Goal: Information Seeking & Learning: Learn about a topic

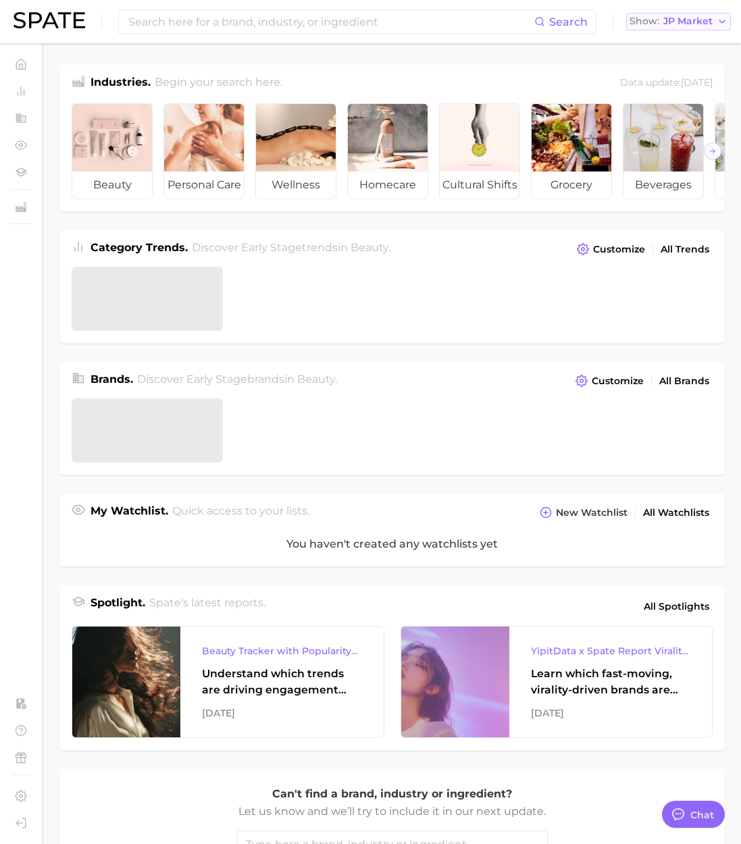
click at [691, 23] on span "JP Market" at bounding box center [687, 21] width 49 height 7
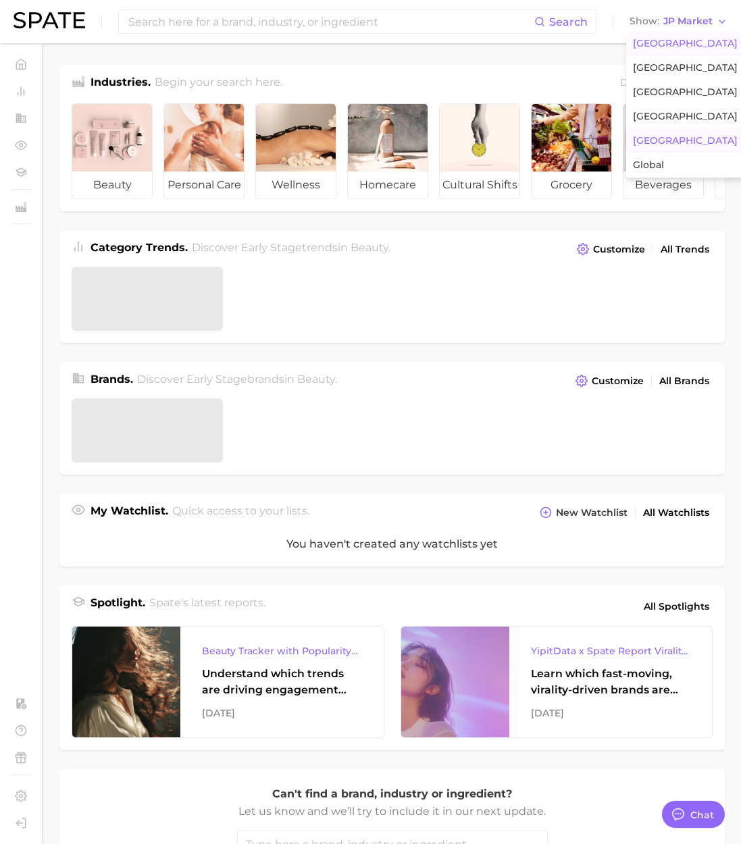
scroll to position [2213, 0]
click at [679, 40] on span "[GEOGRAPHIC_DATA]" at bounding box center [685, 43] width 105 height 11
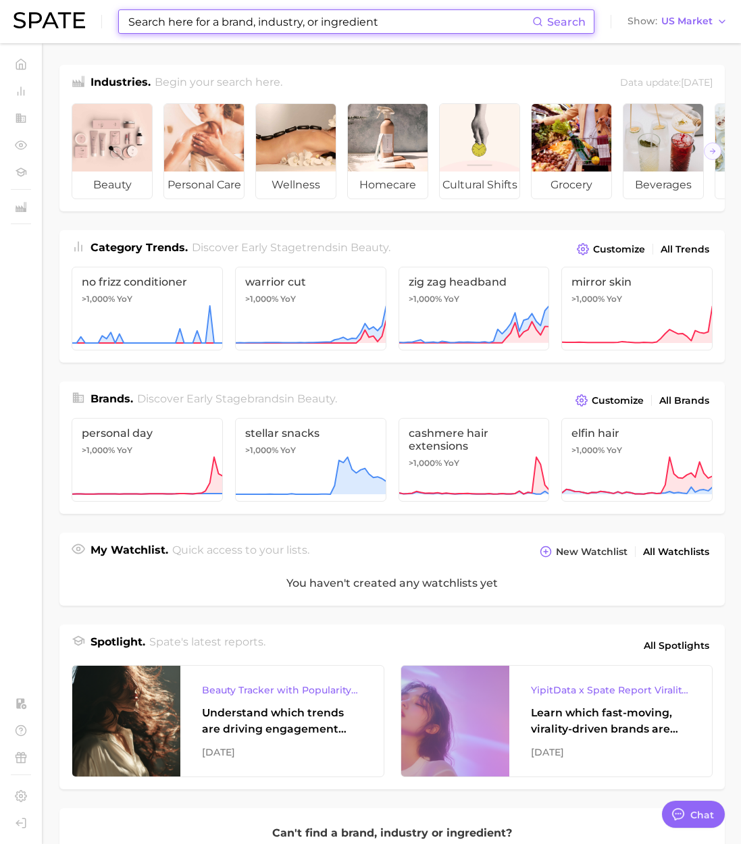
click at [250, 24] on input at bounding box center [329, 21] width 405 height 23
click at [221, 24] on input at bounding box center [329, 21] width 405 height 23
click at [180, 34] on div "Search Show US Market" at bounding box center [371, 21] width 714 height 43
click at [161, 16] on input at bounding box center [329, 21] width 405 height 23
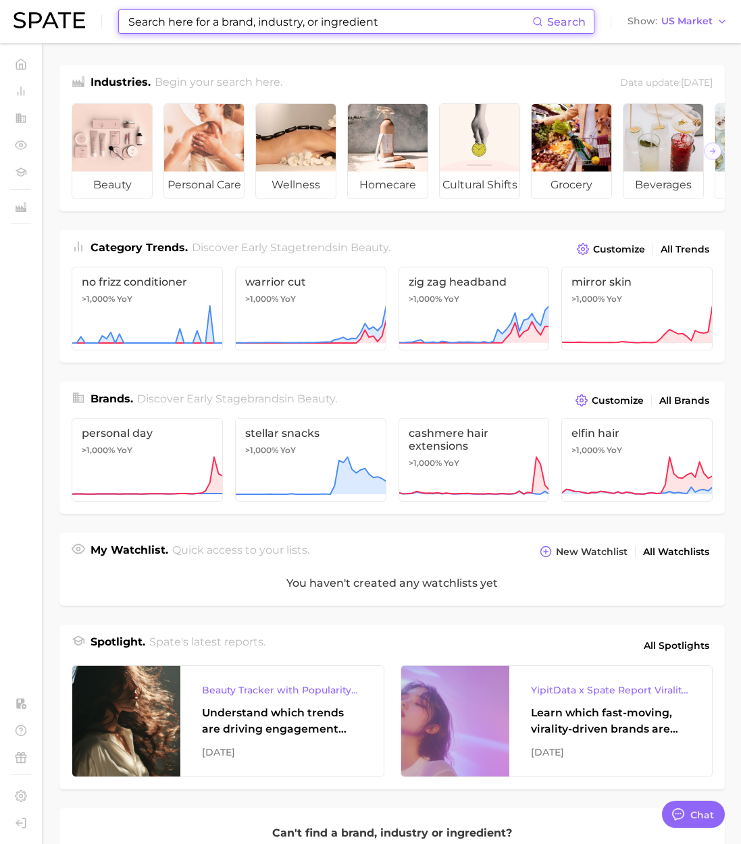
paste input "enzyme"
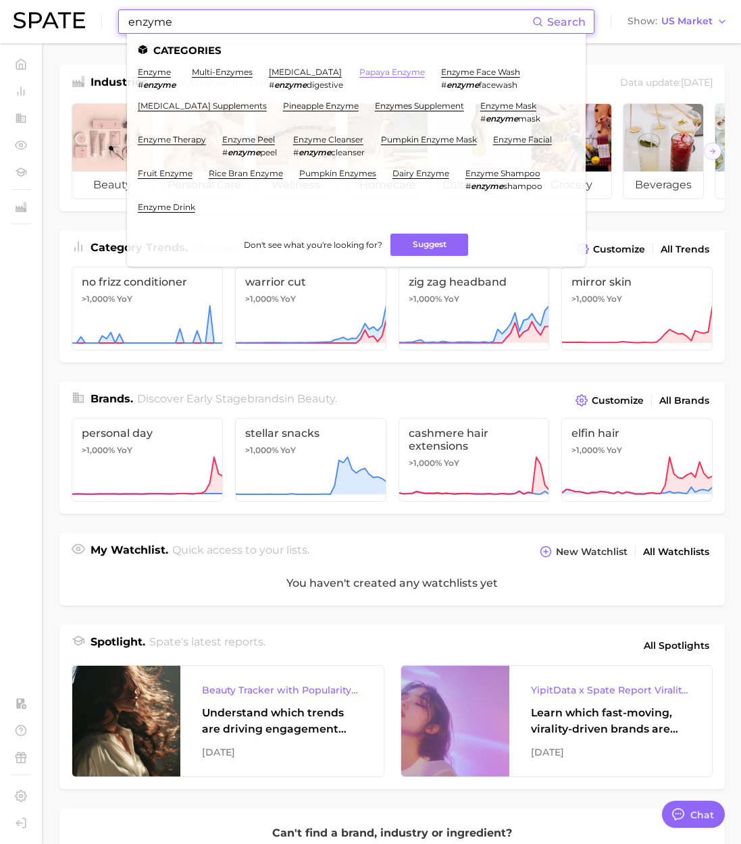
type input "enzyme"
click at [386, 72] on link "papaya enzyme" at bounding box center [391, 72] width 65 height 10
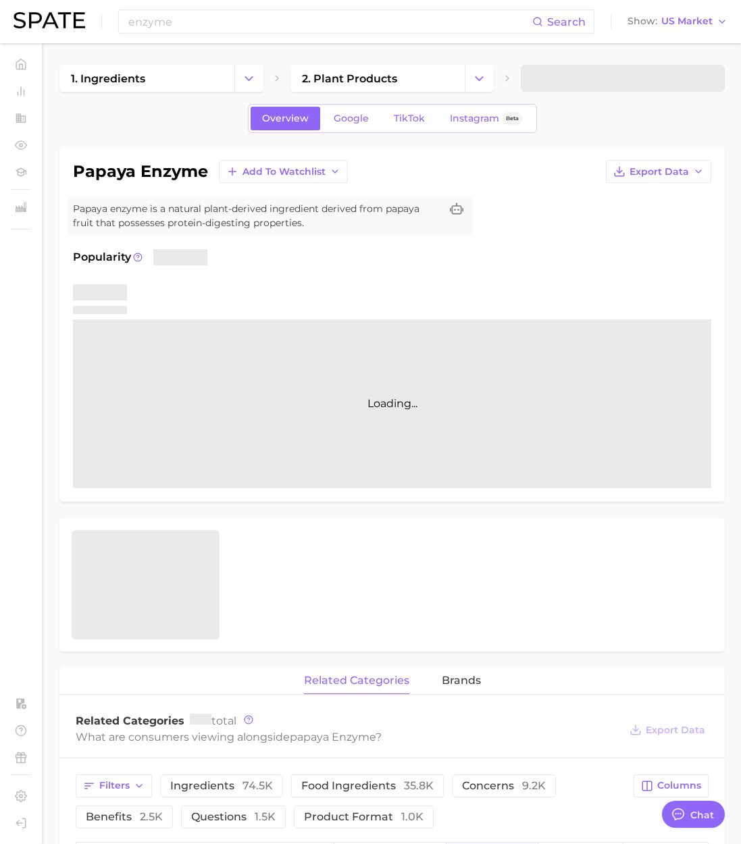
type textarea "x"
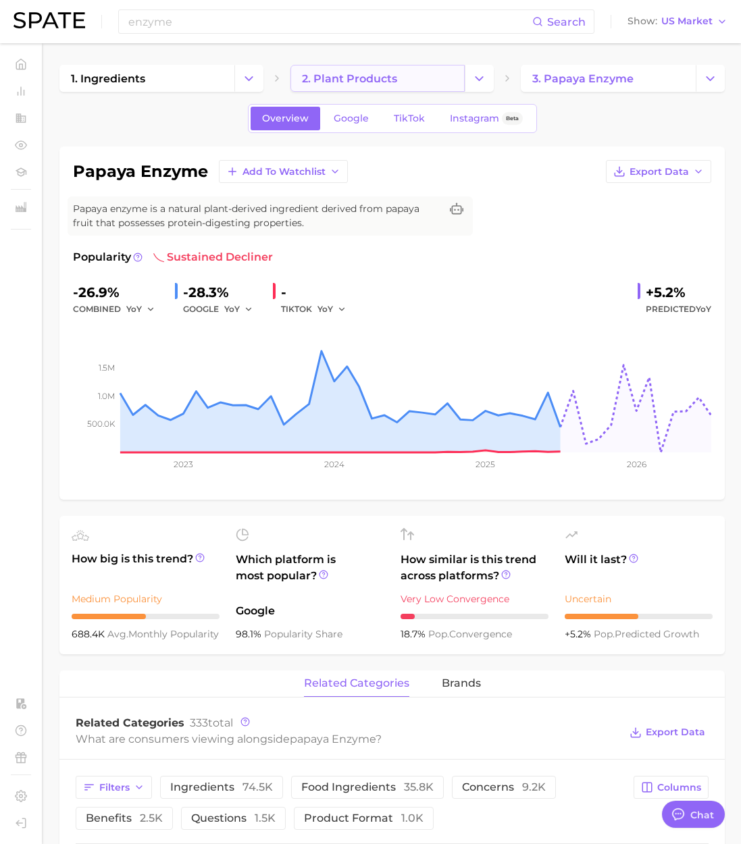
click at [386, 81] on span "2. plant products" at bounding box center [349, 78] width 95 height 13
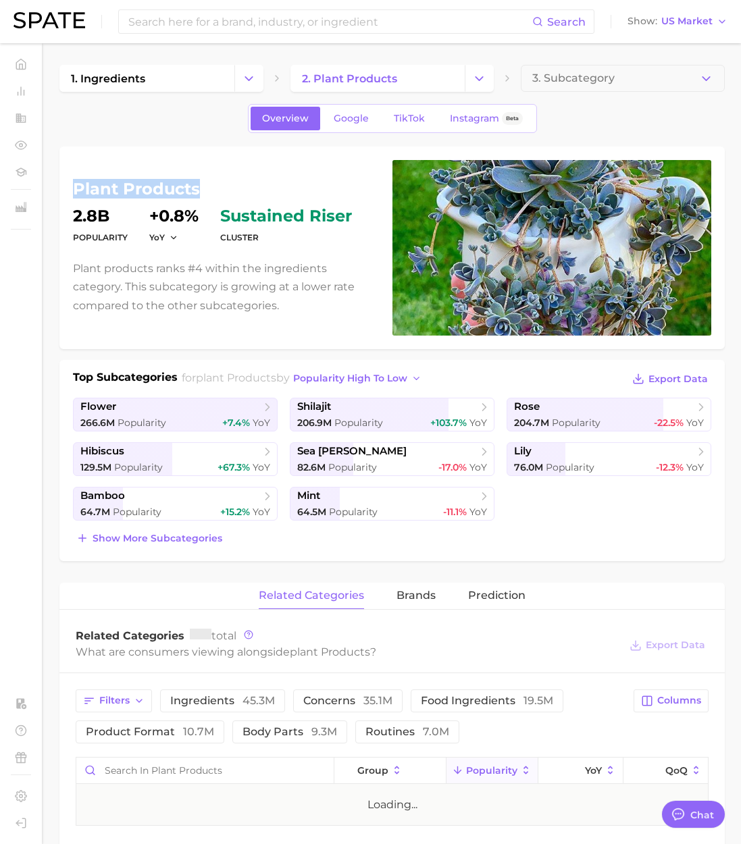
drag, startPoint x: 199, startPoint y: 190, endPoint x: 47, endPoint y: 193, distance: 152.6
click at [70, 189] on div "plant products Popularity 2.8b YoY +0.8% cluster sustained riser Plant products…" at bounding box center [391, 248] width 665 height 203
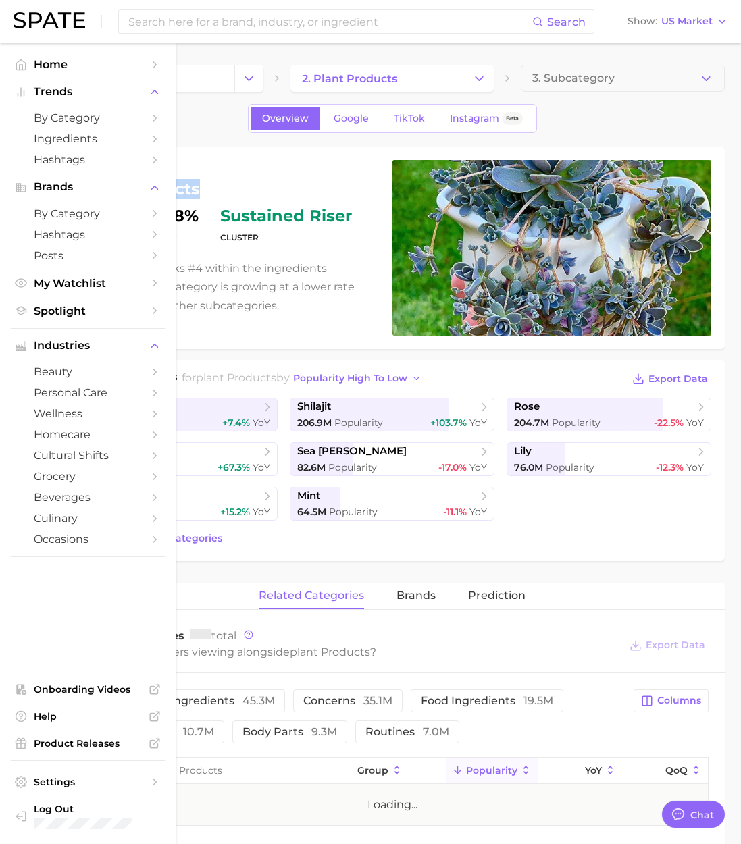
copy h1 "plant products"
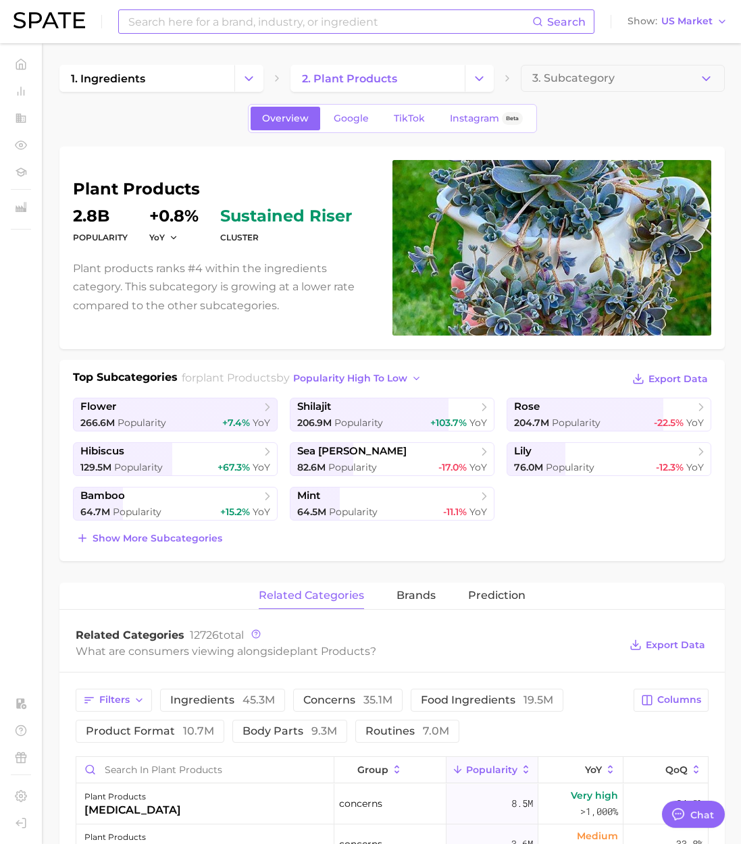
drag, startPoint x: 289, startPoint y: 36, endPoint x: 277, endPoint y: 28, distance: 14.0
click at [289, 36] on div "Search Show US Market" at bounding box center [371, 21] width 714 height 43
click at [275, 26] on input at bounding box center [329, 21] width 405 height 23
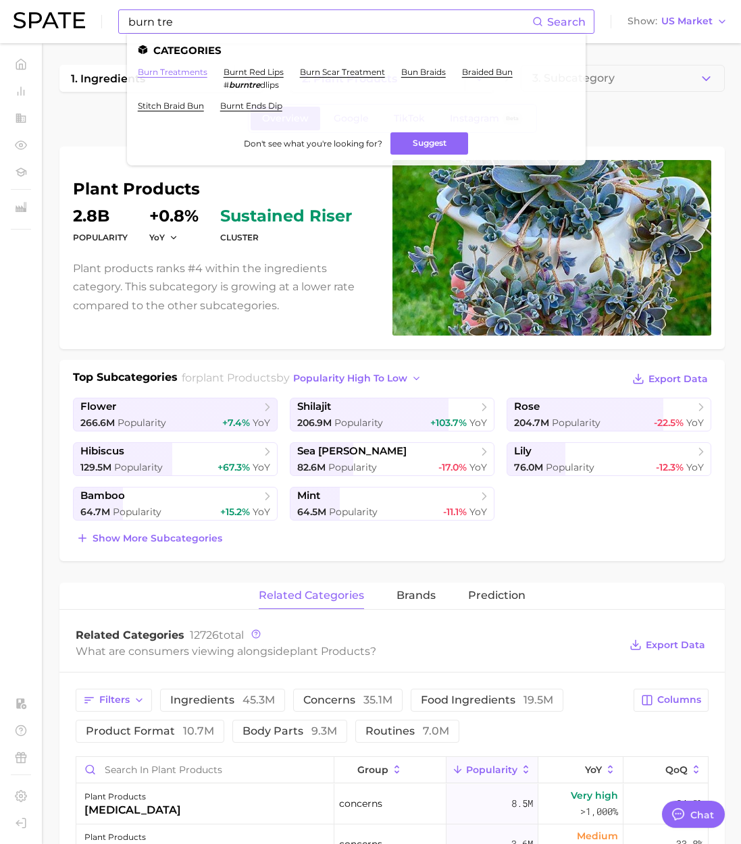
click at [181, 70] on link "burn treatments" at bounding box center [173, 72] width 70 height 10
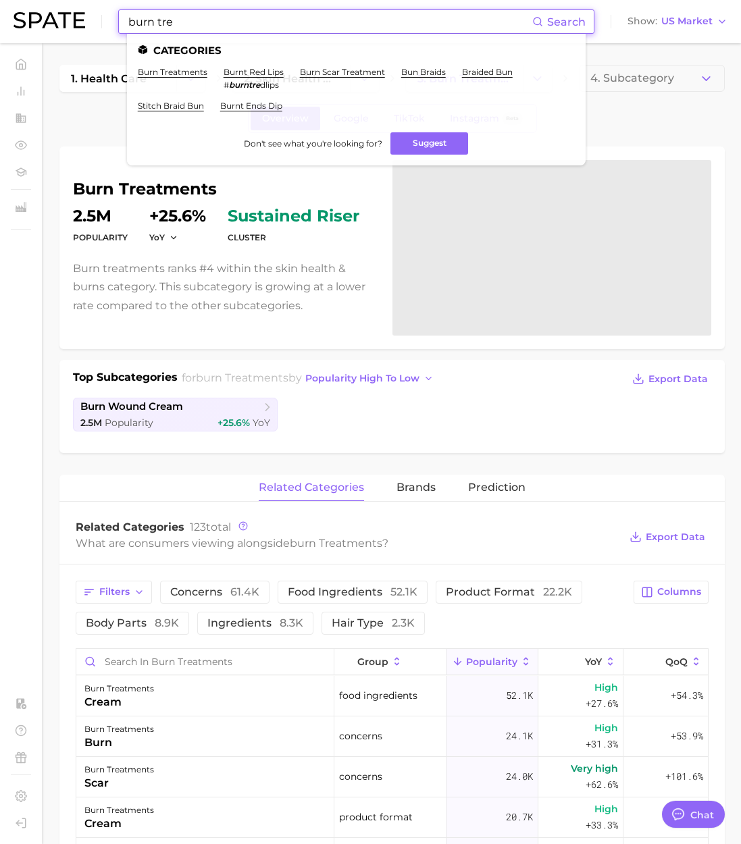
drag, startPoint x: 304, startPoint y: 26, endPoint x: 76, endPoint y: 18, distance: 229.0
click at [76, 18] on div "burn tre Search Categories burn treatments burnt red lips # burntre dlips burn …" at bounding box center [371, 21] width 714 height 43
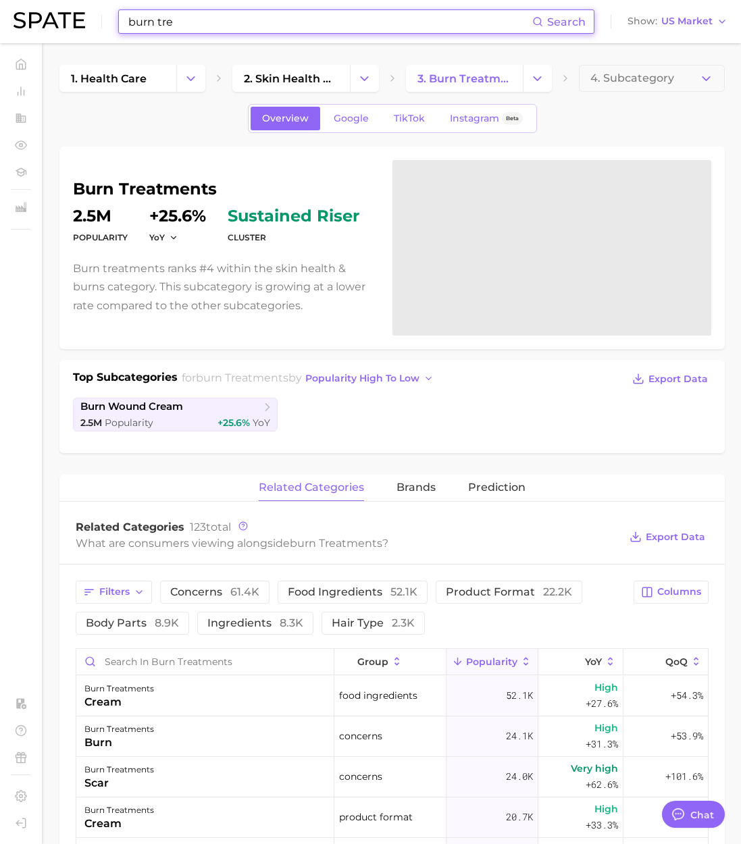
paste input "cosmetic procedu"
drag, startPoint x: 243, startPoint y: 21, endPoint x: 22, endPoint y: 22, distance: 221.5
click at [22, 22] on div "cosmetic procedure Search No results for " cosmetic procedure " Suggest Show US…" at bounding box center [371, 21] width 714 height 43
paste input
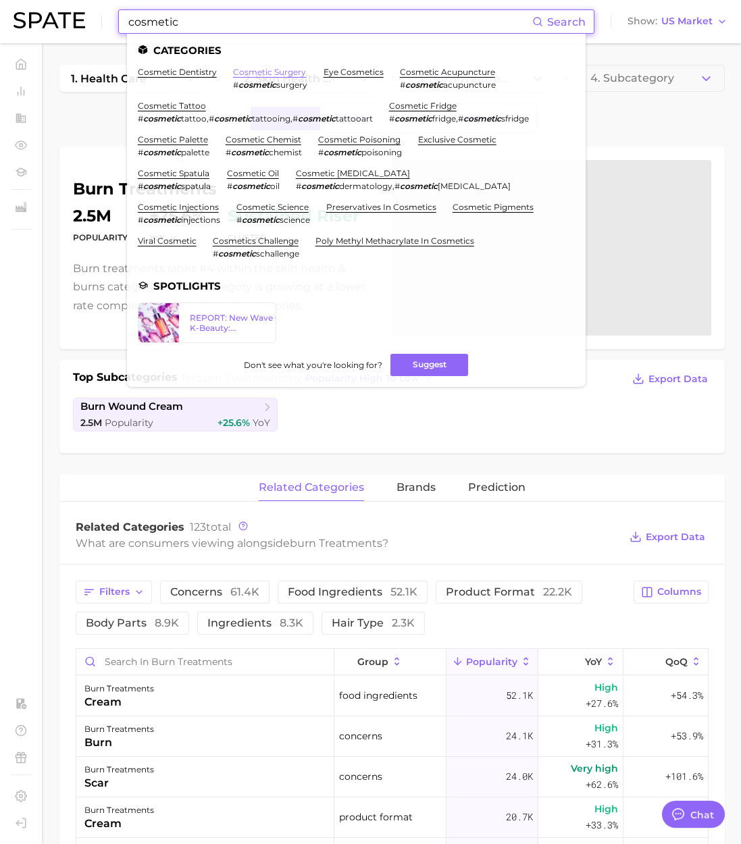
type input "cosmetic"
click at [272, 70] on link "cosmetic surgery" at bounding box center [269, 72] width 73 height 10
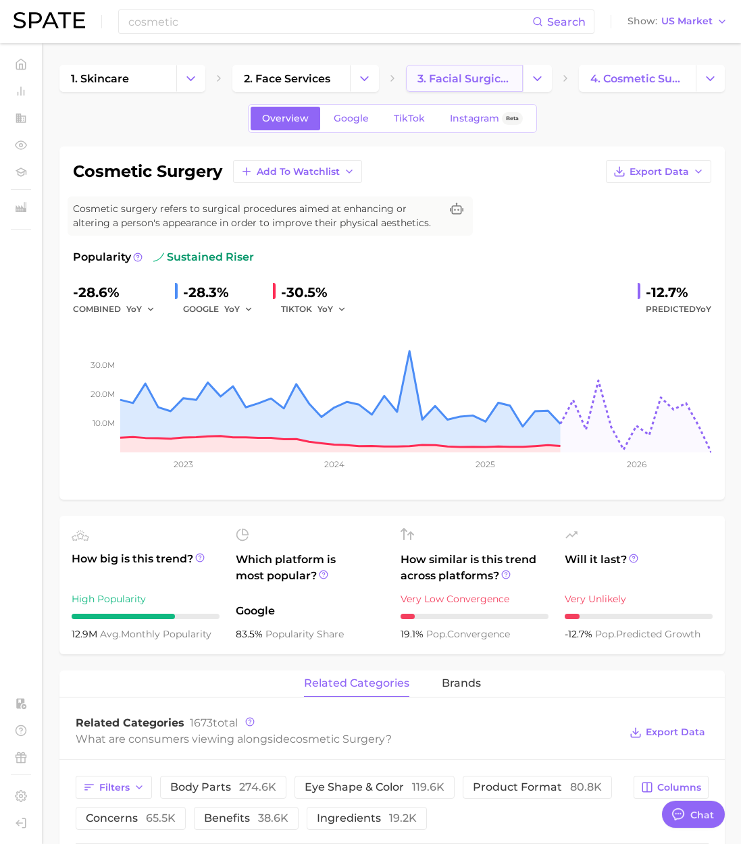
click at [465, 76] on span "3. facial surgical services" at bounding box center [464, 78] width 94 height 13
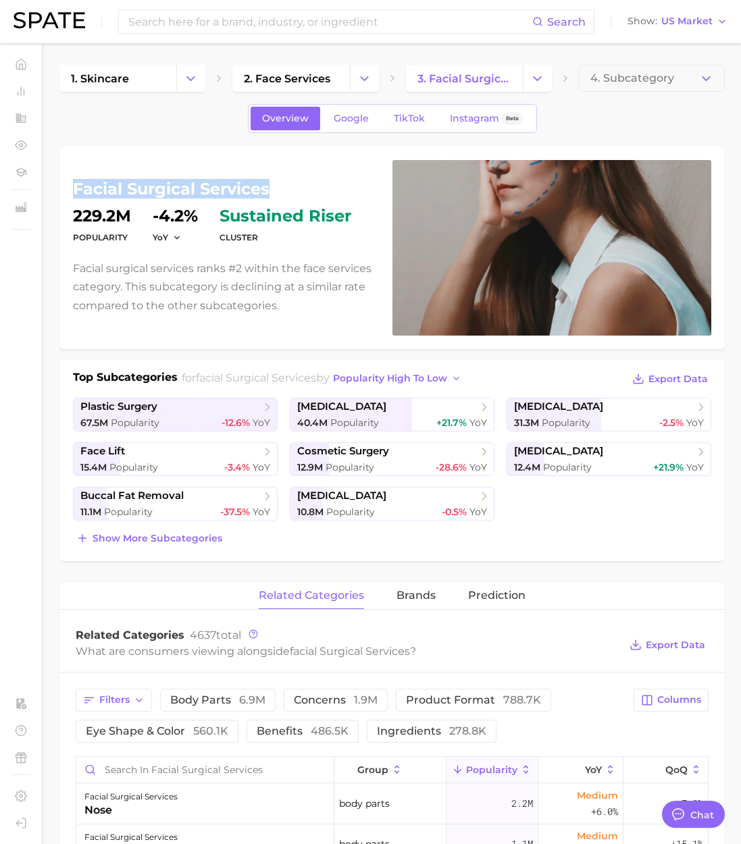
drag, startPoint x: 269, startPoint y: 189, endPoint x: 74, endPoint y: 192, distance: 195.1
click at [74, 192] on h1 "facial surgical services" at bounding box center [224, 189] width 303 height 16
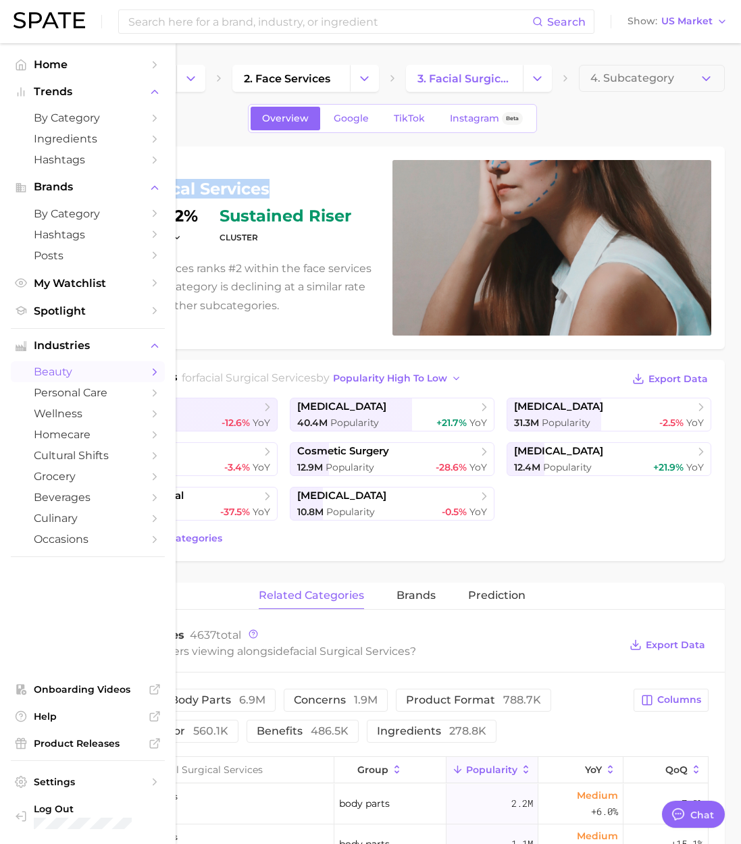
copy h1 "facial surgical services"
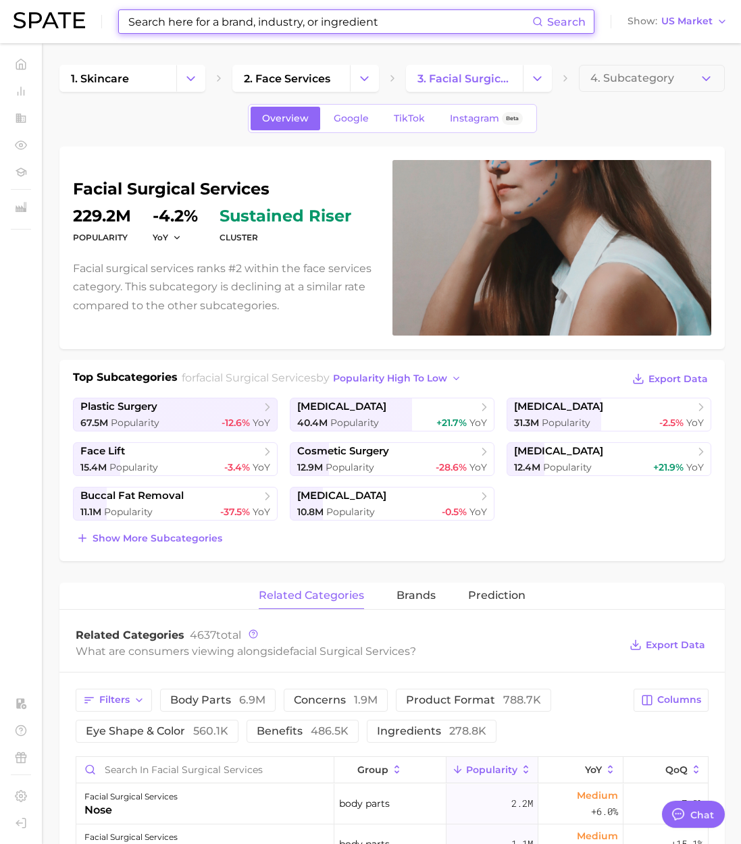
click at [226, 21] on input at bounding box center [329, 21] width 405 height 23
type input "も"
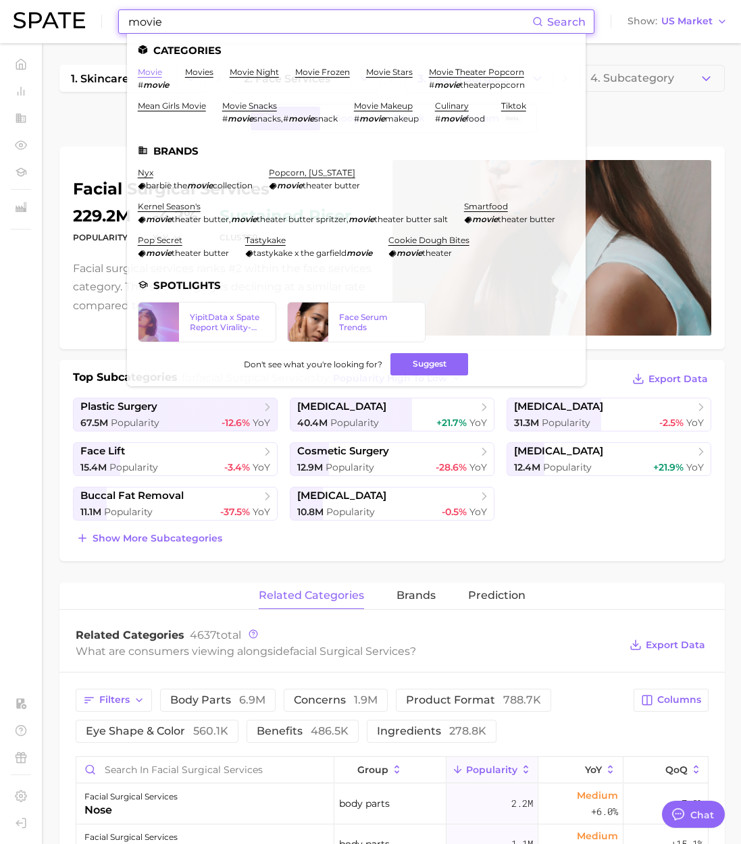
type input "movie"
click at [147, 69] on link "movie" at bounding box center [150, 72] width 24 height 10
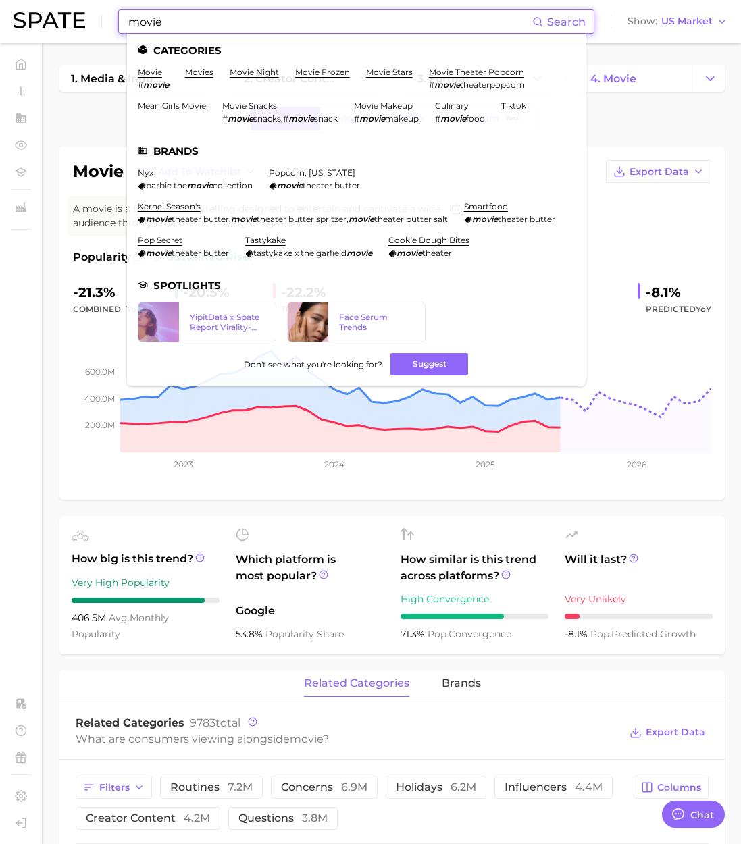
drag, startPoint x: 176, startPoint y: 20, endPoint x: 47, endPoint y: 24, distance: 129.7
click at [47, 24] on div "movie Search Categories movie # movie movies movie night movie frozen movie sta…" at bounding box center [371, 21] width 714 height 43
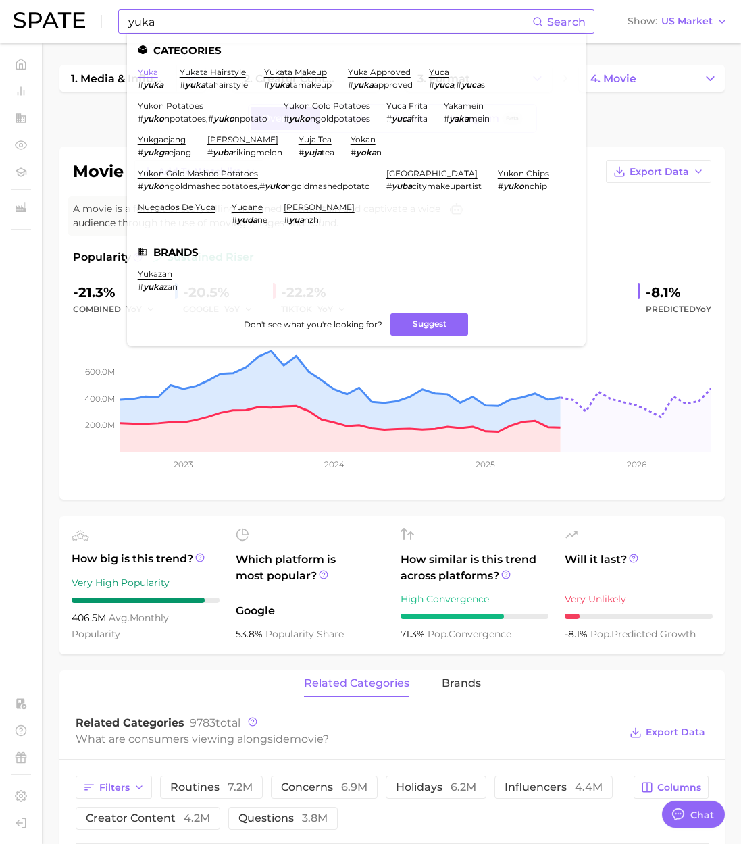
click at [147, 72] on link "yuka" at bounding box center [148, 72] width 20 height 10
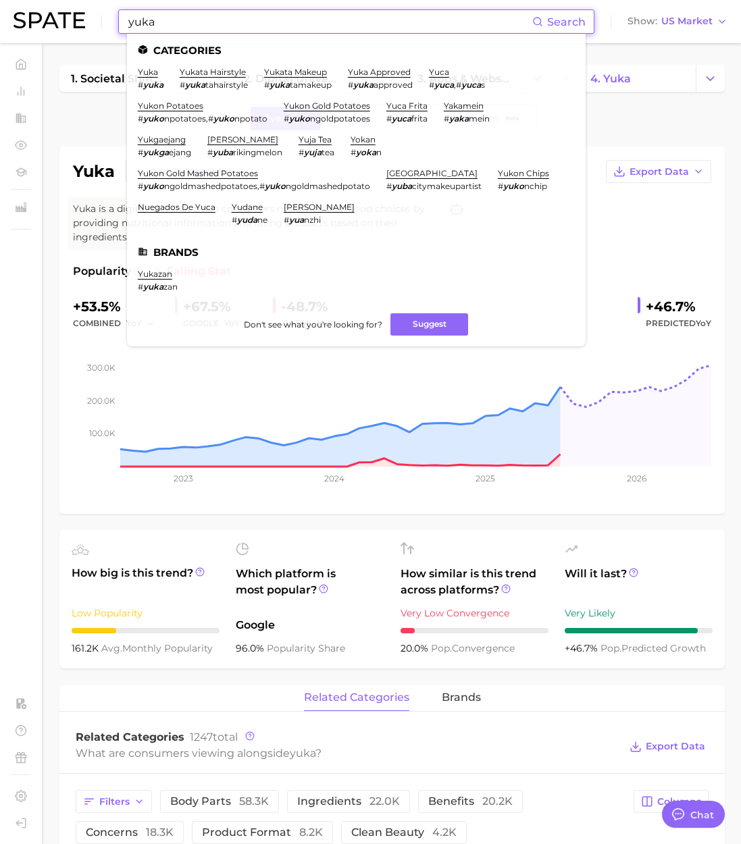
drag, startPoint x: 228, startPoint y: 20, endPoint x: 76, endPoint y: 22, distance: 151.2
click at [76, 22] on div "yuka Search Categories yuka # yuka yukata hairstyle # yuka tahairstyle yukata m…" at bounding box center [371, 21] width 714 height 43
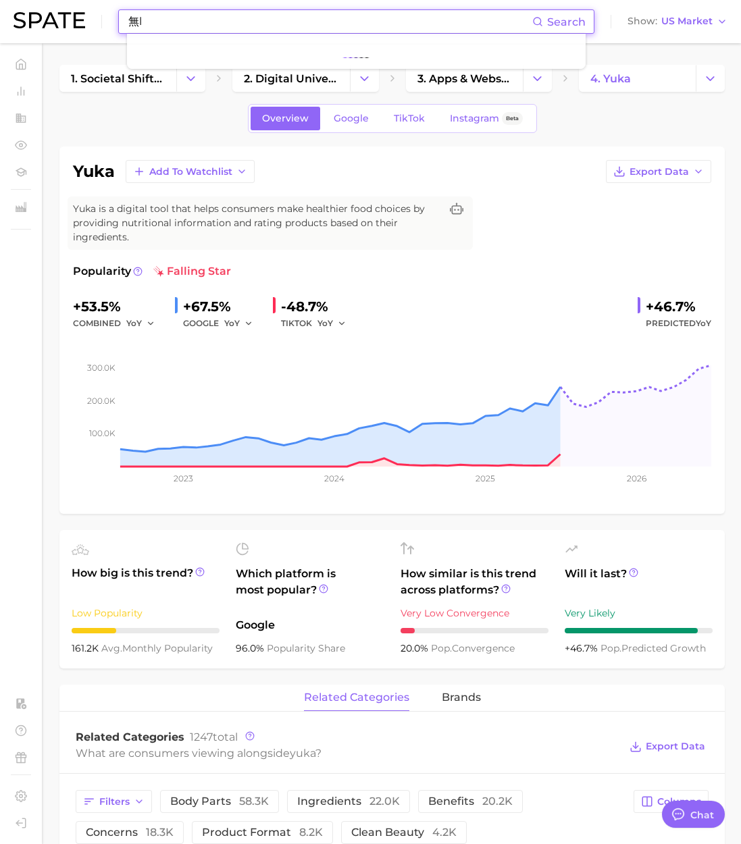
type input "無"
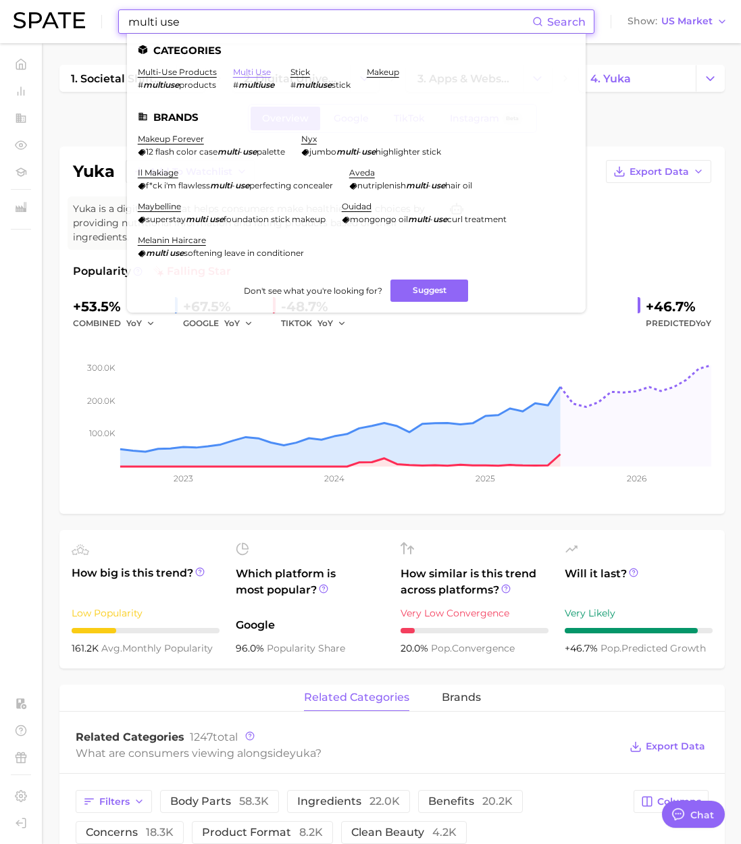
type input "multi use"
click at [256, 71] on link "multi use" at bounding box center [252, 72] width 38 height 10
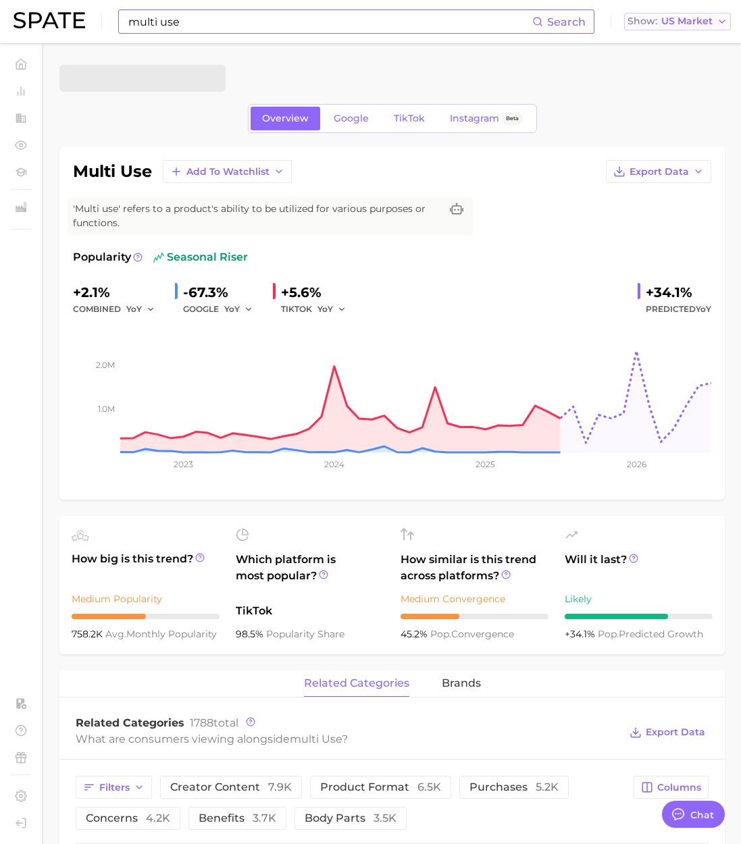
drag, startPoint x: 681, startPoint y: 20, endPoint x: 682, endPoint y: 28, distance: 8.1
click at [681, 20] on span "US Market" at bounding box center [686, 21] width 51 height 7
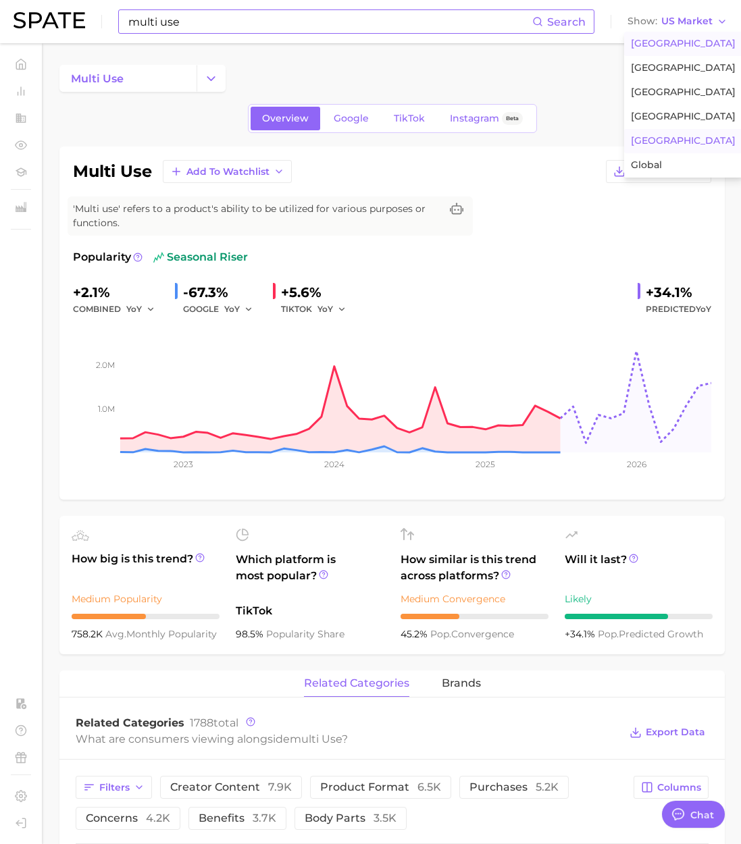
click at [652, 142] on span "[GEOGRAPHIC_DATA]" at bounding box center [683, 140] width 105 height 11
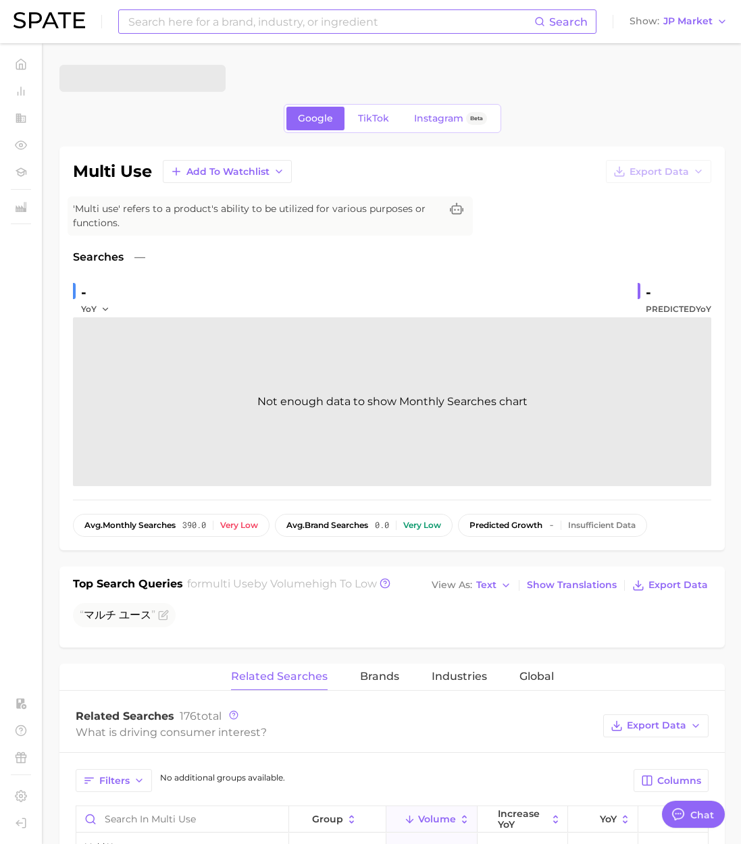
click at [138, 22] on input at bounding box center [330, 21] width 407 height 23
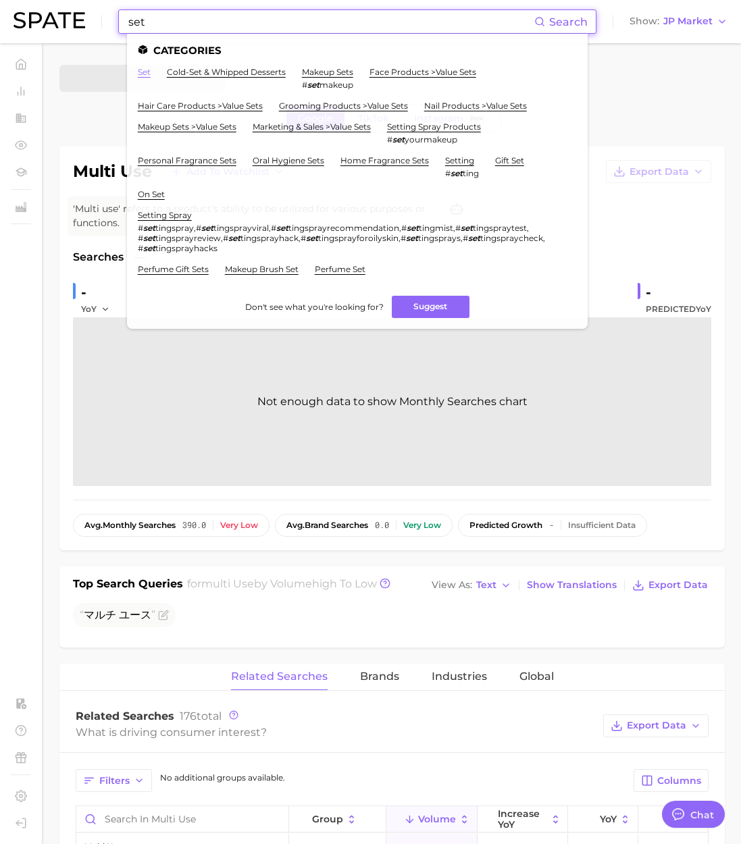
type input "set"
click at [142, 72] on link "set" at bounding box center [144, 72] width 13 height 10
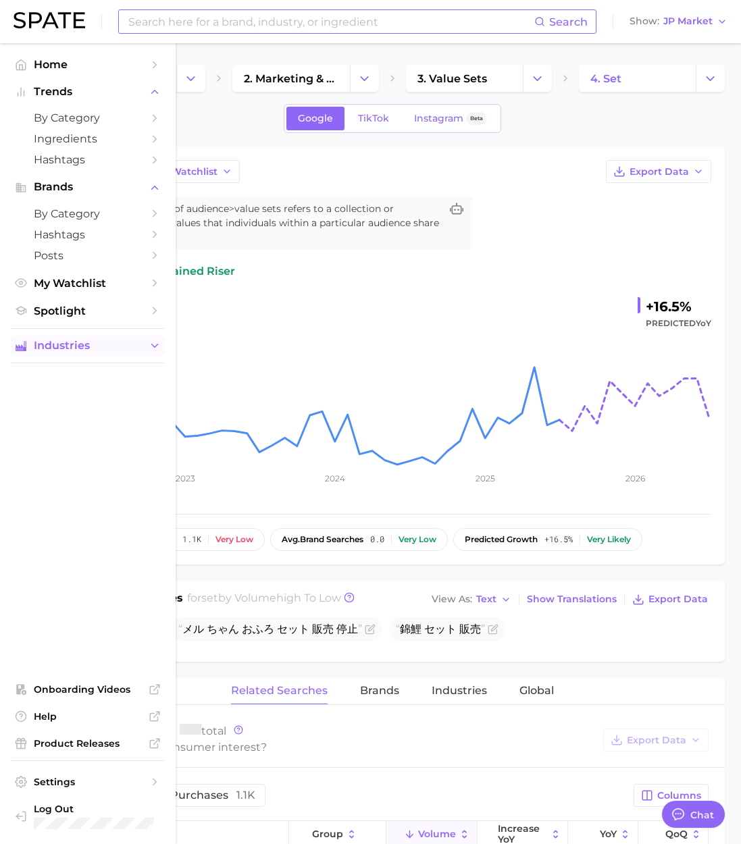
click at [106, 343] on span "Industries" at bounding box center [88, 346] width 108 height 12
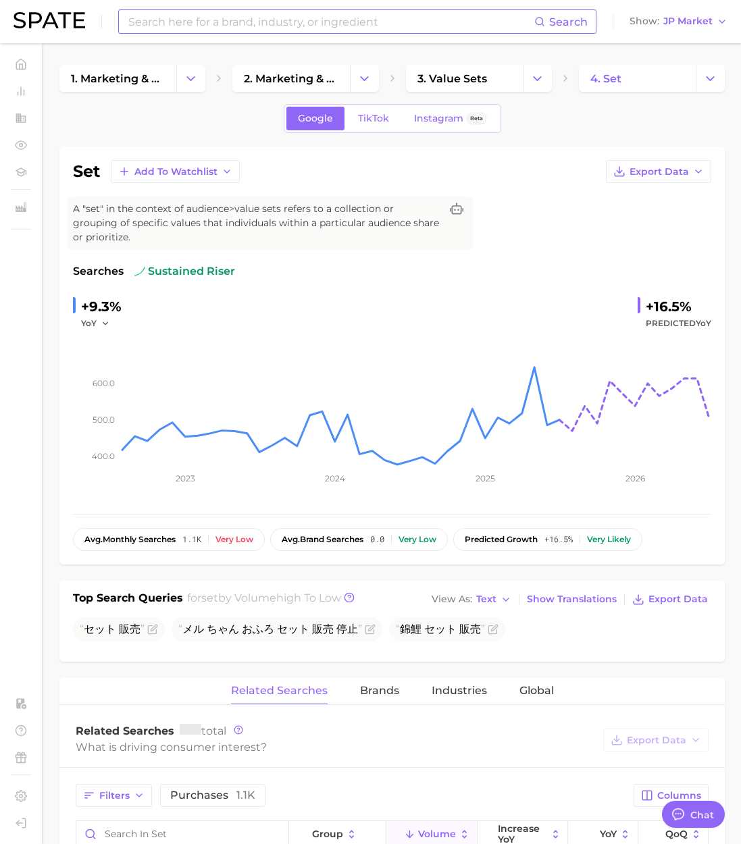
click at [240, 128] on div "Google TikTok Instagram Beta" at bounding box center [391, 118] width 665 height 29
click at [184, 28] on input at bounding box center [330, 21] width 407 height 23
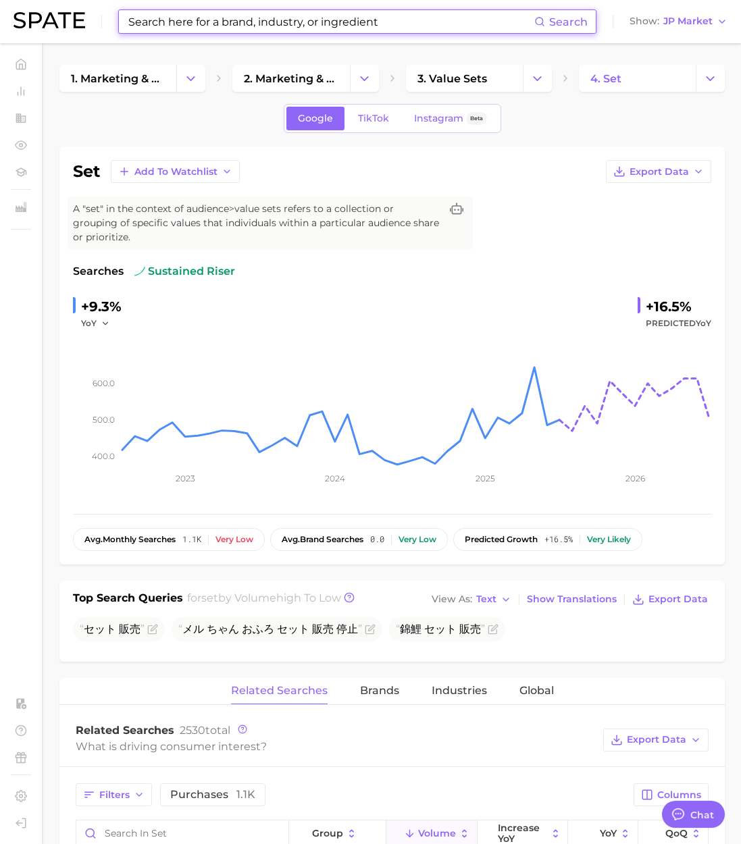
paste input "femtech"
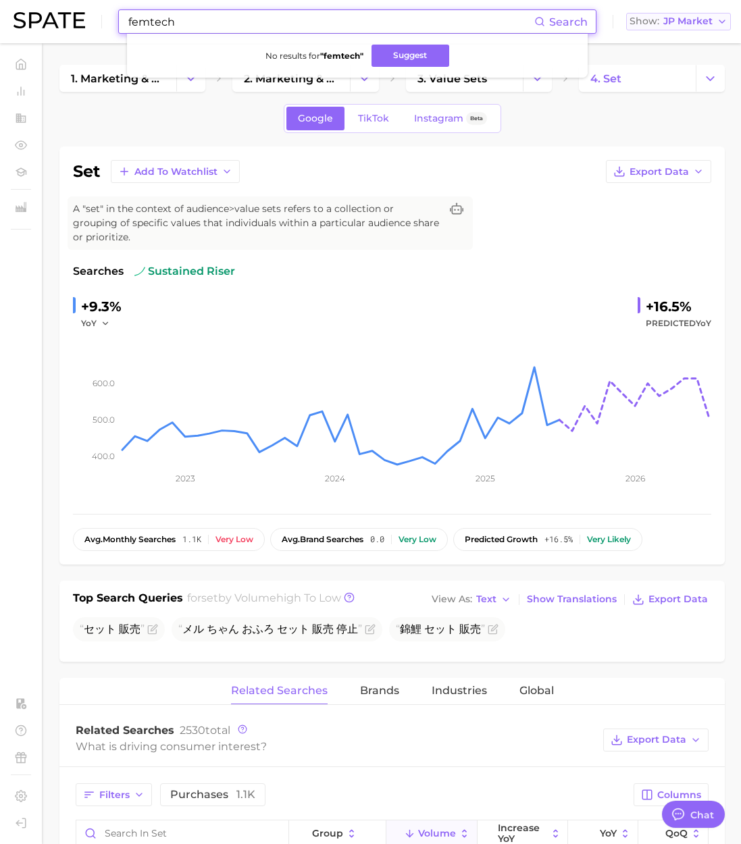
click at [669, 19] on span "JP Market" at bounding box center [687, 21] width 49 height 7
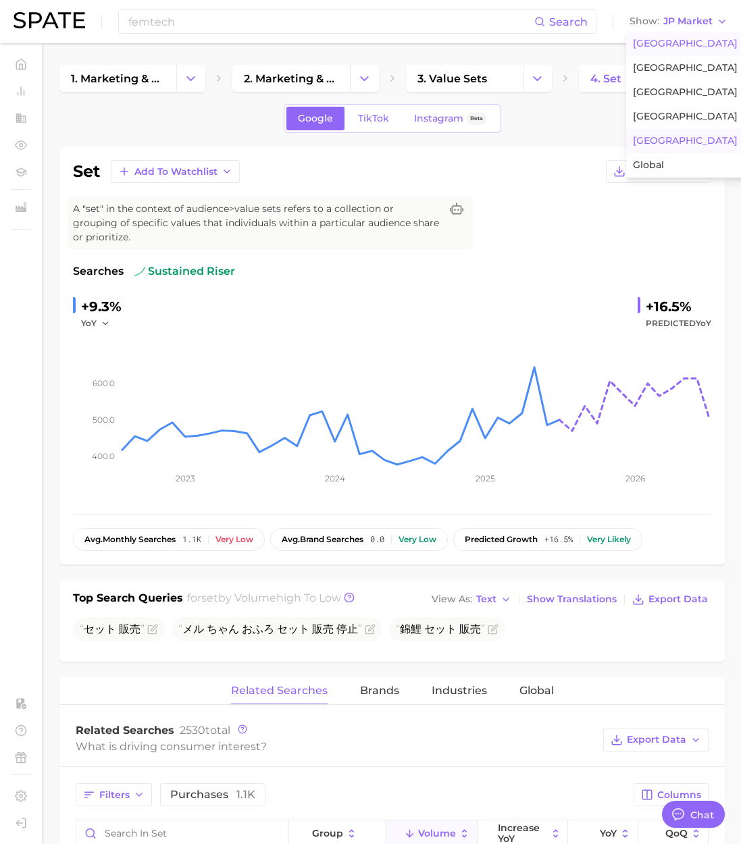
click at [670, 32] on button "[GEOGRAPHIC_DATA]" at bounding box center [685, 44] width 118 height 24
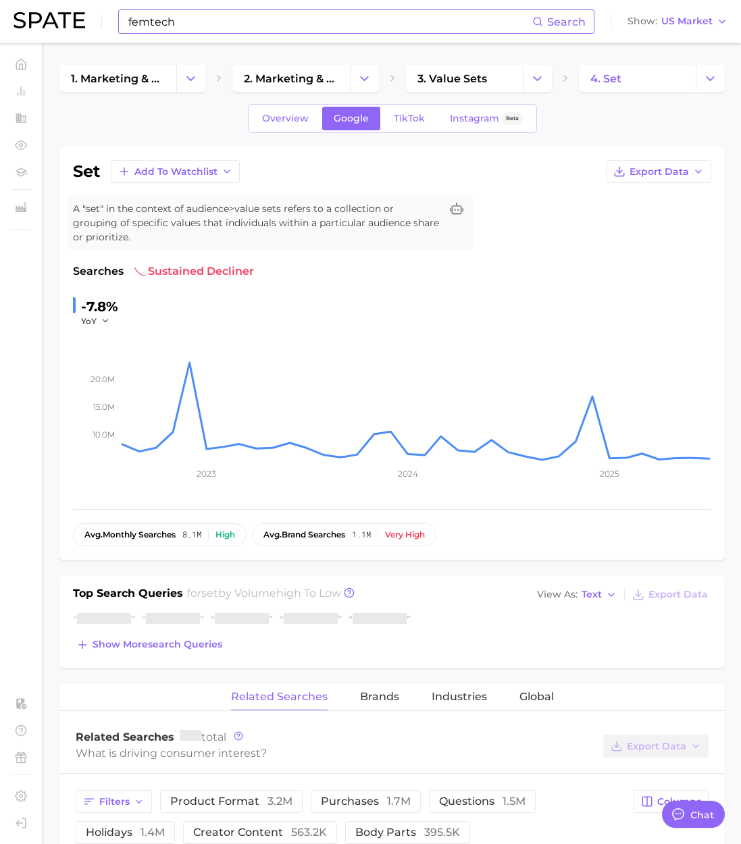
click at [225, 26] on input "femtech" at bounding box center [329, 21] width 405 height 23
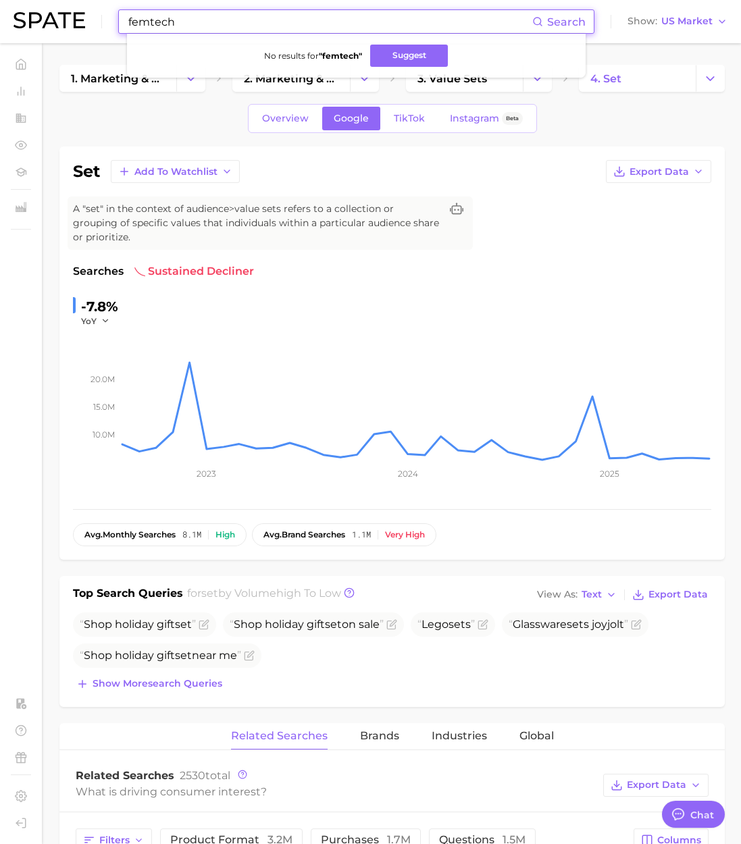
click at [148, 22] on input "femtech" at bounding box center [329, 21] width 405 height 23
drag, startPoint x: 217, startPoint y: 20, endPoint x: 233, endPoint y: 22, distance: 16.3
click at [217, 20] on input "fem tech" at bounding box center [329, 21] width 405 height 23
click at [153, 27] on input "fem tech" at bounding box center [329, 21] width 405 height 23
click at [200, 22] on input "femtech" at bounding box center [329, 21] width 405 height 23
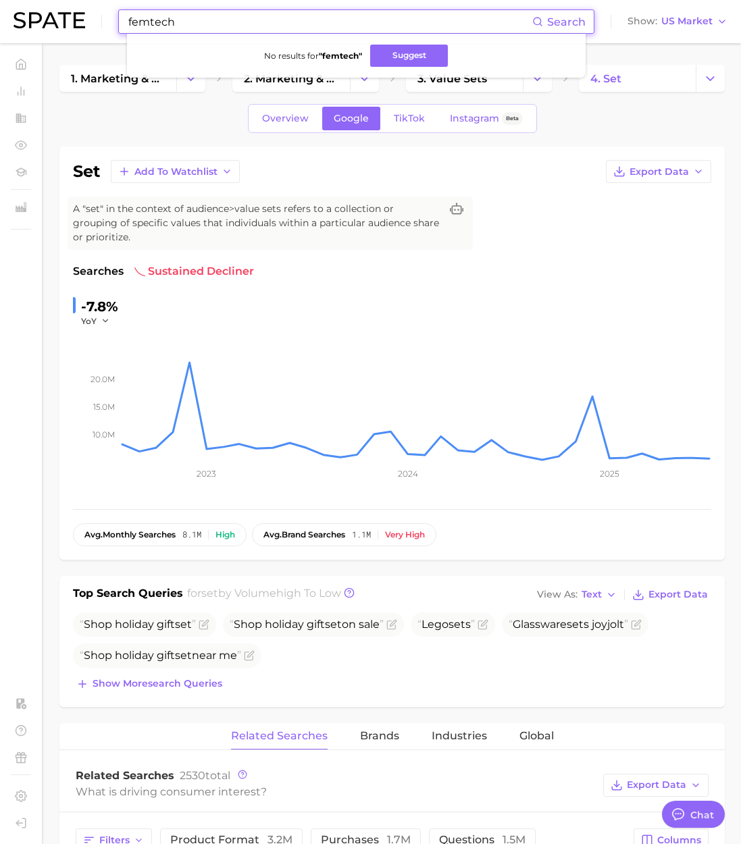
drag, startPoint x: 221, startPoint y: 22, endPoint x: 11, endPoint y: 23, distance: 210.7
click at [11, 23] on header "femtech Search No results for " femtech " Suggest Show US Market" at bounding box center [370, 21] width 741 height 43
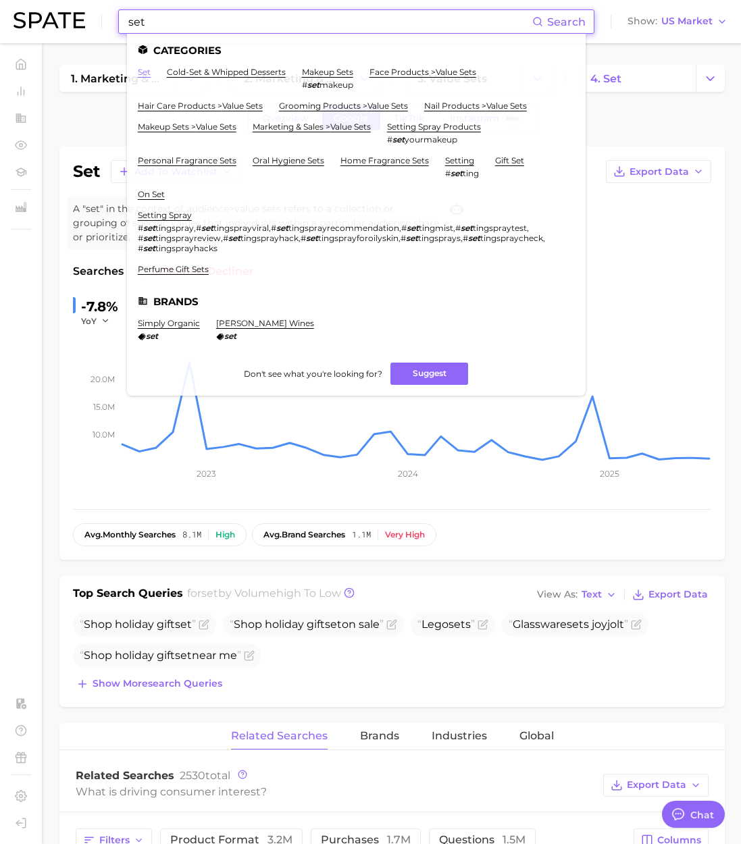
type input "set"
click at [144, 70] on link "set" at bounding box center [144, 72] width 13 height 10
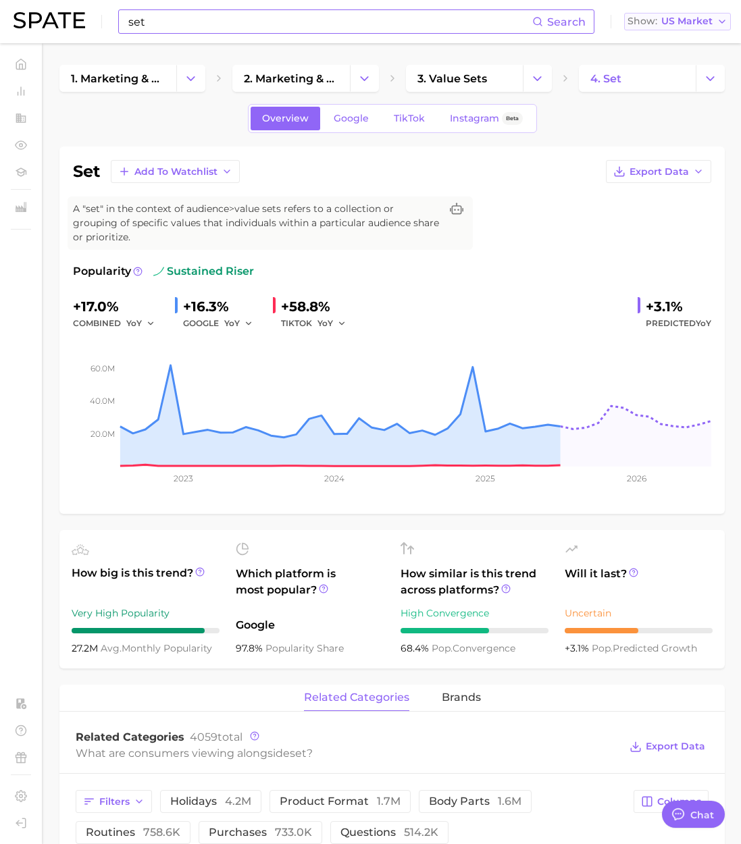
click at [687, 21] on span "US Market" at bounding box center [686, 21] width 51 height 7
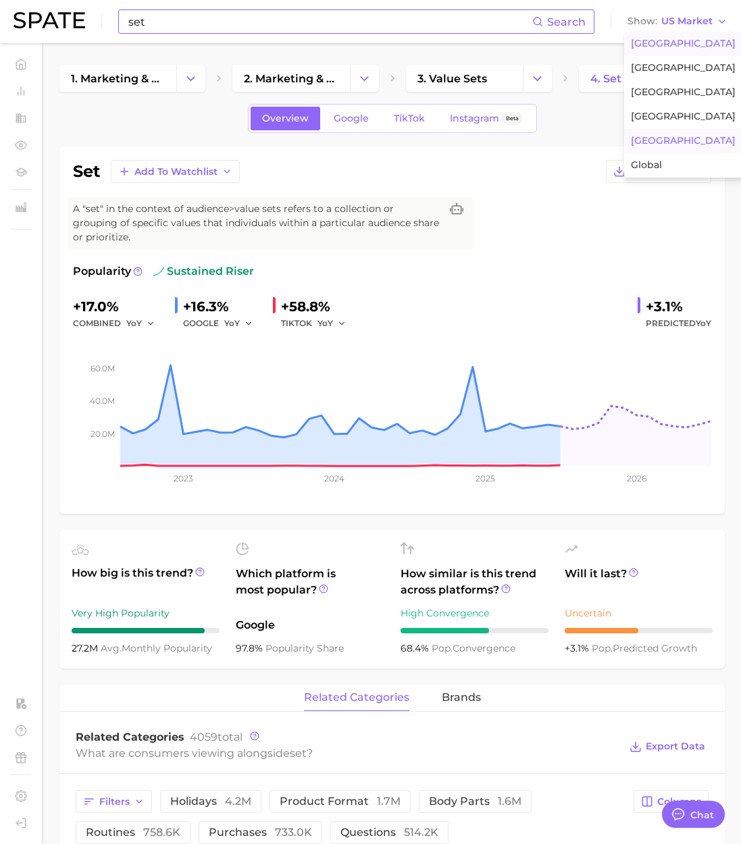
click at [662, 140] on button "[GEOGRAPHIC_DATA]" at bounding box center [683, 141] width 118 height 24
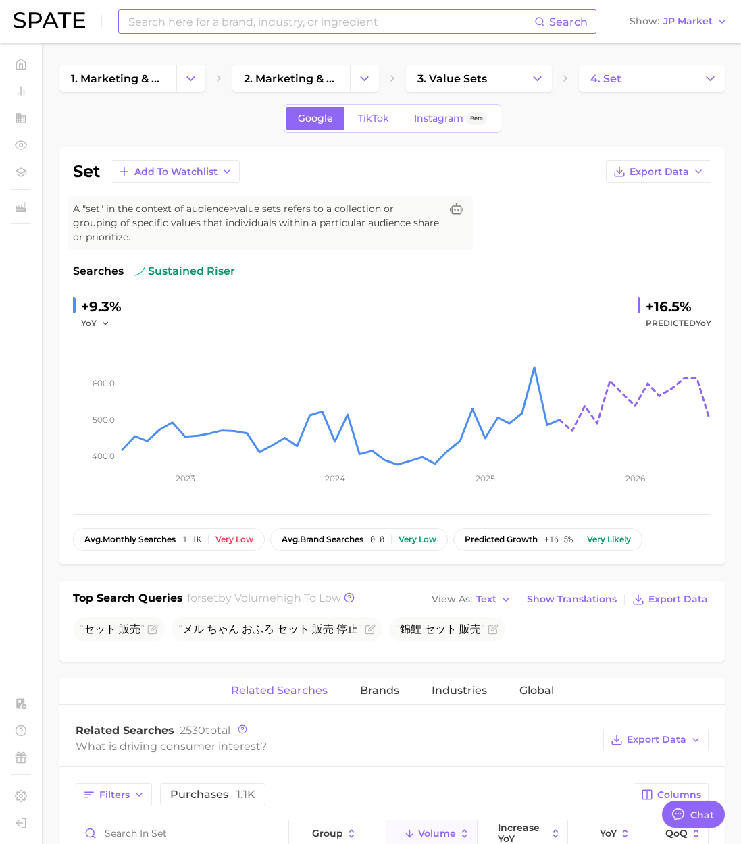
click at [172, 16] on input at bounding box center [330, 21] width 407 height 23
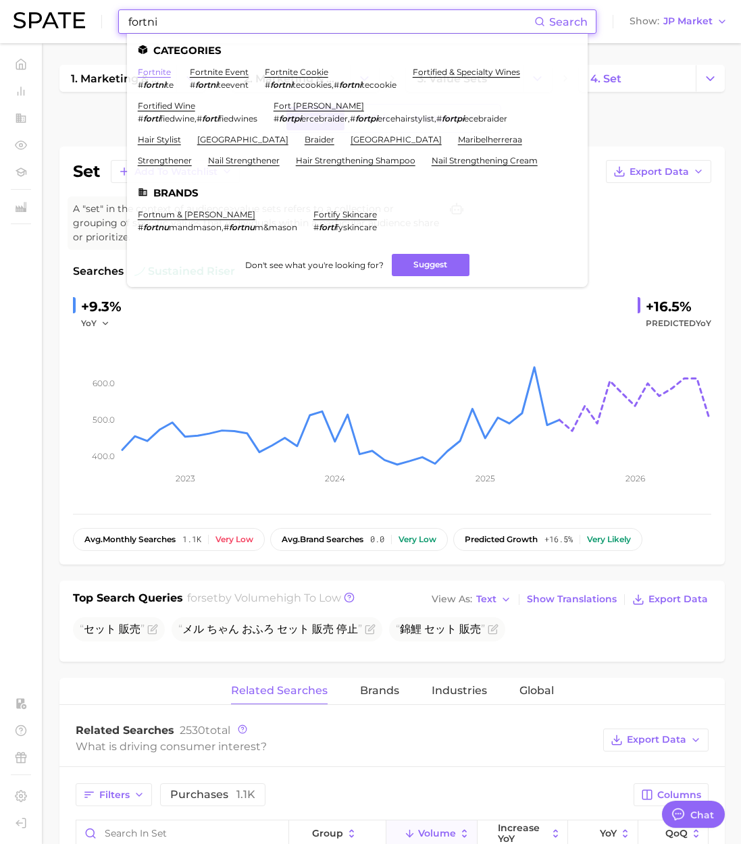
type input "fortni"
click at [153, 73] on link "fortnite" at bounding box center [154, 72] width 33 height 10
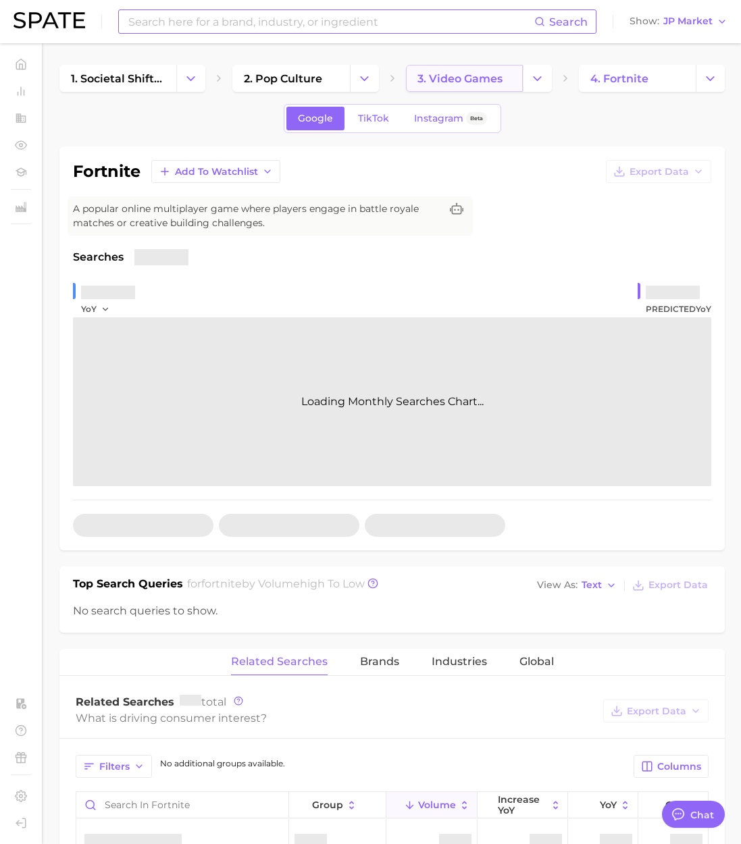
click at [478, 82] on span "3. video games" at bounding box center [459, 78] width 85 height 13
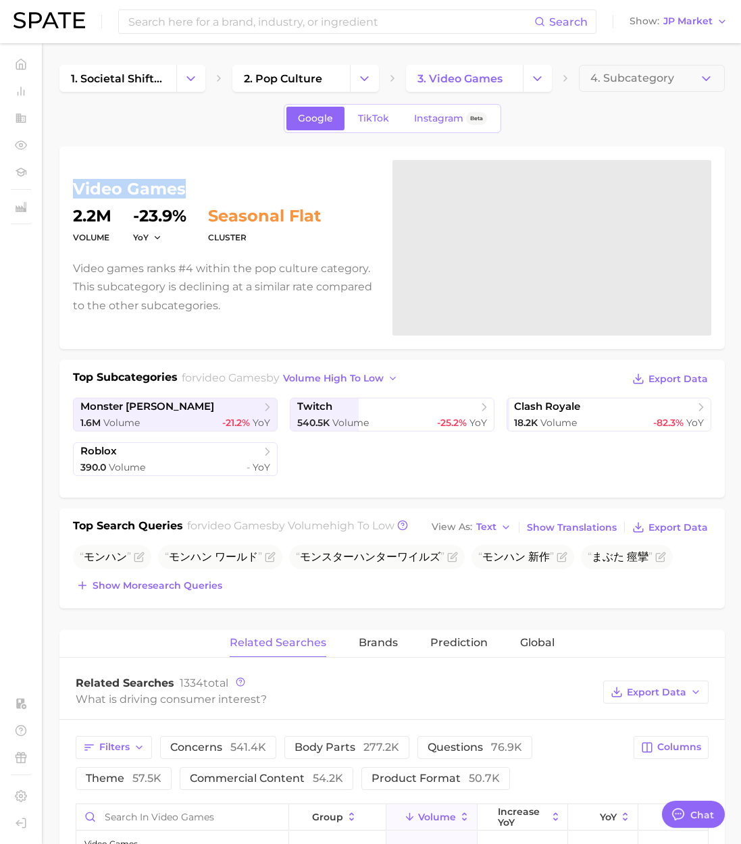
drag, startPoint x: 183, startPoint y: 189, endPoint x: 77, endPoint y: 188, distance: 106.0
click at [77, 188] on h1 "video games" at bounding box center [224, 189] width 303 height 16
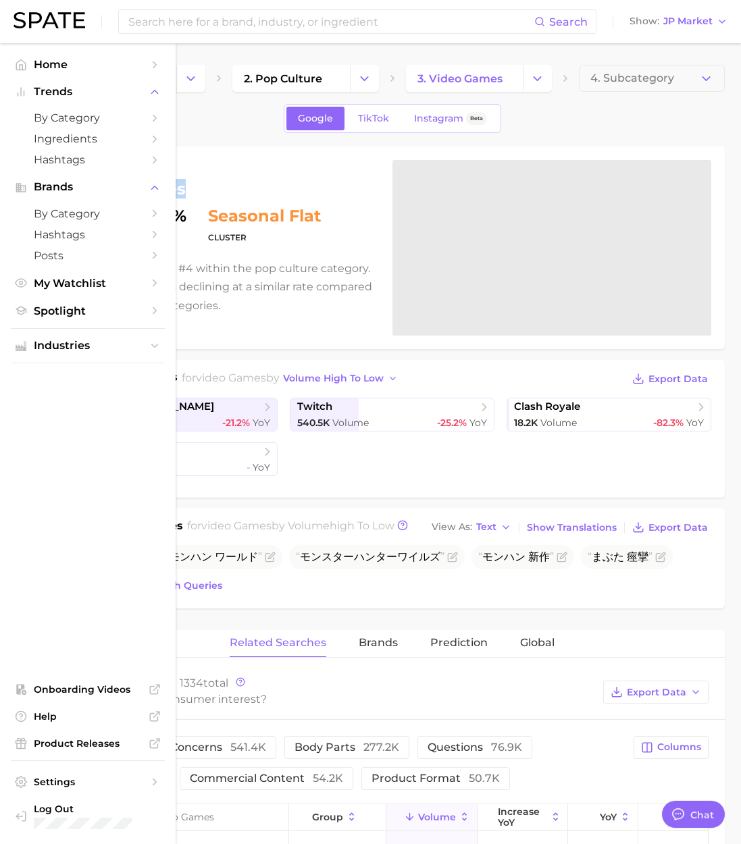
copy h1 "video games"
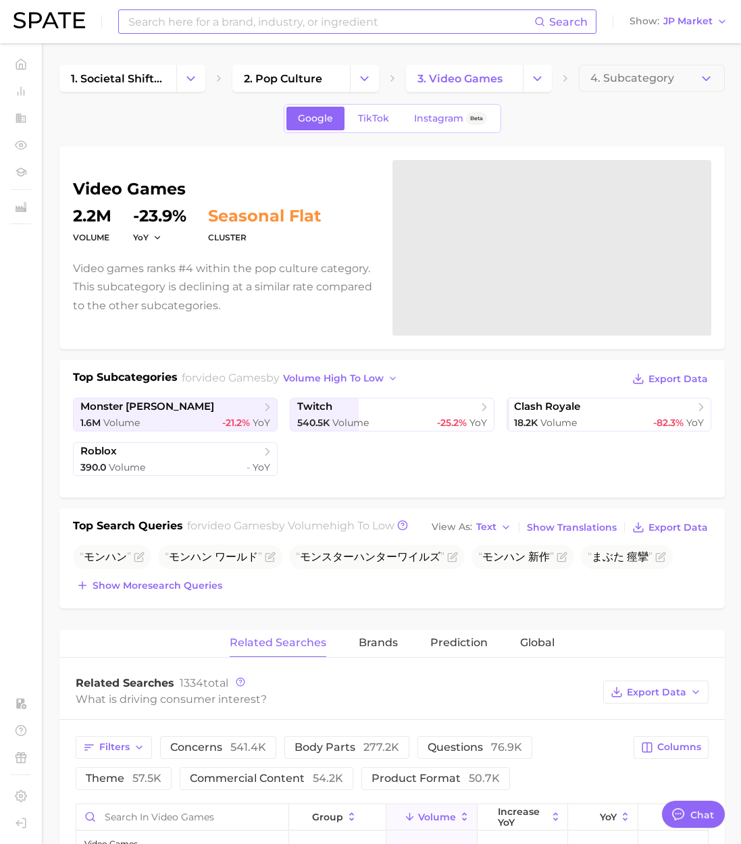
click at [147, 22] on input at bounding box center [330, 21] width 407 height 23
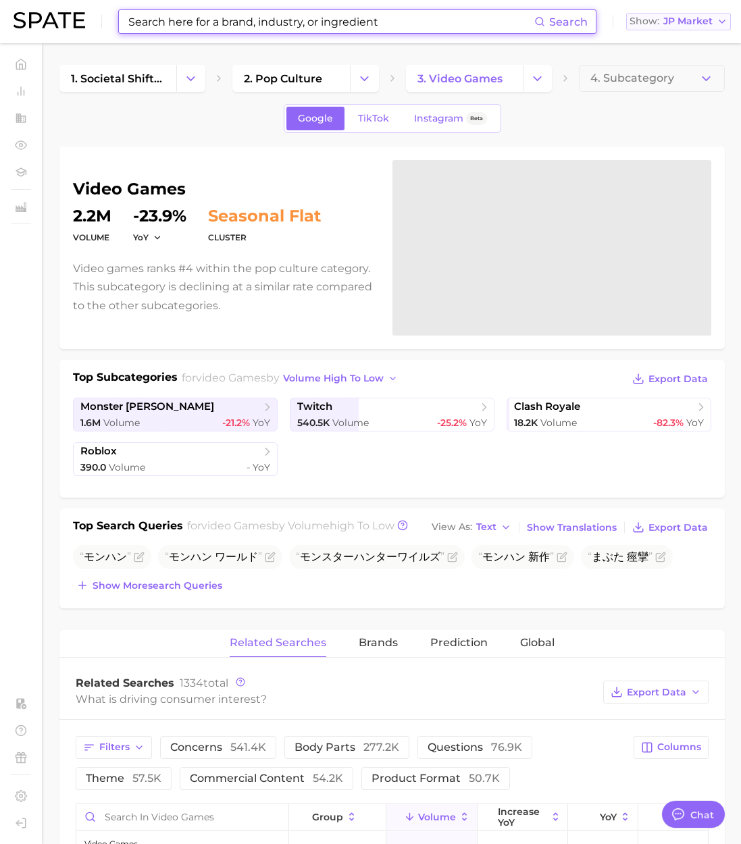
click at [704, 18] on span "JP Market" at bounding box center [687, 21] width 49 height 7
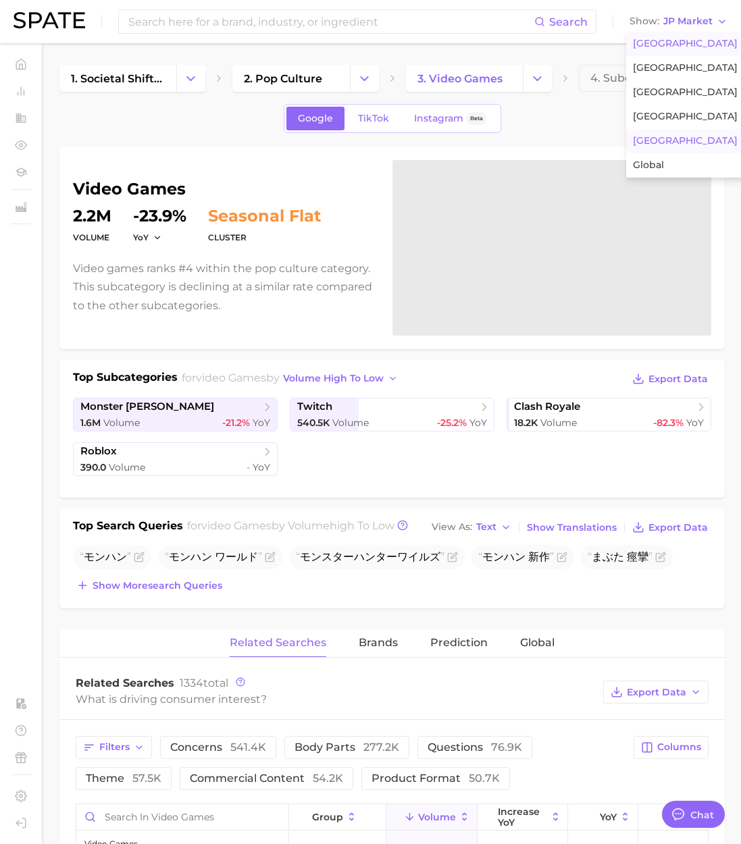
drag, startPoint x: 690, startPoint y: 39, endPoint x: 492, endPoint y: 43, distance: 197.8
click at [690, 39] on span "[GEOGRAPHIC_DATA]" at bounding box center [685, 43] width 105 height 11
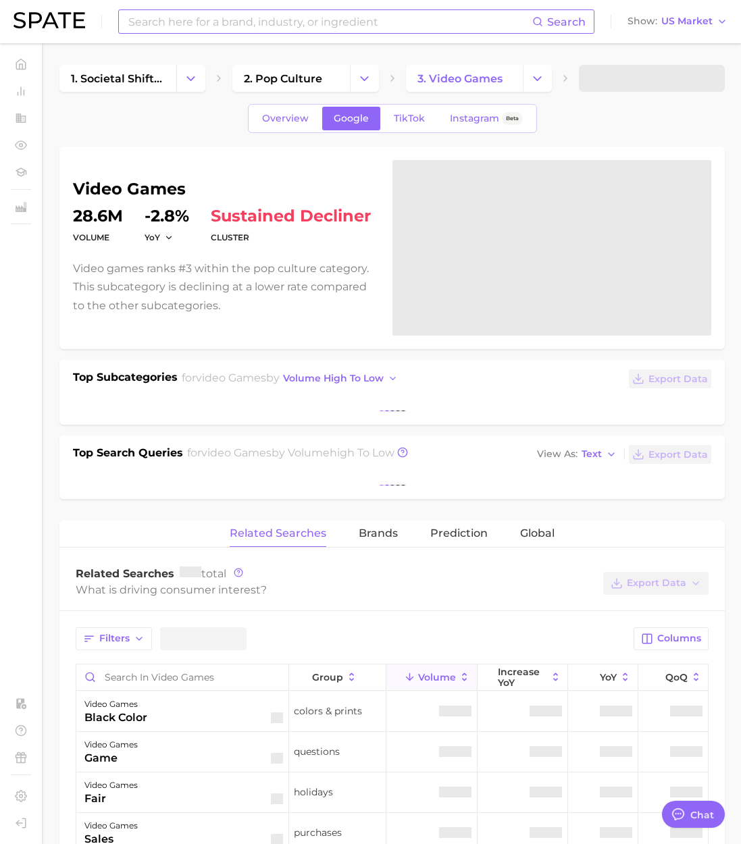
click at [356, 28] on input at bounding box center [329, 21] width 405 height 23
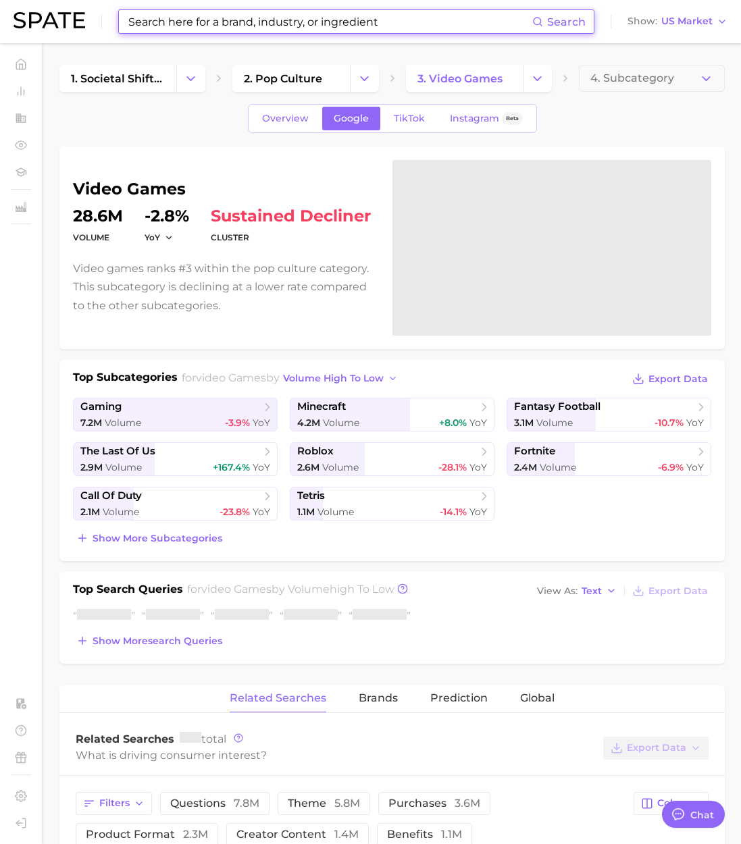
paste input "[PERSON_NAME]"
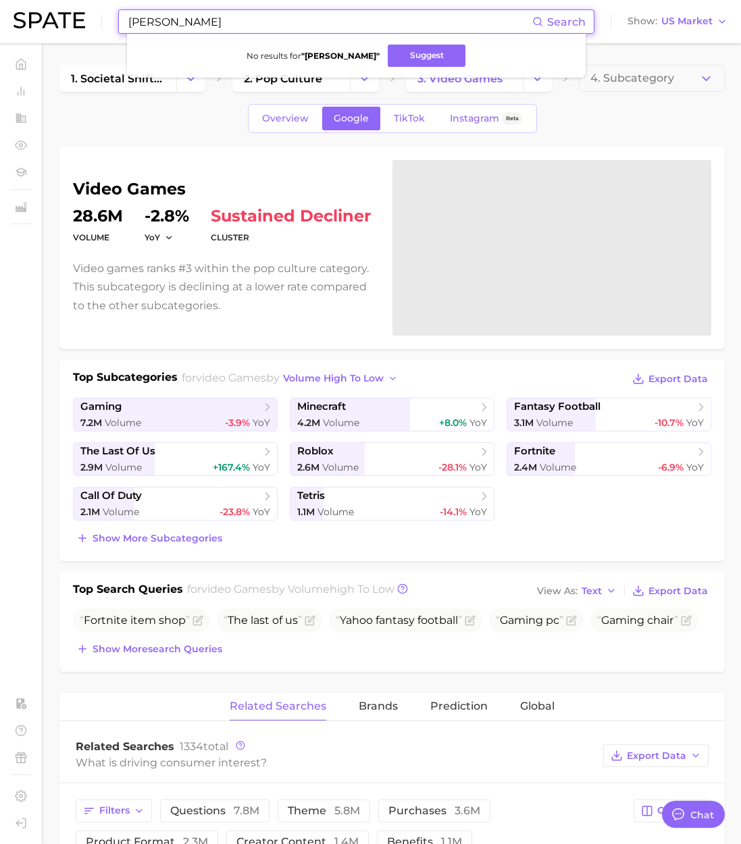
drag, startPoint x: 234, startPoint y: 22, endPoint x: 21, endPoint y: 24, distance: 212.7
click at [22, 23] on div "[PERSON_NAME] Search No results for " [PERSON_NAME] " Suggest Show US Market" at bounding box center [371, 21] width 714 height 43
click at [212, 26] on input "[PERSON_NAME]" at bounding box center [329, 21] width 405 height 23
drag, startPoint x: 103, startPoint y: 20, endPoint x: 1, endPoint y: 13, distance: 101.5
click at [1, 13] on header "[PERSON_NAME] Search No results for " [PERSON_NAME] " Suggest Show US Market" at bounding box center [370, 21] width 741 height 43
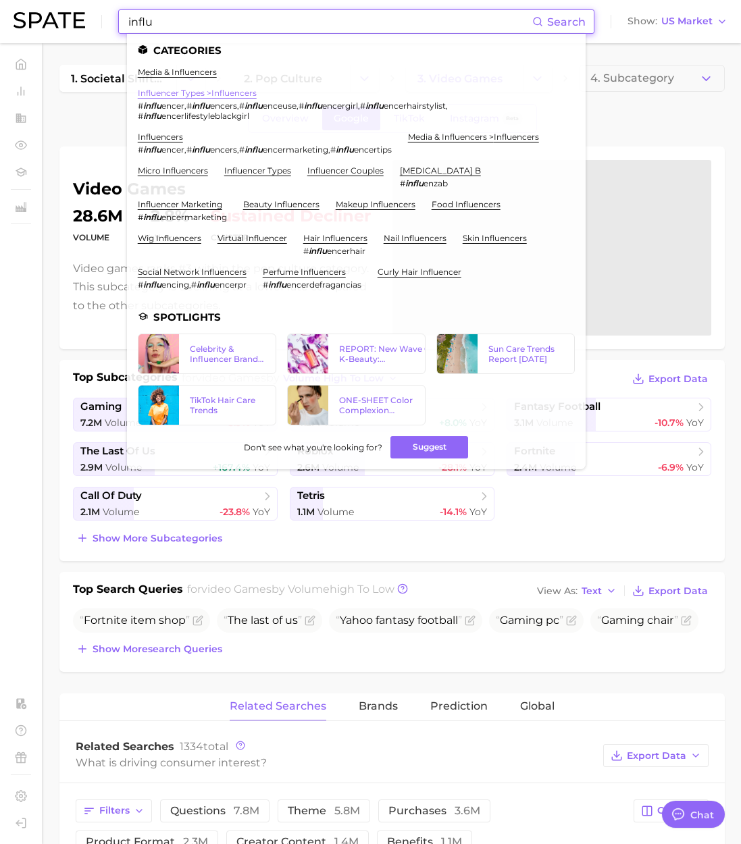
type input "influ"
click at [215, 92] on link "influencer types > influencers" at bounding box center [197, 93] width 119 height 10
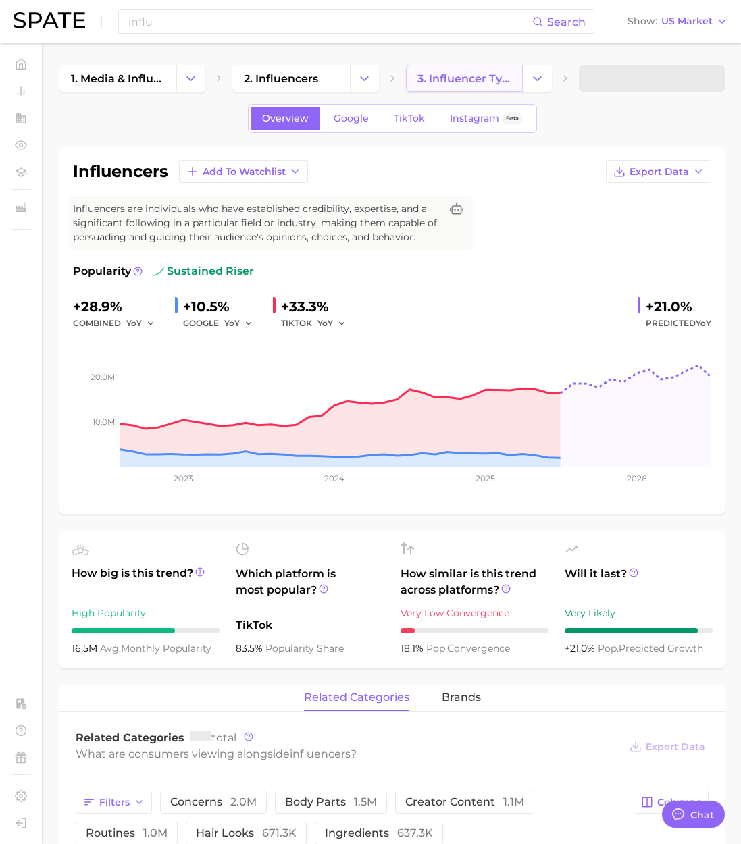
click at [483, 76] on span "3. influencer types" at bounding box center [464, 78] width 94 height 13
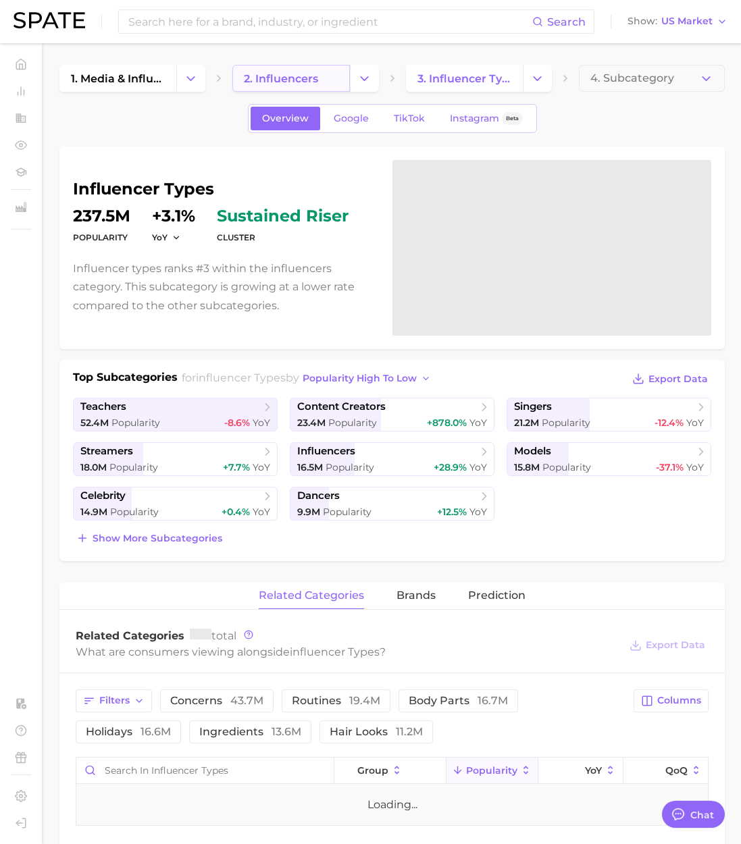
click at [313, 84] on span "2. influencers" at bounding box center [281, 78] width 74 height 13
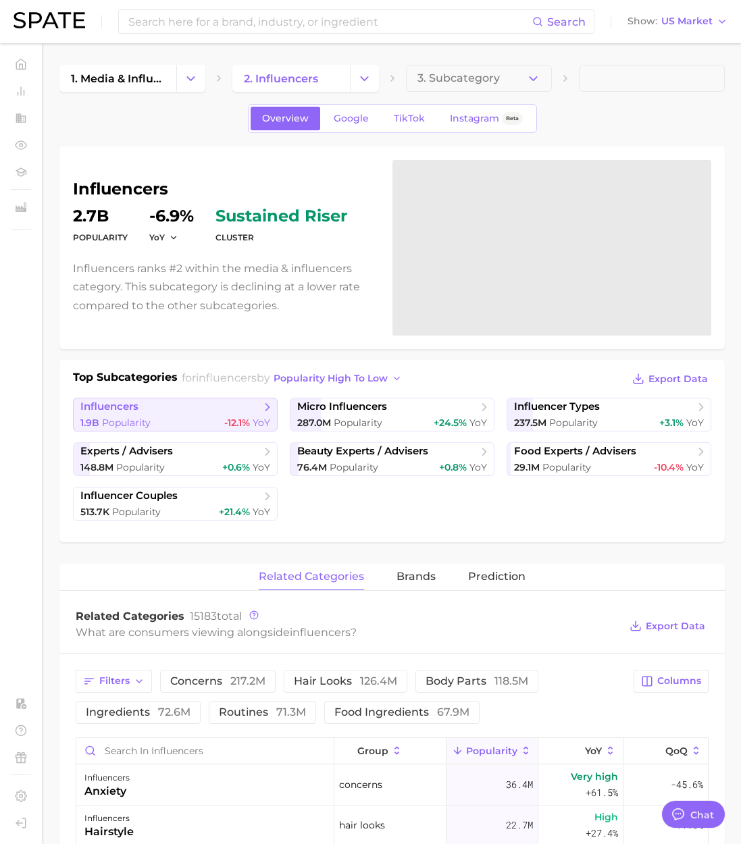
click at [121, 400] on span "influencers" at bounding box center [109, 406] width 58 height 13
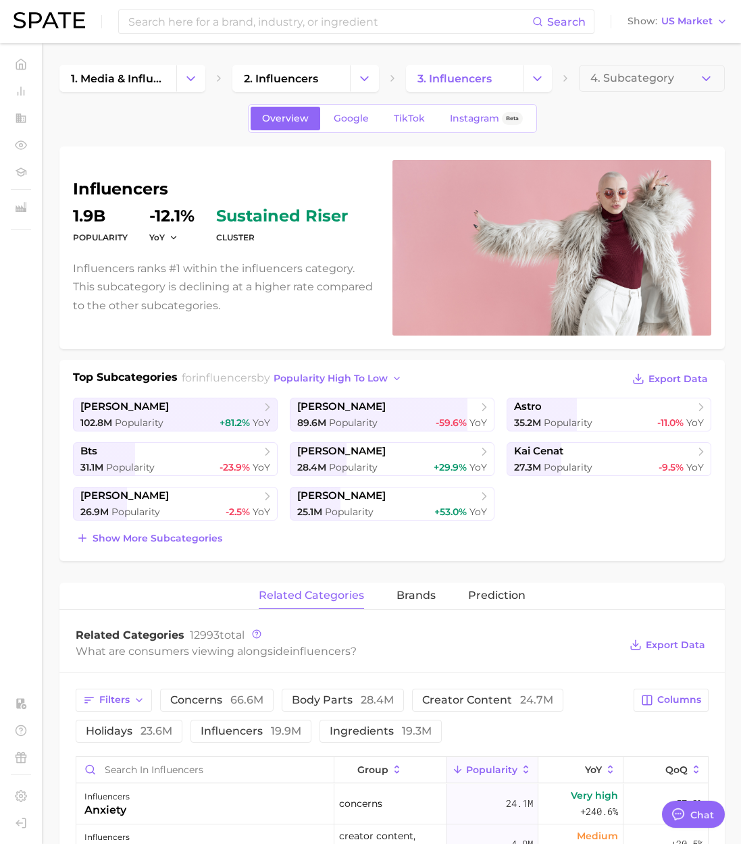
click at [155, 184] on h1 "influencers" at bounding box center [224, 189] width 303 height 16
copy h1 "influencers"
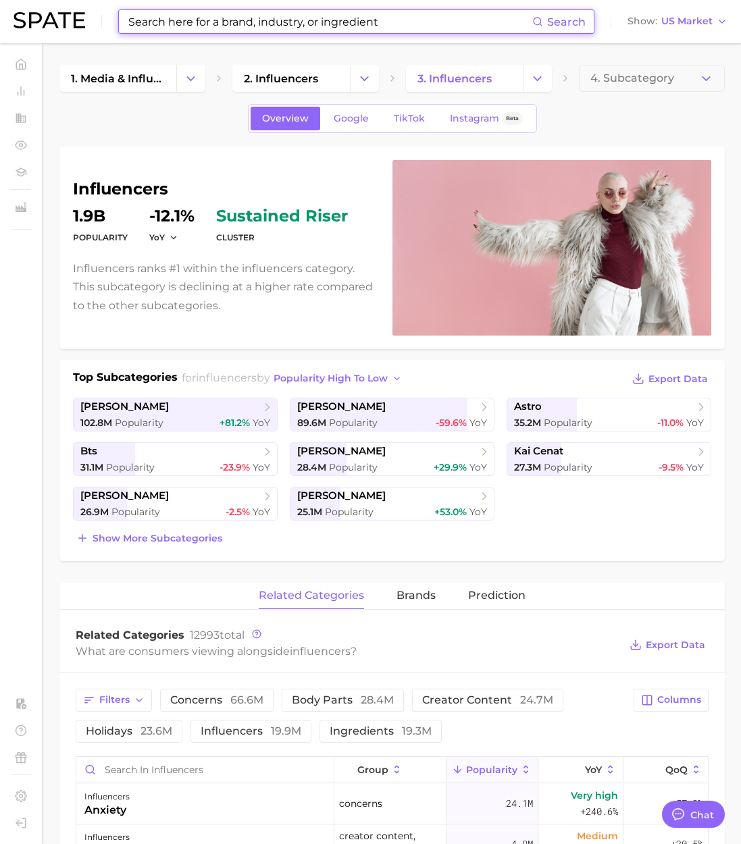
click at [196, 23] on input at bounding box center [329, 21] width 405 height 23
paste input "chalant"
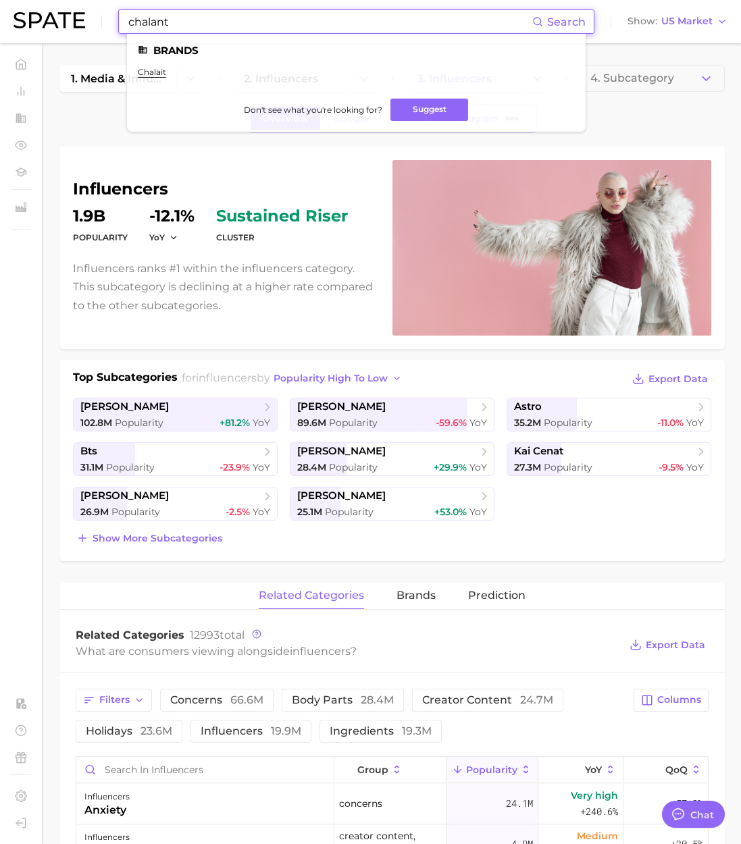
click at [186, 18] on input "chalant" at bounding box center [329, 21] width 405 height 23
click at [1, 22] on header "chalant Search Brands chalait Don't see what you're looking for? Suggest Show U…" at bounding box center [370, 21] width 741 height 43
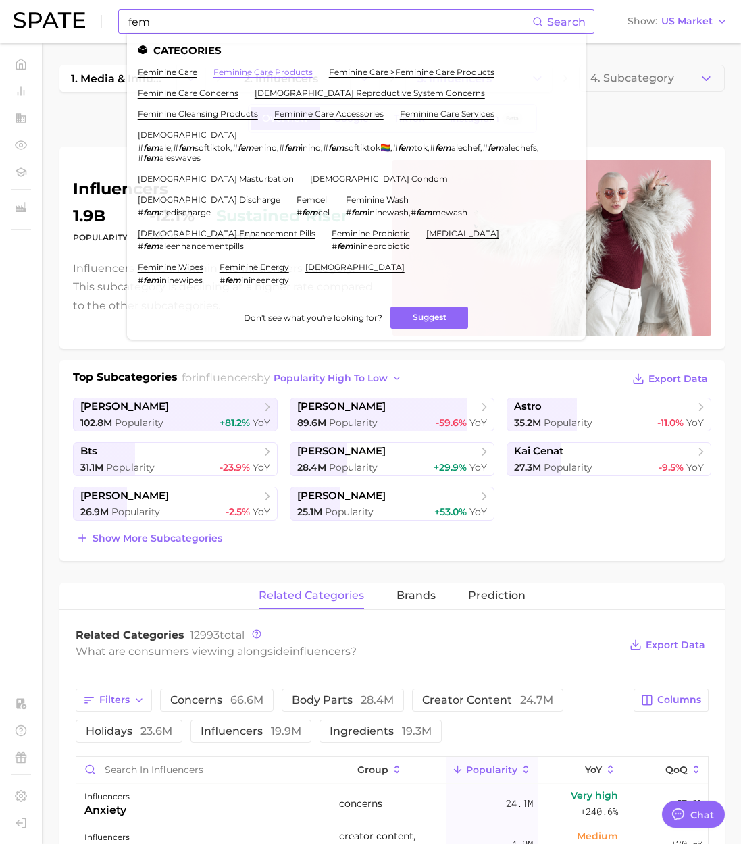
click at [230, 70] on link "feminine care products" at bounding box center [262, 72] width 99 height 10
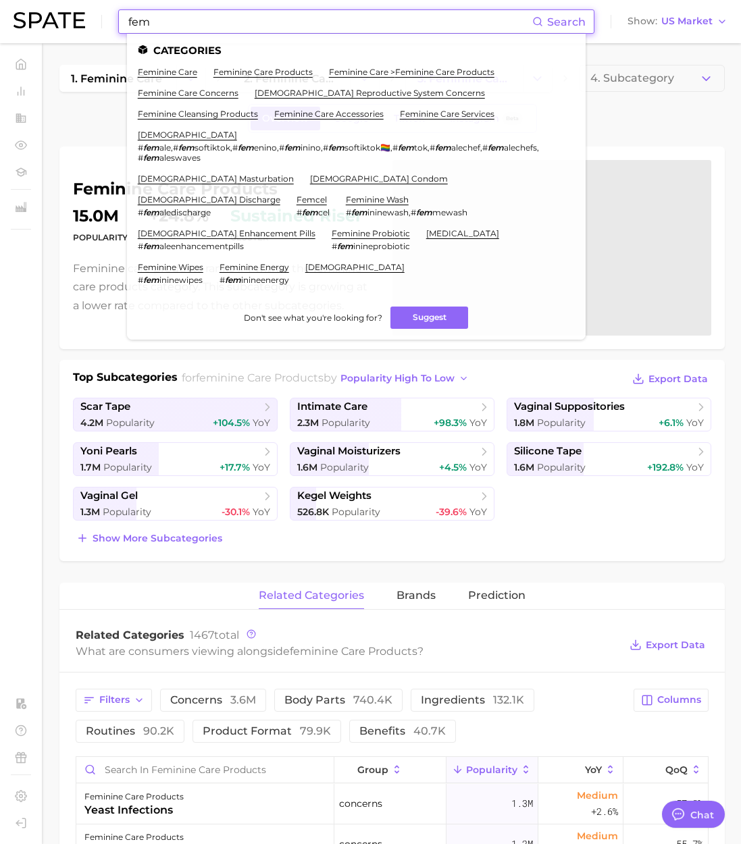
click at [223, 28] on input "fem" at bounding box center [329, 21] width 405 height 23
drag, startPoint x: 223, startPoint y: 28, endPoint x: 70, endPoint y: 8, distance: 154.5
click at [70, 8] on div "fem Search Categories feminine care feminine care products feminine care > femi…" at bounding box center [371, 21] width 714 height 43
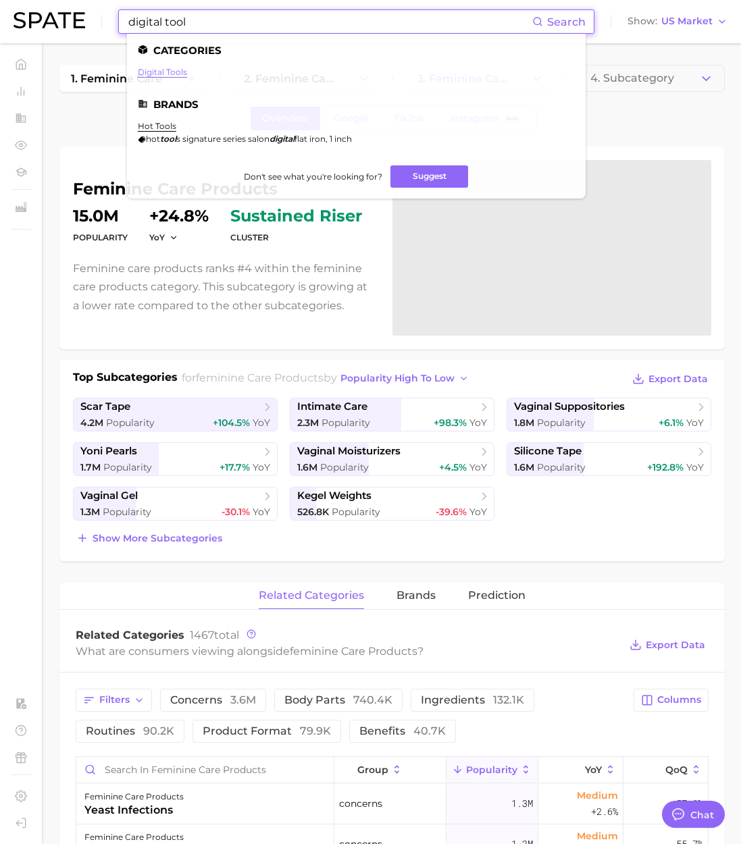
click at [164, 76] on link "digital tools" at bounding box center [162, 72] width 49 height 10
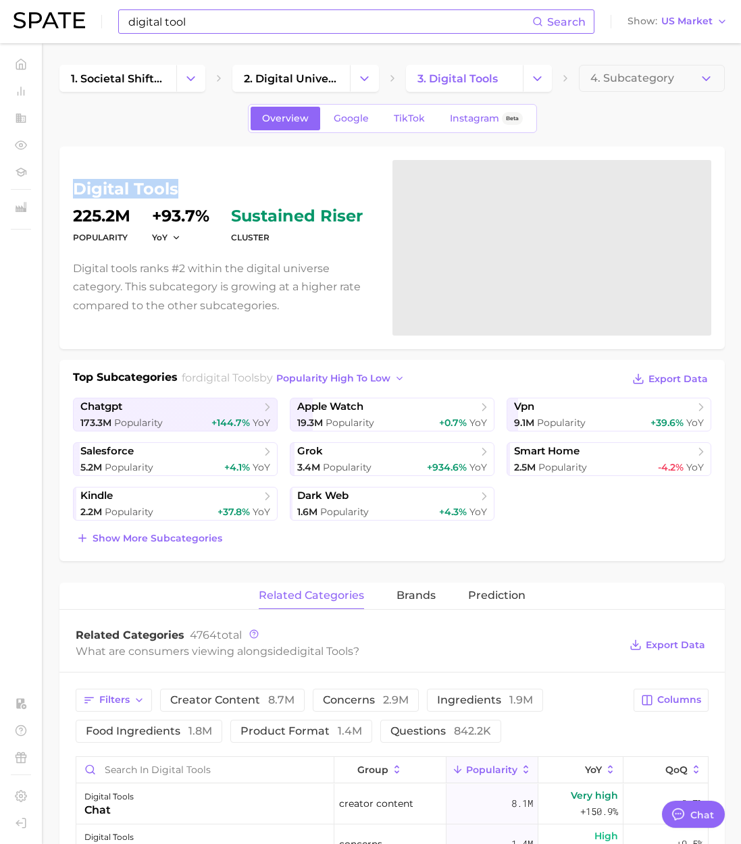
drag, startPoint x: 180, startPoint y: 192, endPoint x: 72, endPoint y: 190, distance: 107.4
click at [72, 190] on div "digital tools Popularity 225.2m YoY +93.7% cluster sustained riser Digital tool…" at bounding box center [391, 248] width 665 height 203
copy h1 "digital tools"
click at [176, 538] on span "Show more subcategories" at bounding box center [157, 538] width 130 height 11
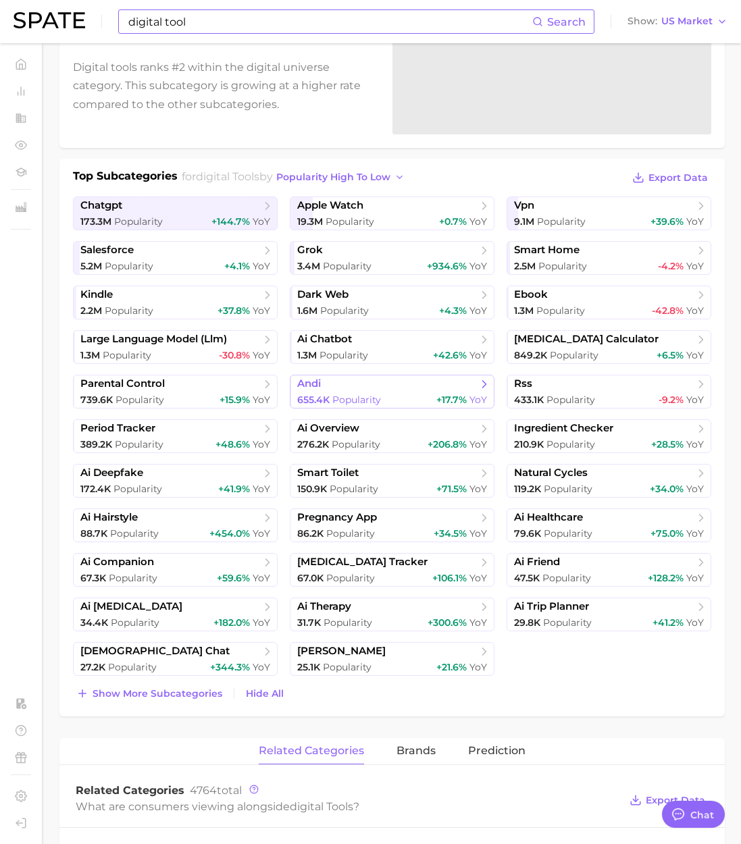
scroll to position [203, 0]
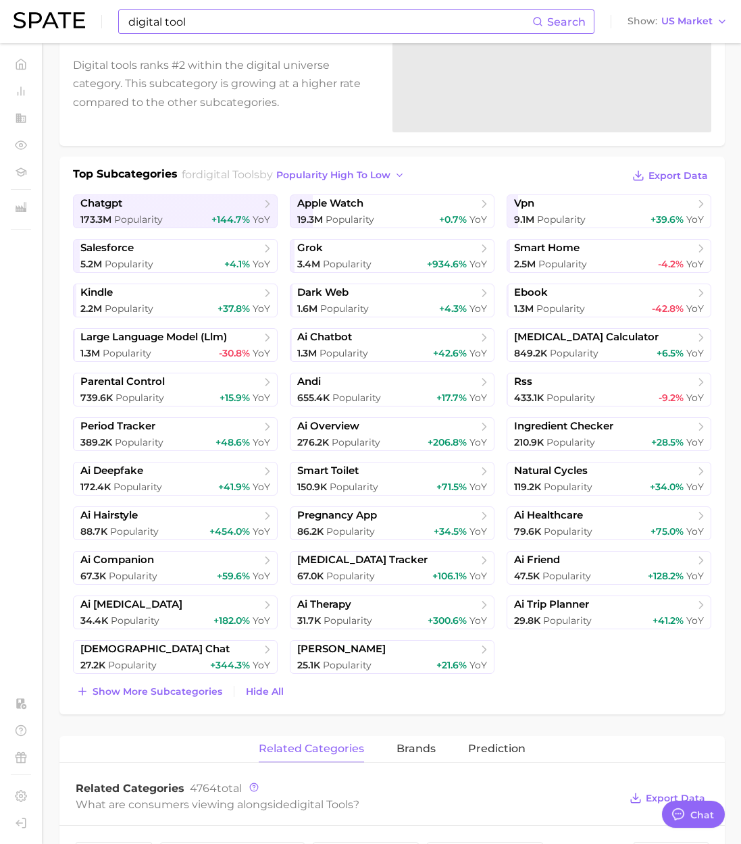
click at [209, 3] on div "digital tool Search Show US Market" at bounding box center [371, 21] width 714 height 43
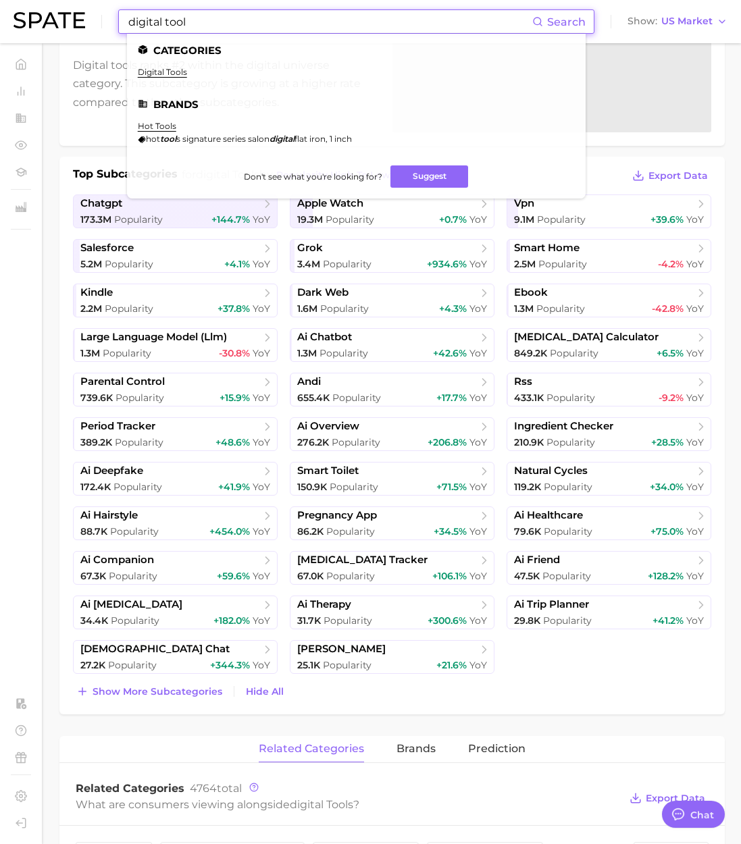
drag, startPoint x: 205, startPoint y: 22, endPoint x: -14, endPoint y: 17, distance: 218.8
click at [0, 17] on html "digital tool Search Categories digital tools Brands hot tools hot tool s signat…" at bounding box center [370, 219] width 741 height 844
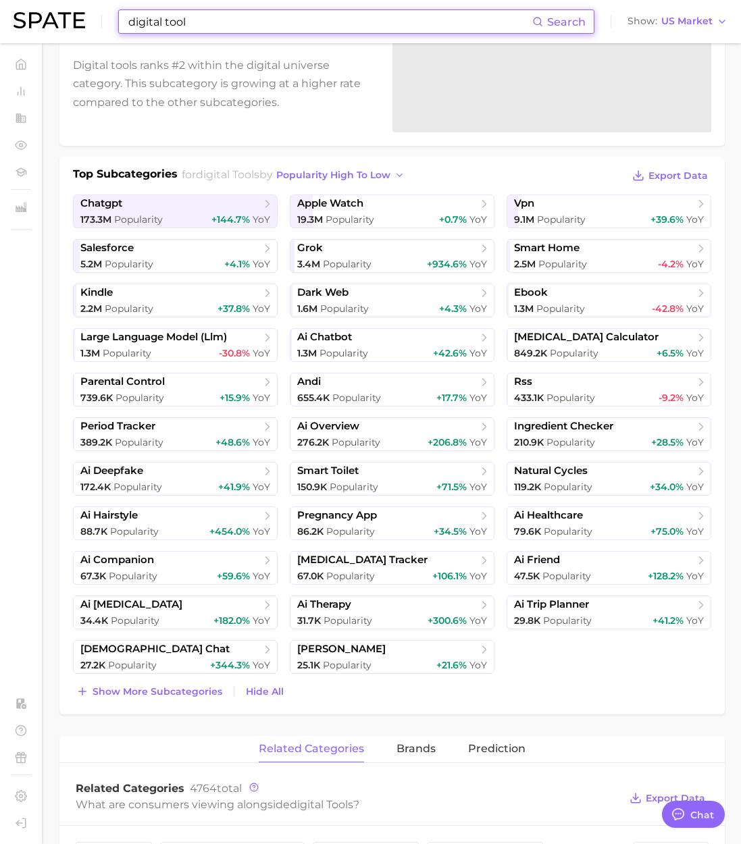
paste input "multi purpose"
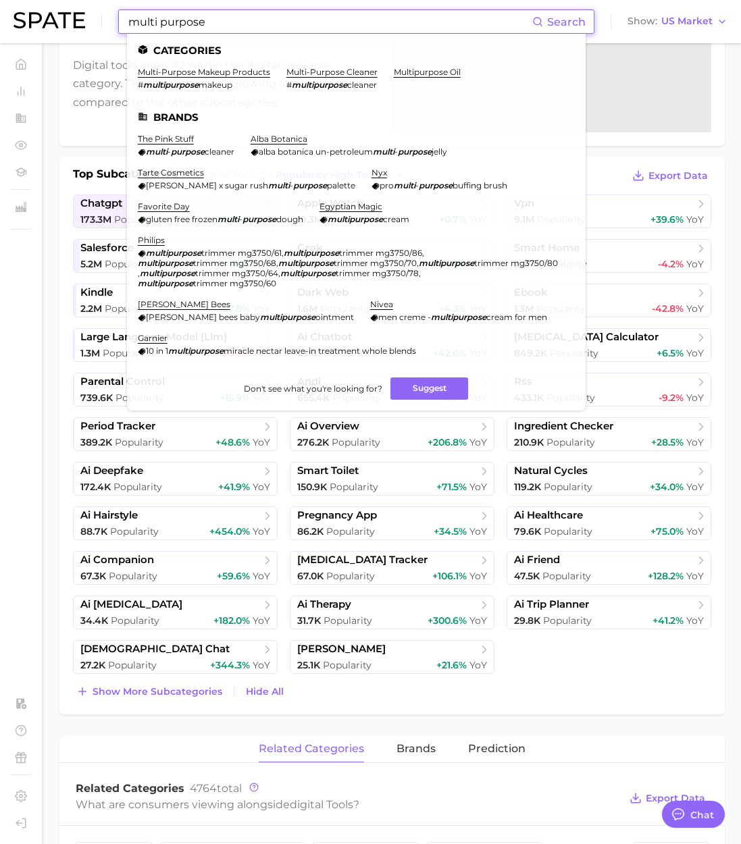
click at [160, 23] on input "multi purpose" at bounding box center [329, 21] width 405 height 23
drag, startPoint x: 161, startPoint y: 24, endPoint x: 250, endPoint y: 11, distance: 90.0
click at [250, 11] on input "multi purpose" at bounding box center [329, 21] width 405 height 23
drag, startPoint x: 240, startPoint y: 33, endPoint x: 243, endPoint y: 27, distance: 7.0
click at [243, 27] on div "multi purpose Search Categories multi-purpose makeup products # multipurpose ma…" at bounding box center [356, 21] width 476 height 24
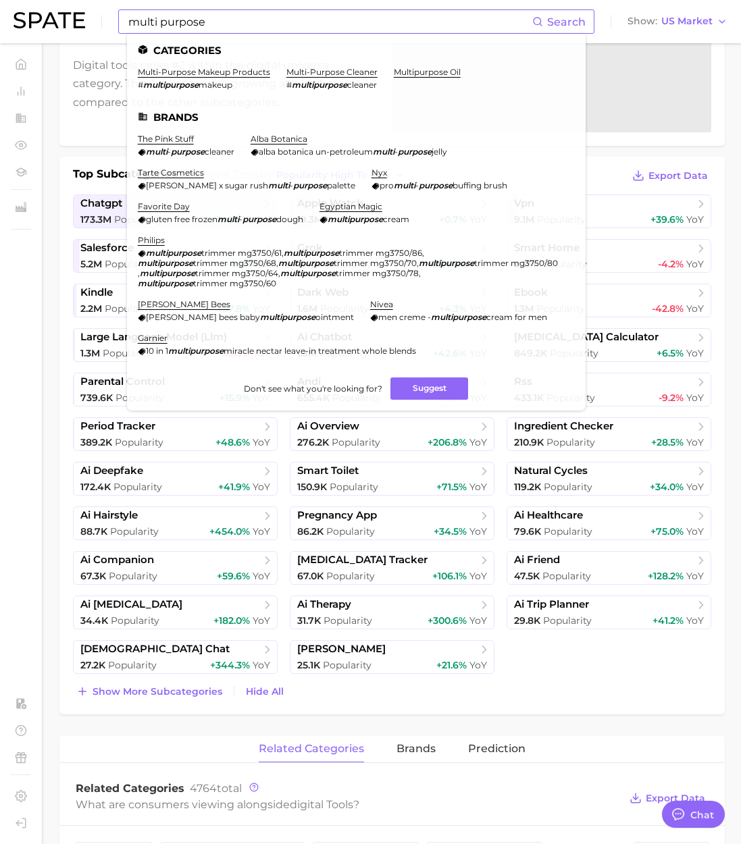
click at [242, 27] on input "multi purpose" at bounding box center [329, 21] width 405 height 23
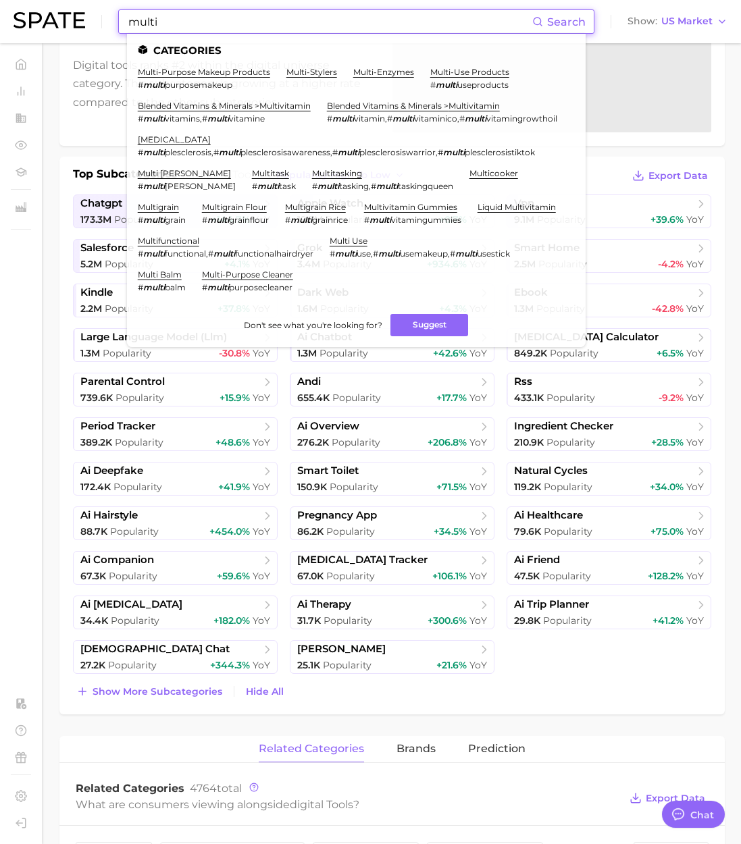
type input "multi"
click at [309, 71] on link "multi-stylers" at bounding box center [311, 72] width 51 height 10
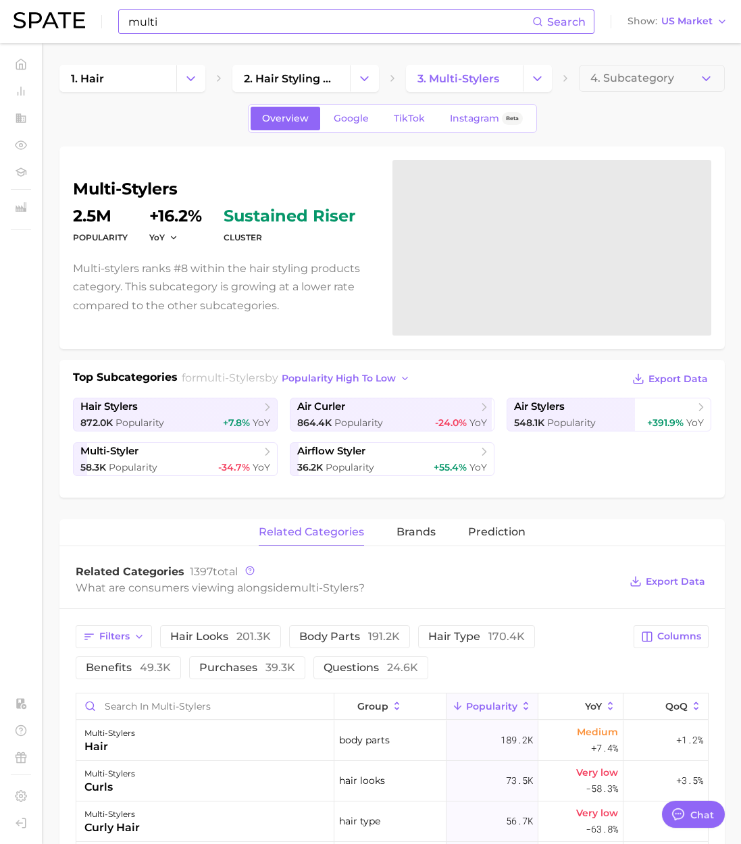
click at [217, 26] on input "multi" at bounding box center [329, 21] width 405 height 23
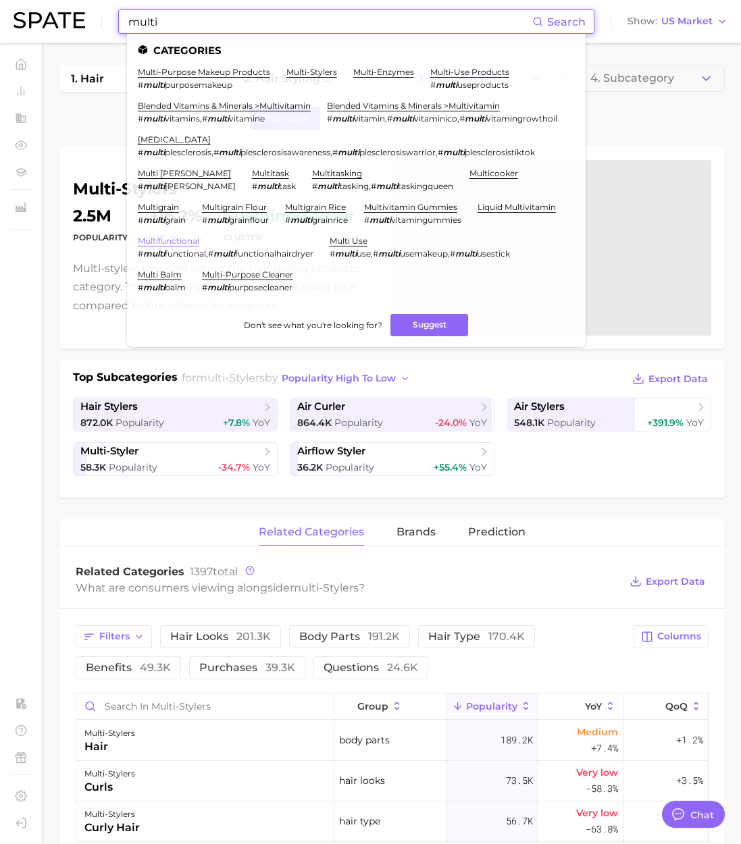
click at [186, 246] on link "multifunctional" at bounding box center [168, 241] width 61 height 10
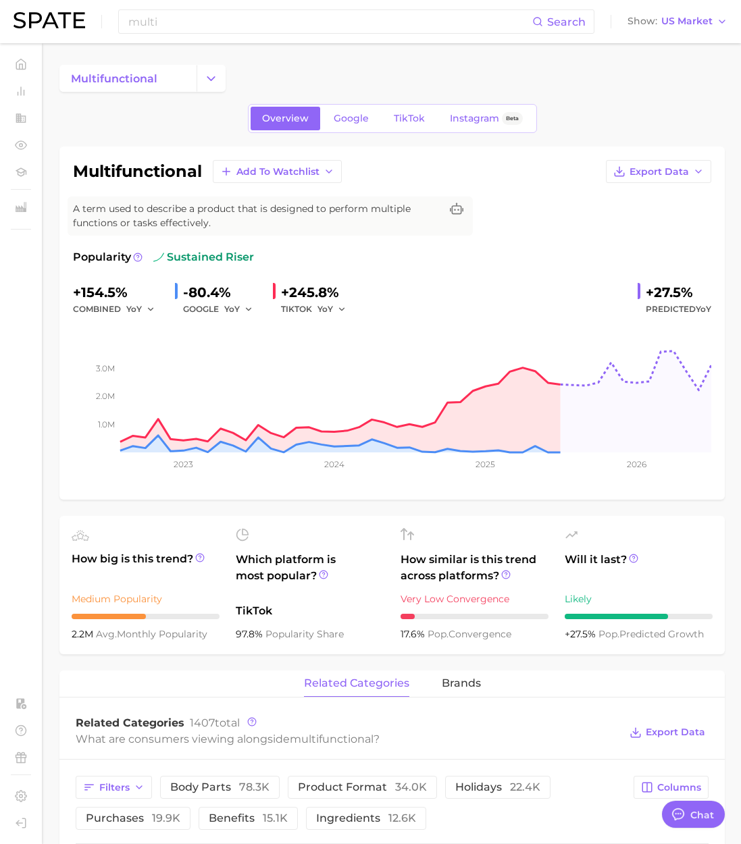
click at [170, 178] on h1 "multifunctional" at bounding box center [137, 171] width 129 height 16
click at [171, 177] on h1 "multifunctional" at bounding box center [137, 171] width 129 height 16
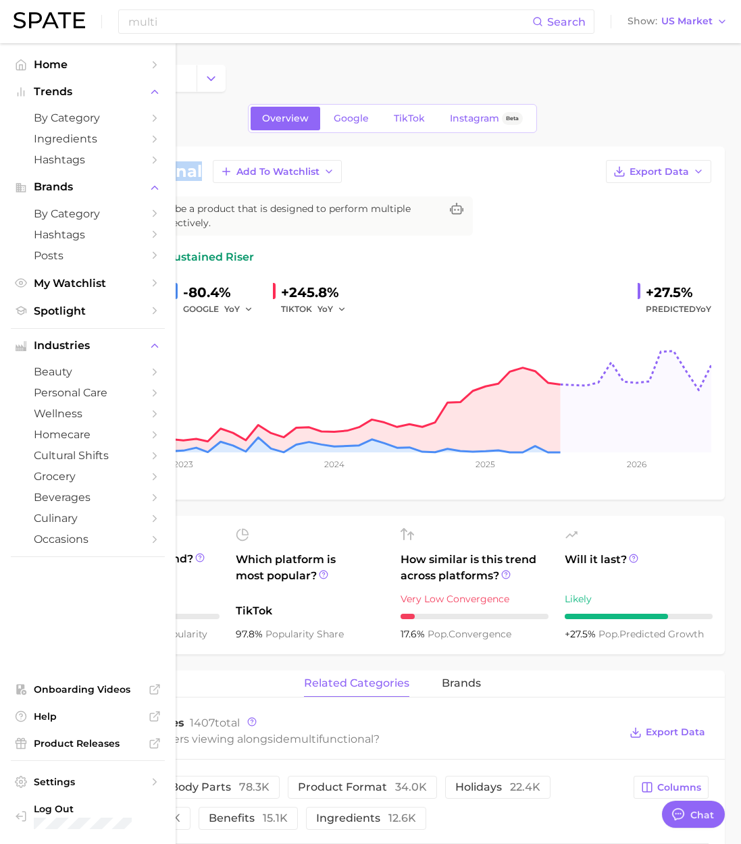
copy h1 "multifunctional"
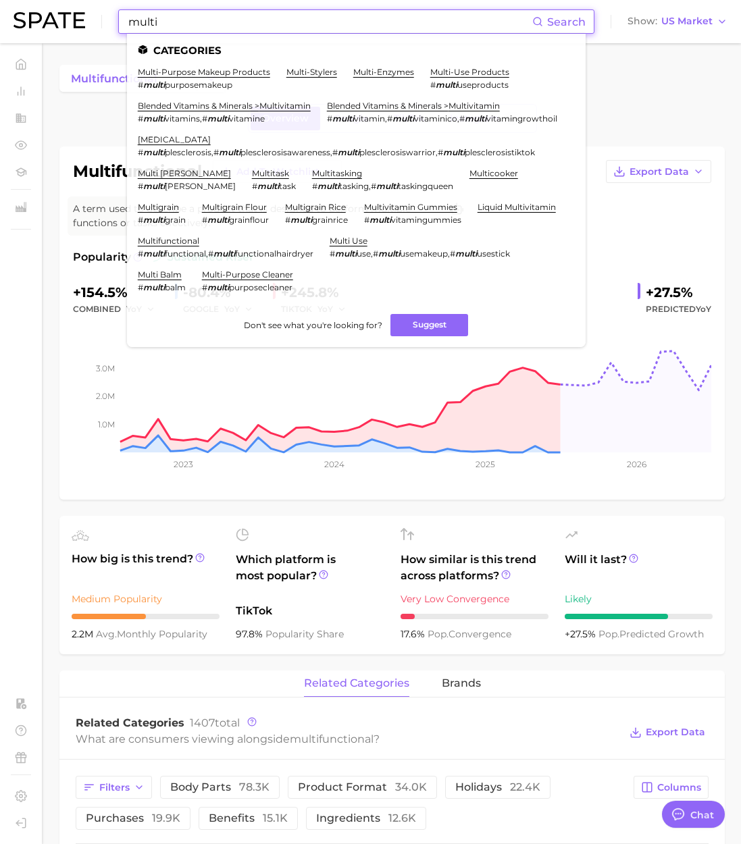
drag, startPoint x: 162, startPoint y: 22, endPoint x: 55, endPoint y: 22, distance: 107.3
click at [55, 22] on div "multi Search Categories multi-purpose makeup products # multi purposemakeup mul…" at bounding box center [371, 21] width 714 height 43
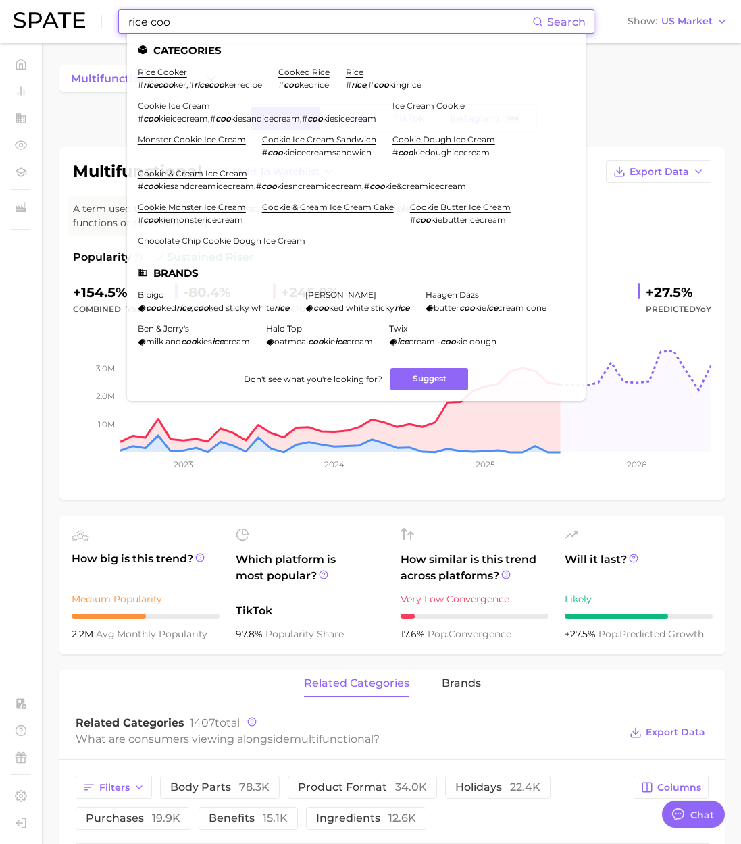
click at [196, 24] on input "rice coo" at bounding box center [329, 21] width 405 height 23
drag, startPoint x: 198, startPoint y: 18, endPoint x: 91, endPoint y: 24, distance: 107.5
click at [92, 24] on div "rice coo Search Categories rice cooker # ricecoo ker , # ricecoo kerrecipe cook…" at bounding box center [371, 21] width 714 height 43
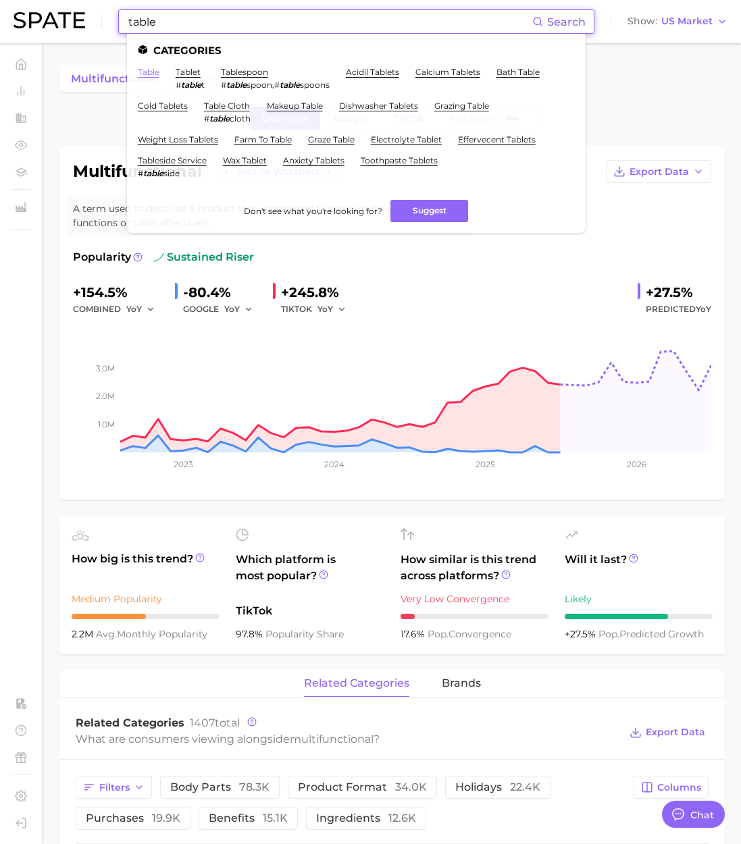
click at [155, 72] on link "table" at bounding box center [149, 72] width 22 height 10
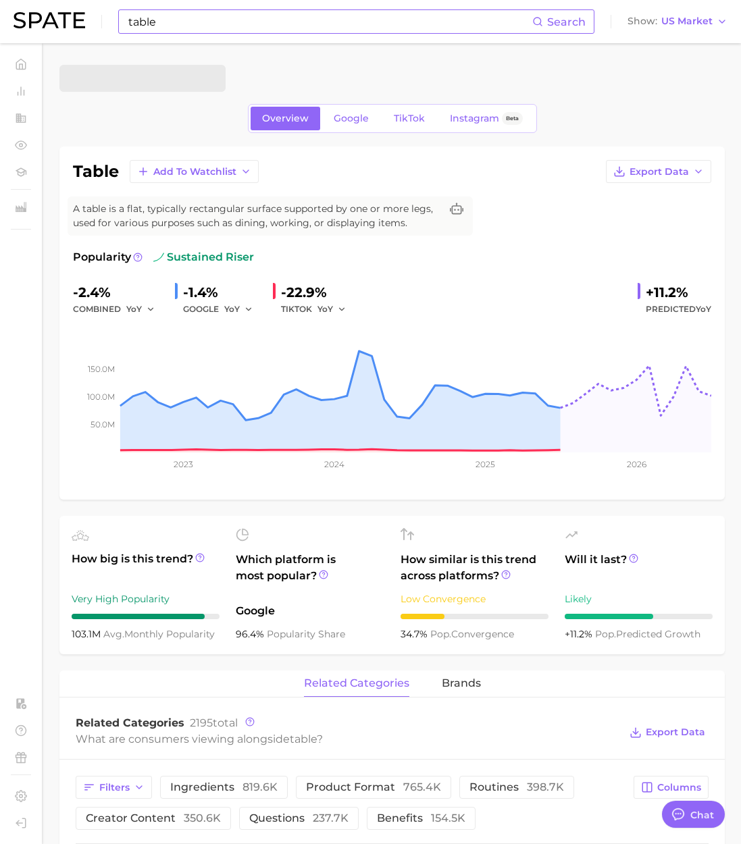
click at [99, 169] on h1 "table" at bounding box center [96, 171] width 46 height 16
copy h1 "table"
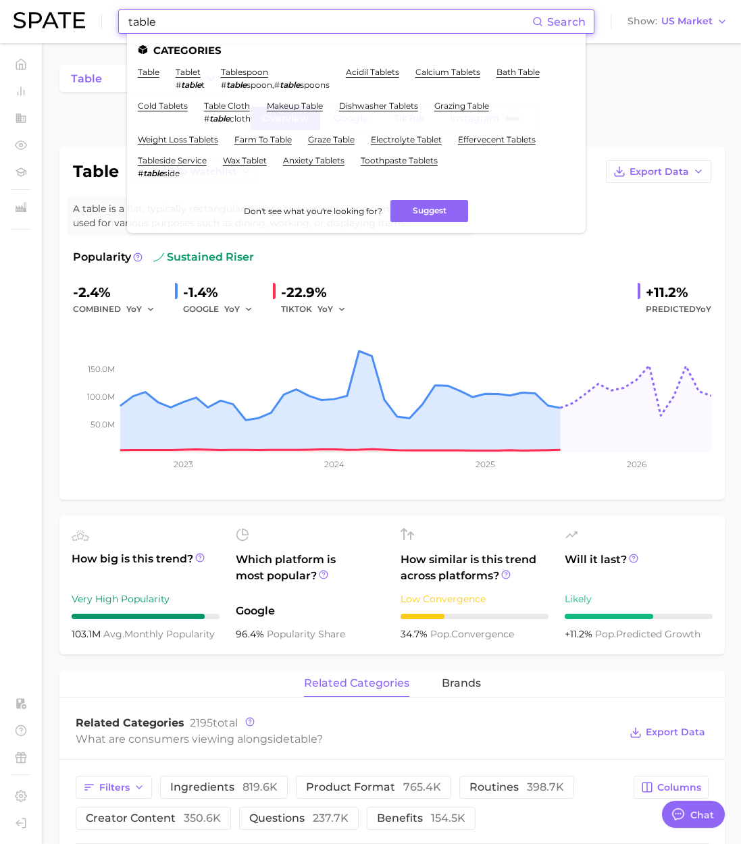
drag, startPoint x: 107, startPoint y: 20, endPoint x: 49, endPoint y: 21, distance: 58.1
click at [49, 21] on div "table Search Categories table tablet # table t tablespoon # table spoon , # tab…" at bounding box center [371, 21] width 714 height 43
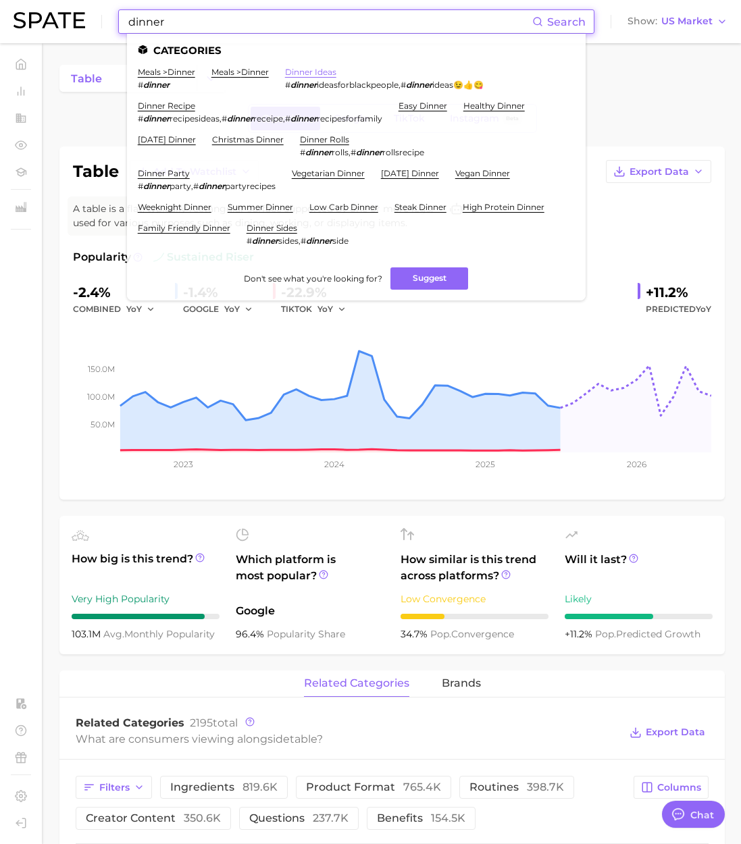
click at [327, 72] on link "dinner ideas" at bounding box center [310, 72] width 51 height 10
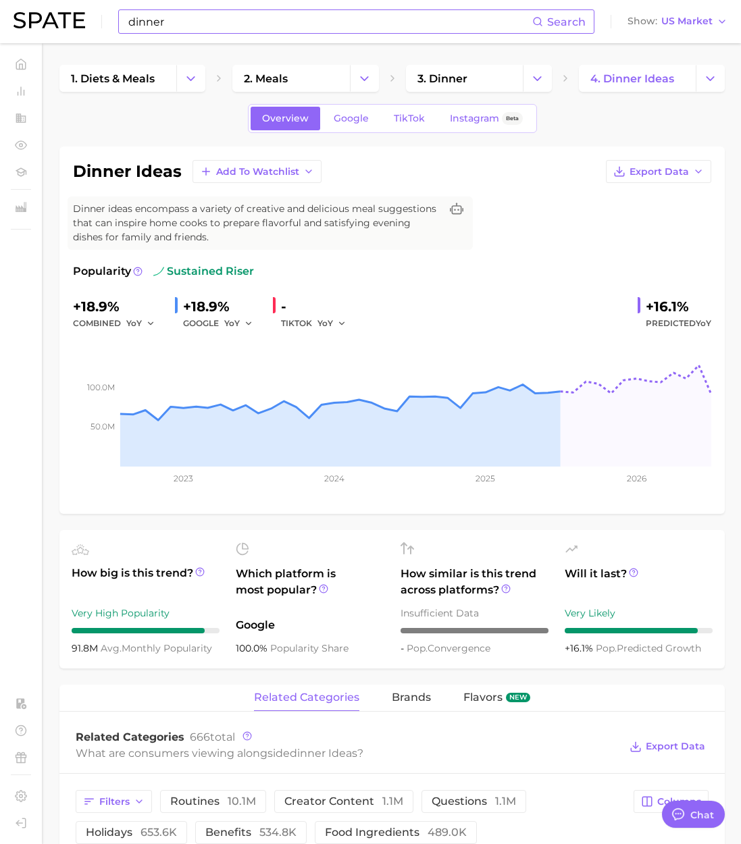
click at [234, 24] on input "dinner" at bounding box center [329, 21] width 405 height 23
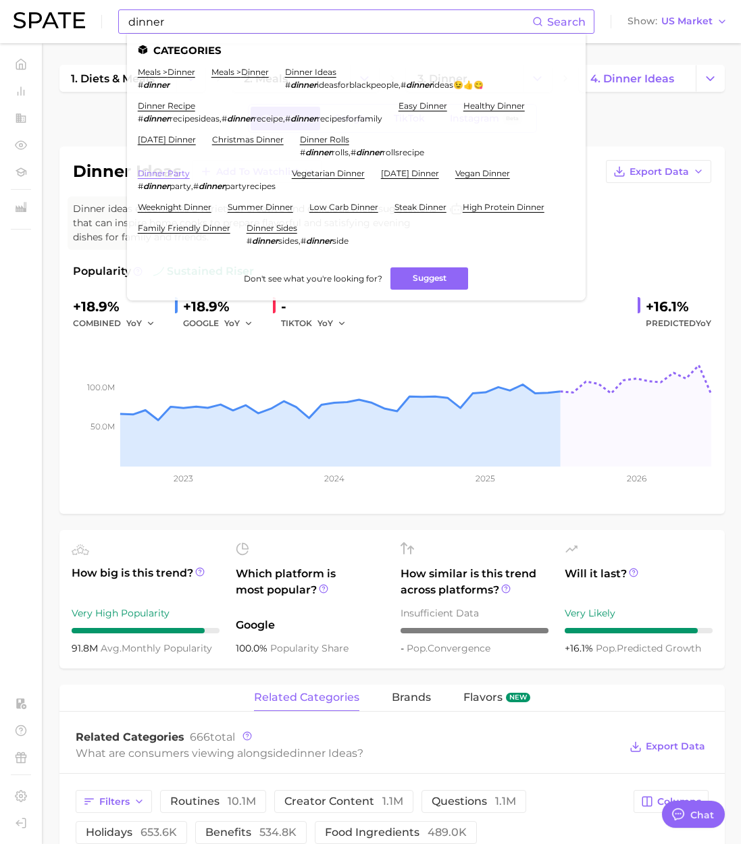
click at [151, 174] on link "dinner party" at bounding box center [164, 173] width 52 height 10
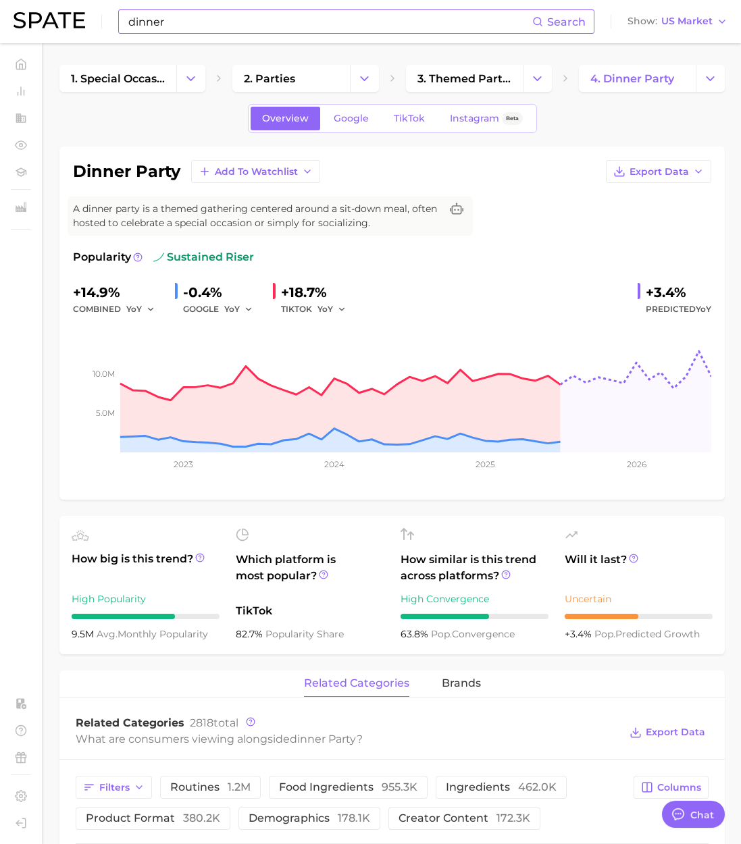
click at [209, 21] on input "dinner" at bounding box center [329, 21] width 405 height 23
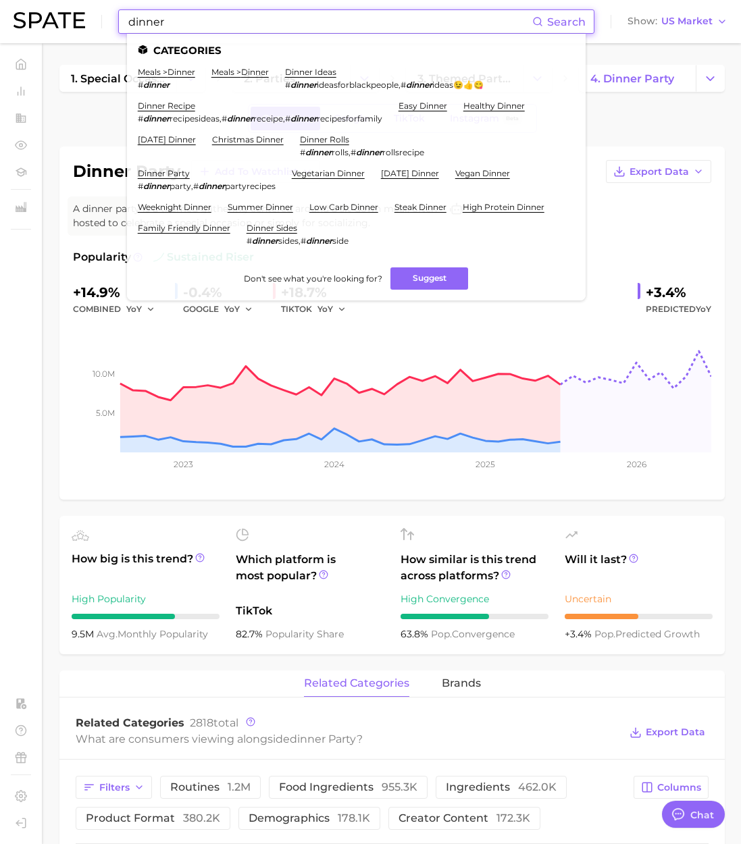
drag, startPoint x: 177, startPoint y: 24, endPoint x: 124, endPoint y: 21, distance: 52.8
click at [124, 21] on div "dinner Search Categories meals > dinner # dinner meals > dinner dinner ideas # …" at bounding box center [356, 21] width 476 height 24
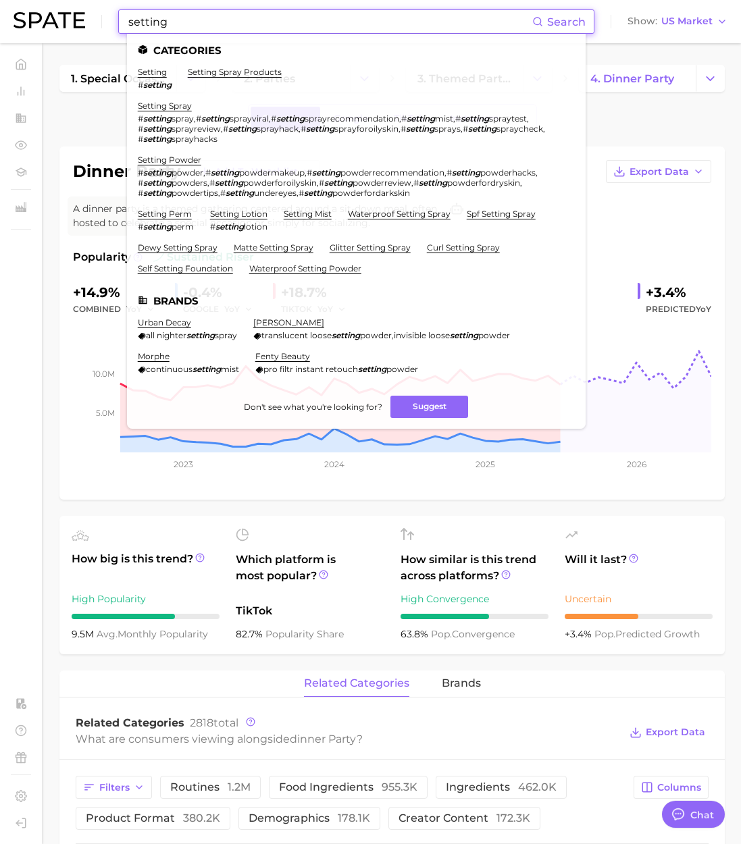
click at [147, 77] on li "setting # setting" at bounding box center [155, 78] width 34 height 23
click at [151, 69] on link "setting" at bounding box center [152, 72] width 29 height 10
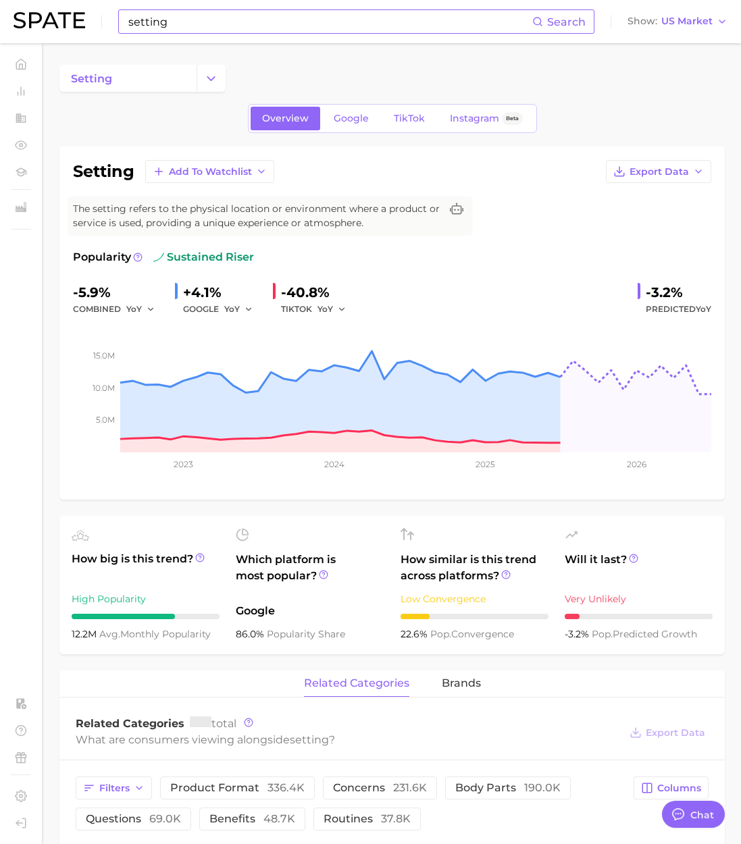
click at [111, 169] on h1 "setting" at bounding box center [103, 171] width 61 height 16
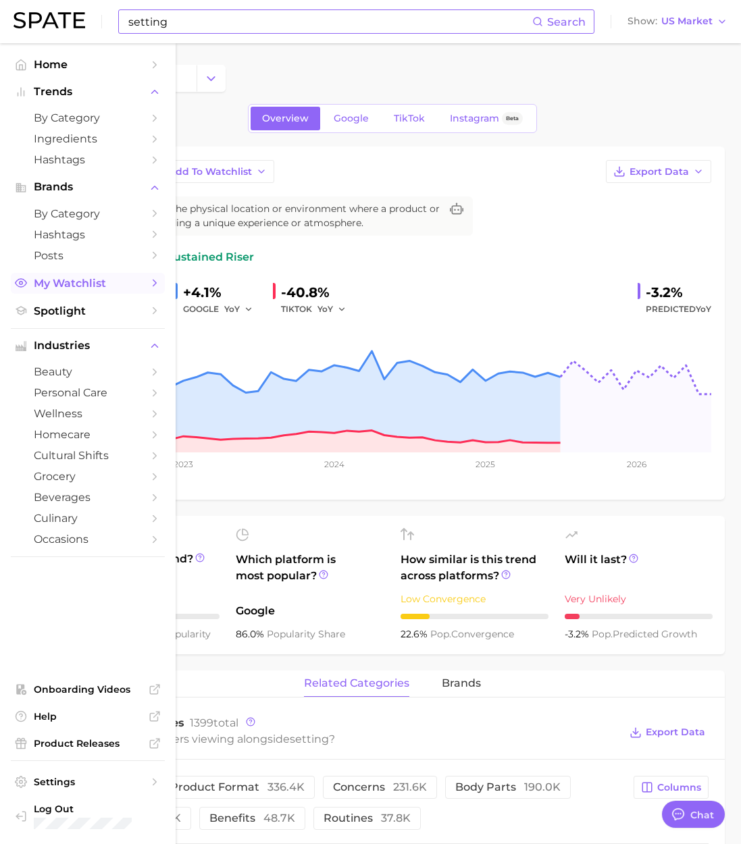
copy h1 "setting"
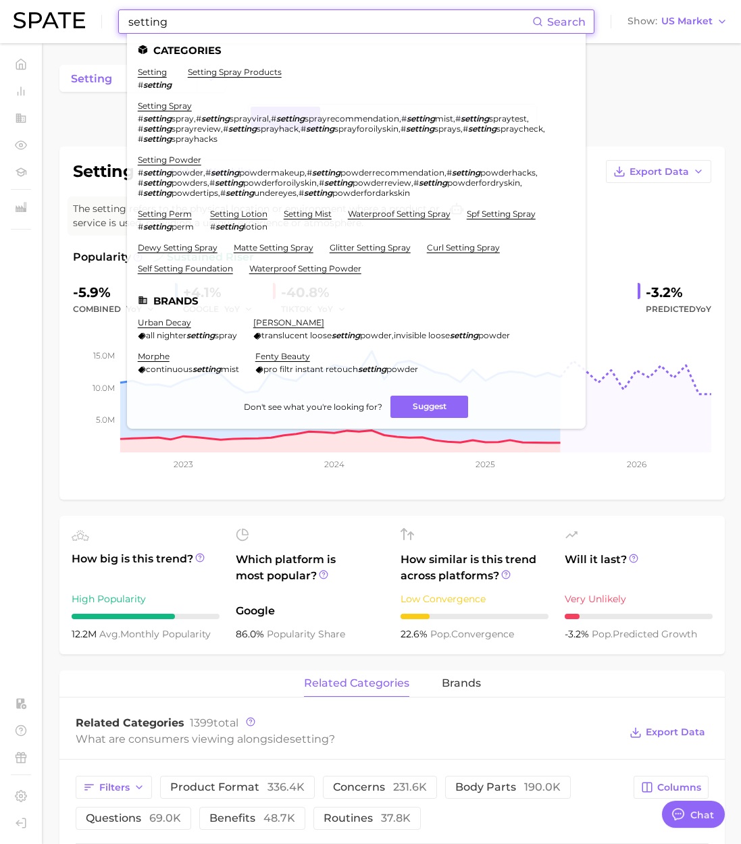
drag, startPoint x: 189, startPoint y: 21, endPoint x: 15, endPoint y: 17, distance: 174.2
click at [14, 17] on div "setting Search Categories setting # setting setting spray products setting spra…" at bounding box center [371, 21] width 714 height 43
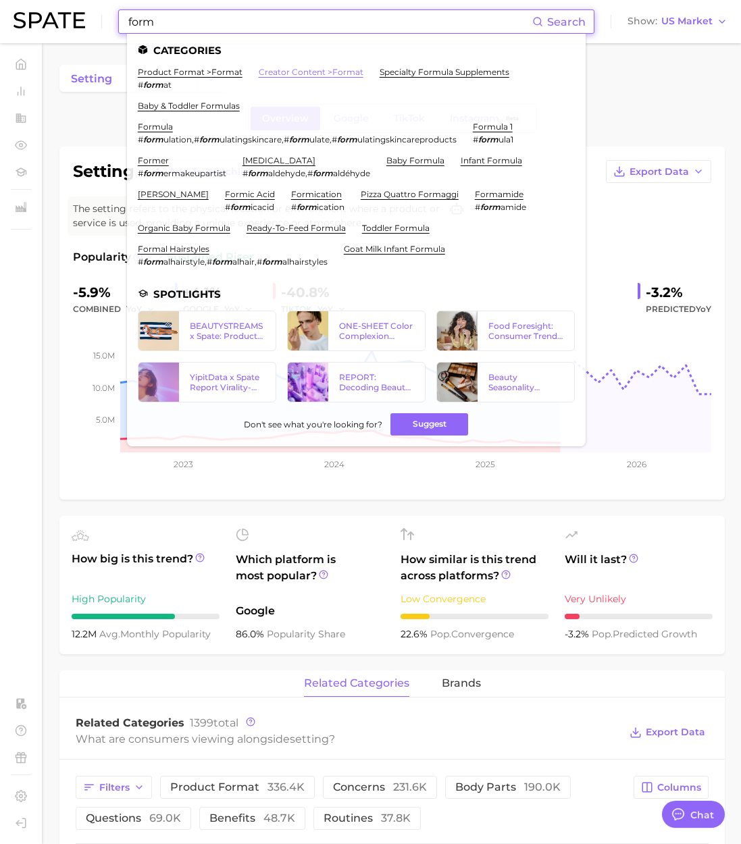
type input "form"
click at [333, 74] on link "creator content > format" at bounding box center [311, 72] width 105 height 10
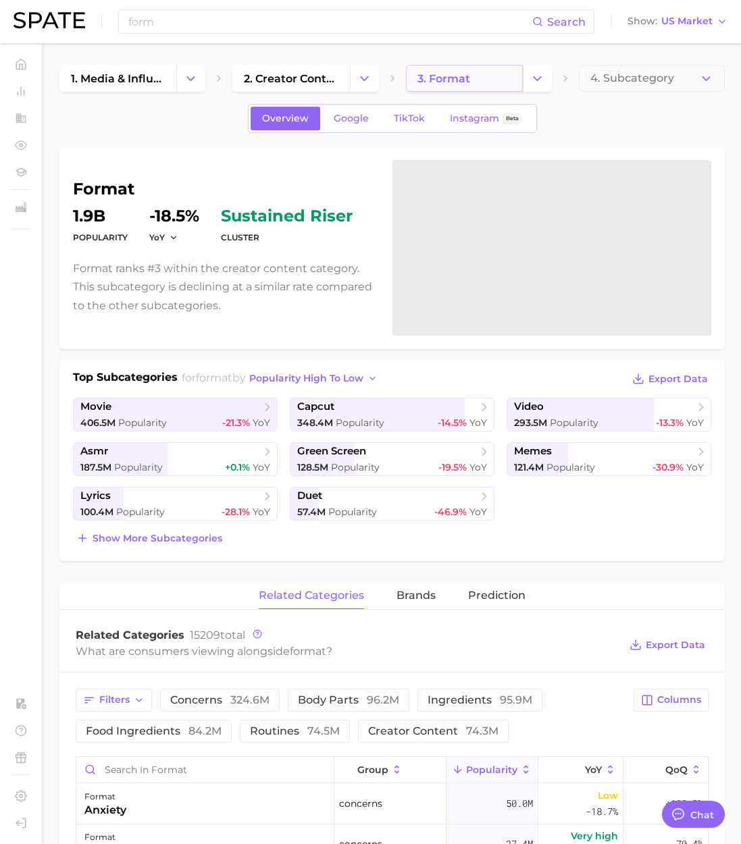
click at [454, 78] on span "3. format" at bounding box center [443, 78] width 53 height 13
click at [284, 83] on span "2. creator content" at bounding box center [291, 78] width 94 height 13
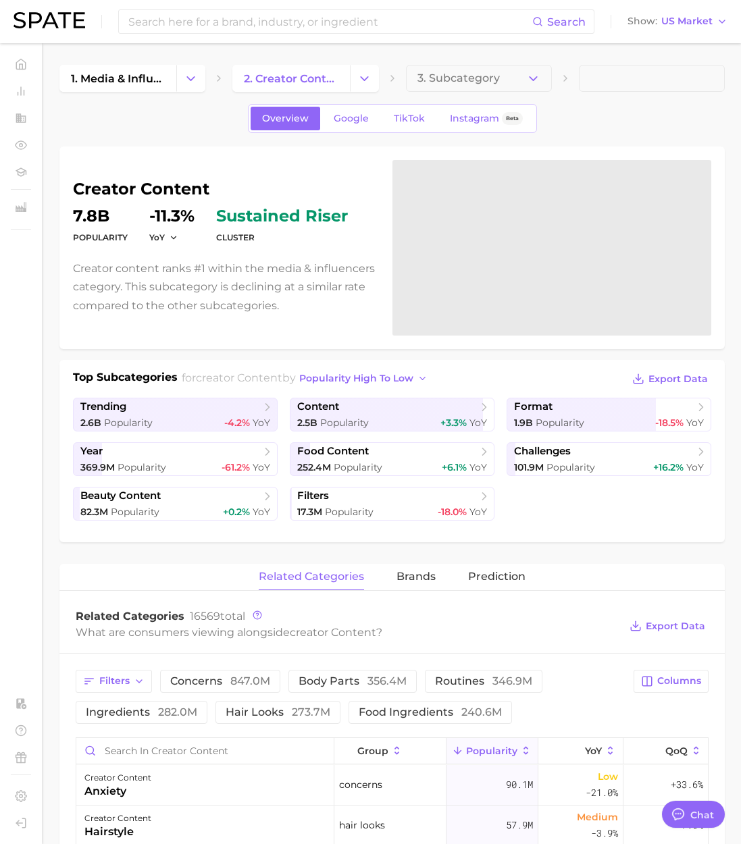
type textarea "x"
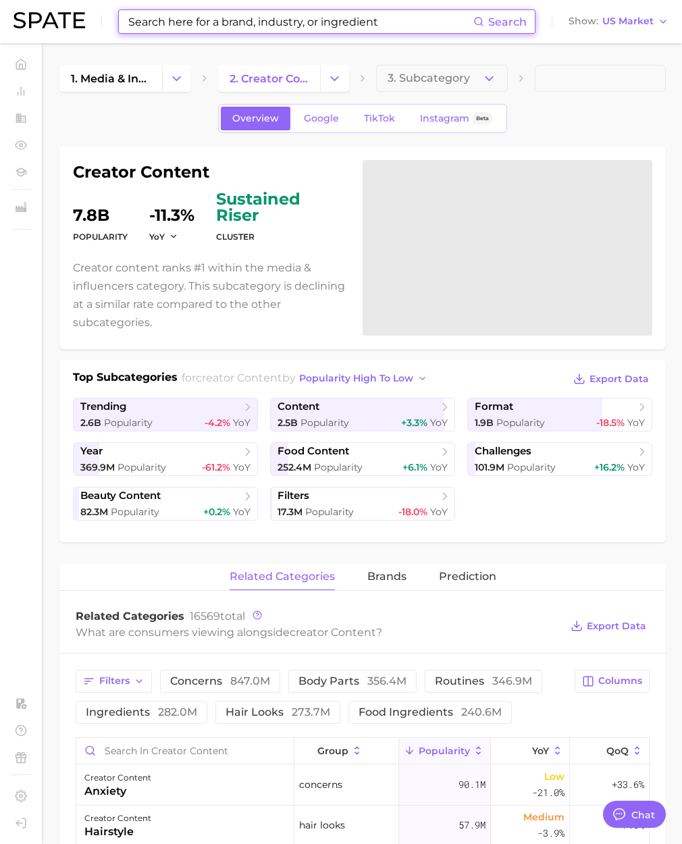
click at [227, 18] on input at bounding box center [300, 21] width 346 height 23
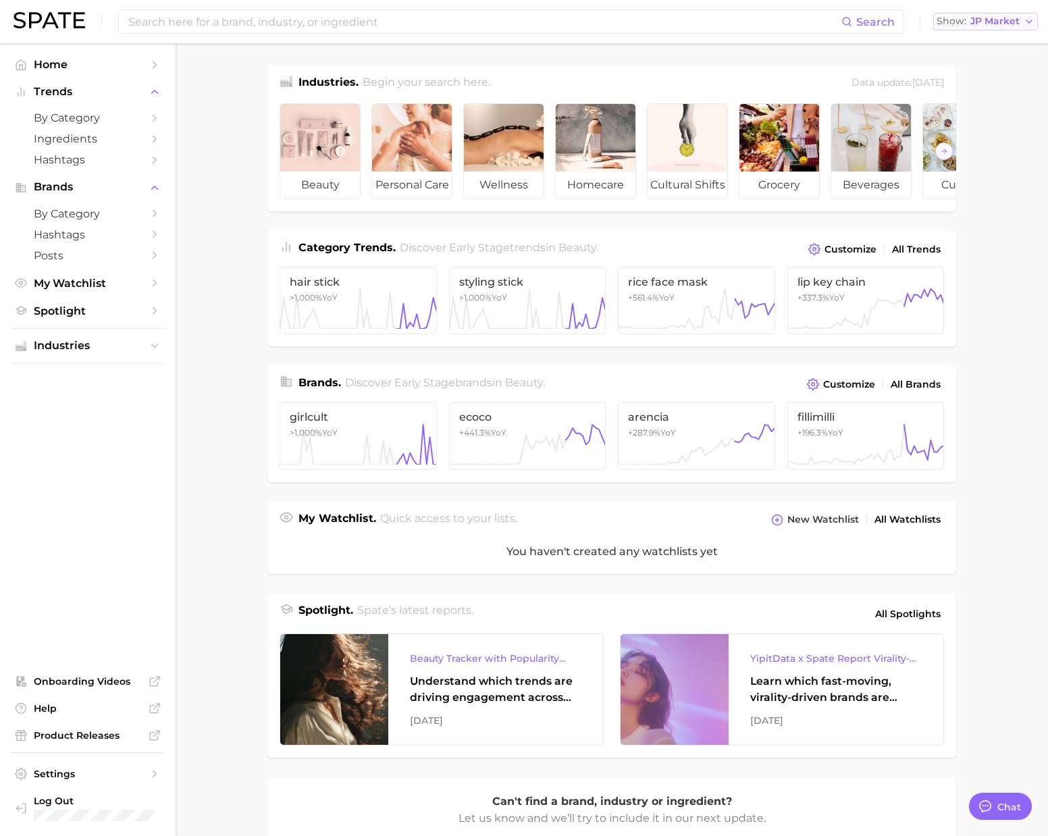
click at [961, 25] on span "Show" at bounding box center [951, 21] width 30 height 7
click at [965, 52] on button "[GEOGRAPHIC_DATA]" at bounding box center [992, 44] width 118 height 24
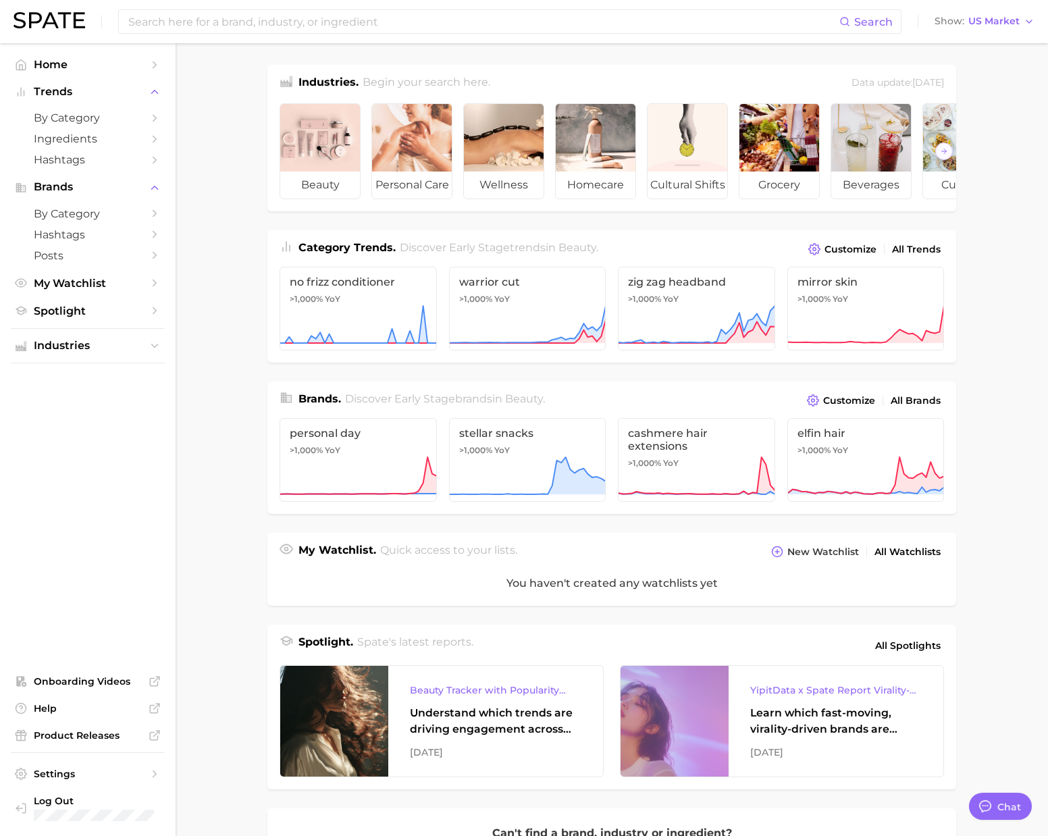
click at [631, 35] on div "Search Show US Market" at bounding box center [524, 21] width 1021 height 43
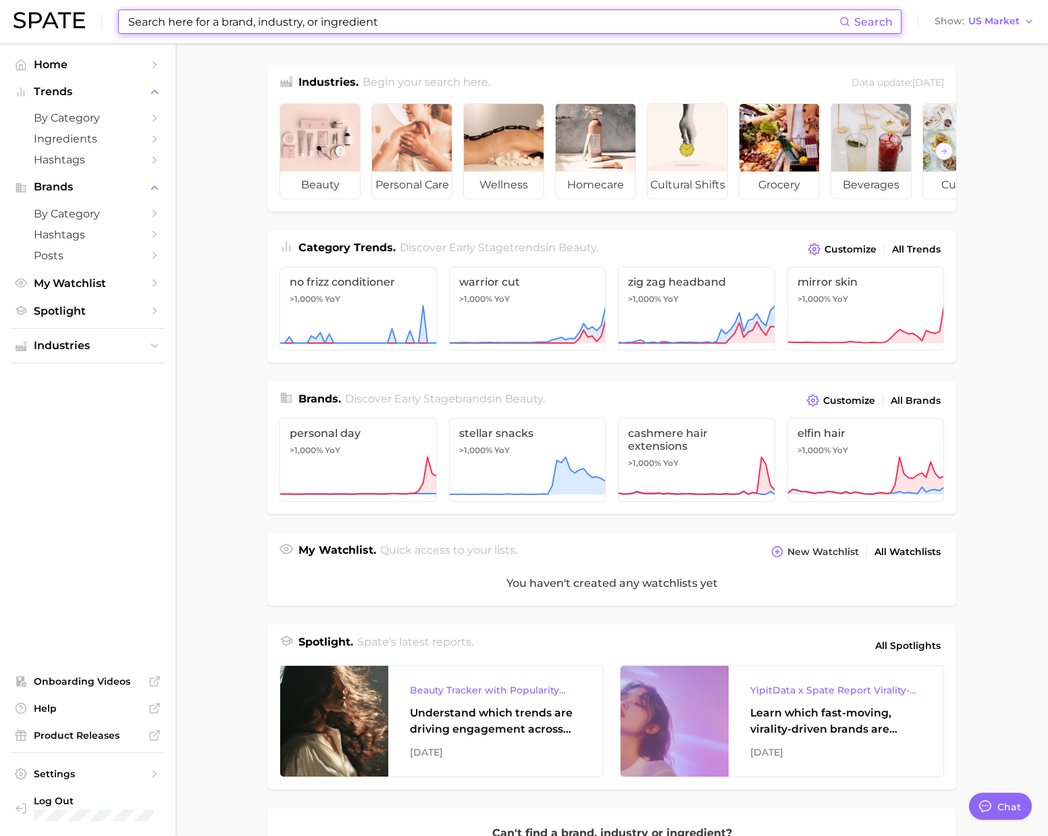
click at [629, 28] on input at bounding box center [483, 21] width 712 height 23
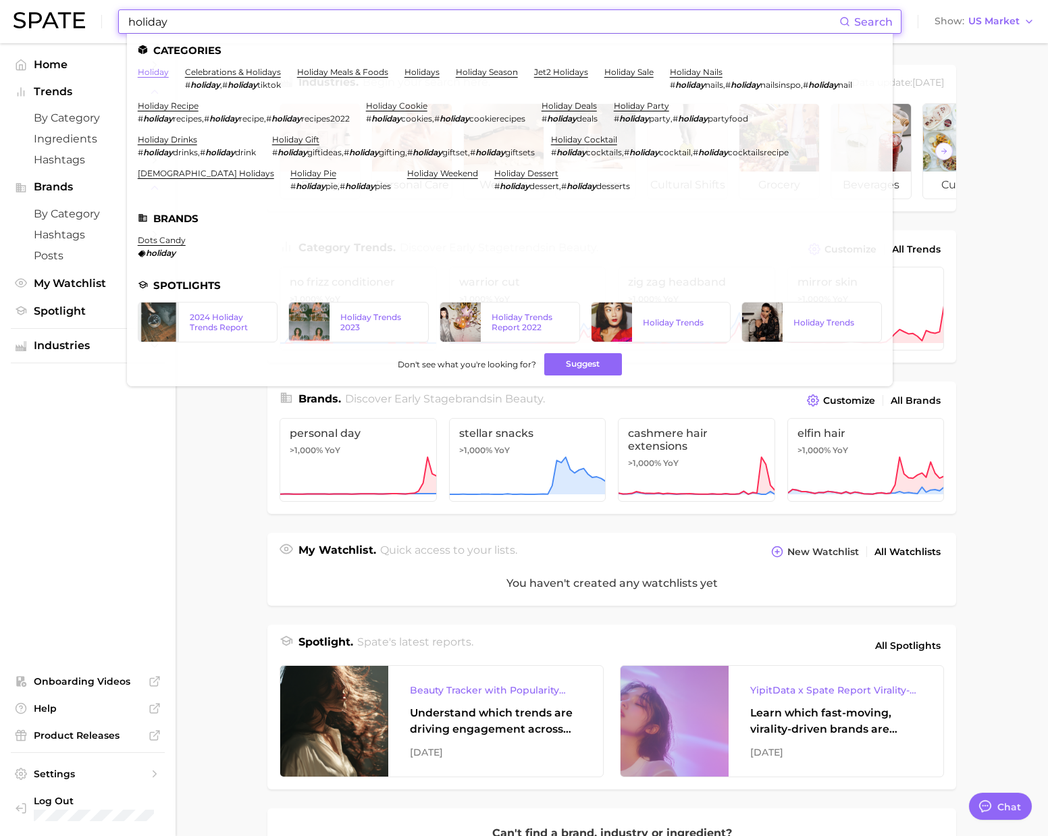
type input "holiday"
click at [154, 74] on link "holiday" at bounding box center [153, 72] width 31 height 10
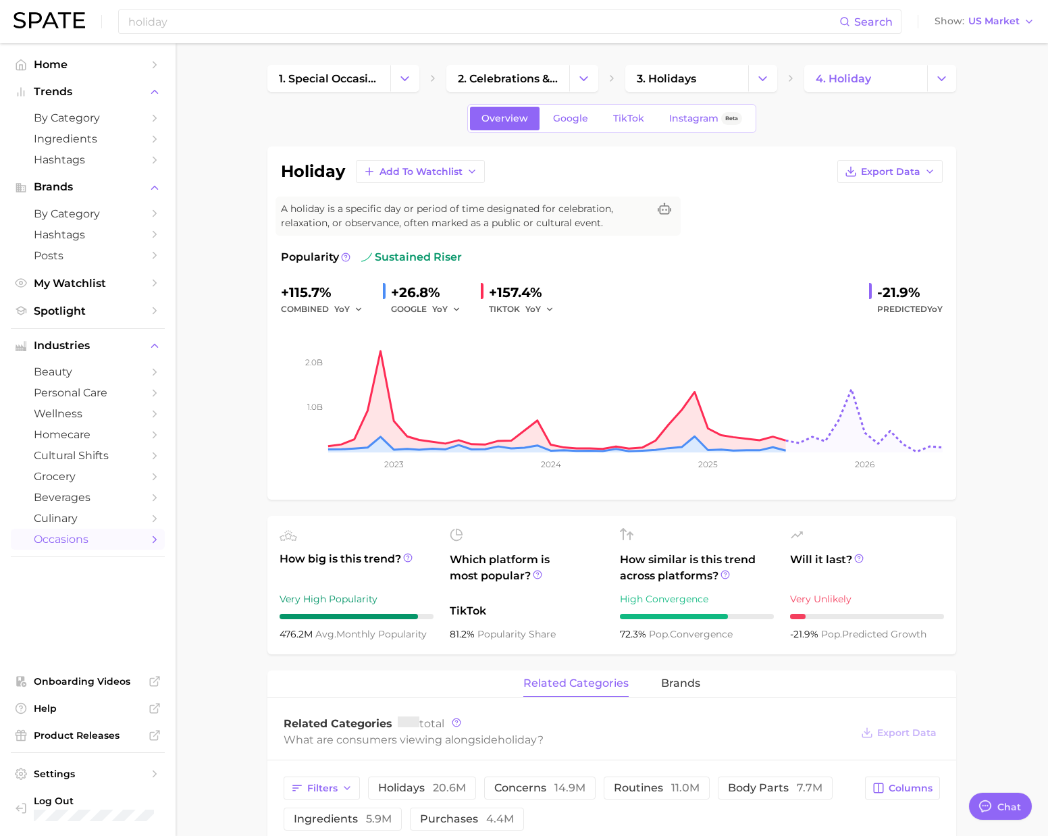
type textarea "x"
click at [570, 126] on link "Google" at bounding box center [570, 119] width 58 height 24
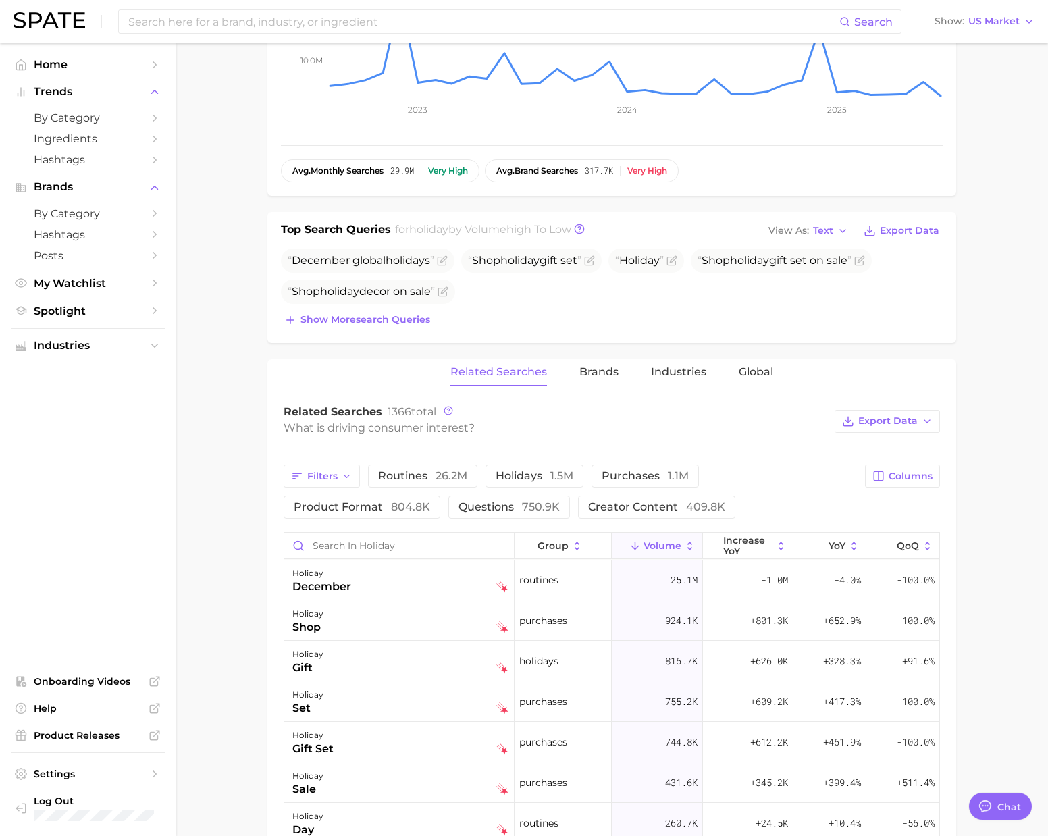
scroll to position [350, 0]
click at [316, 472] on span "Filters" at bounding box center [322, 475] width 30 height 11
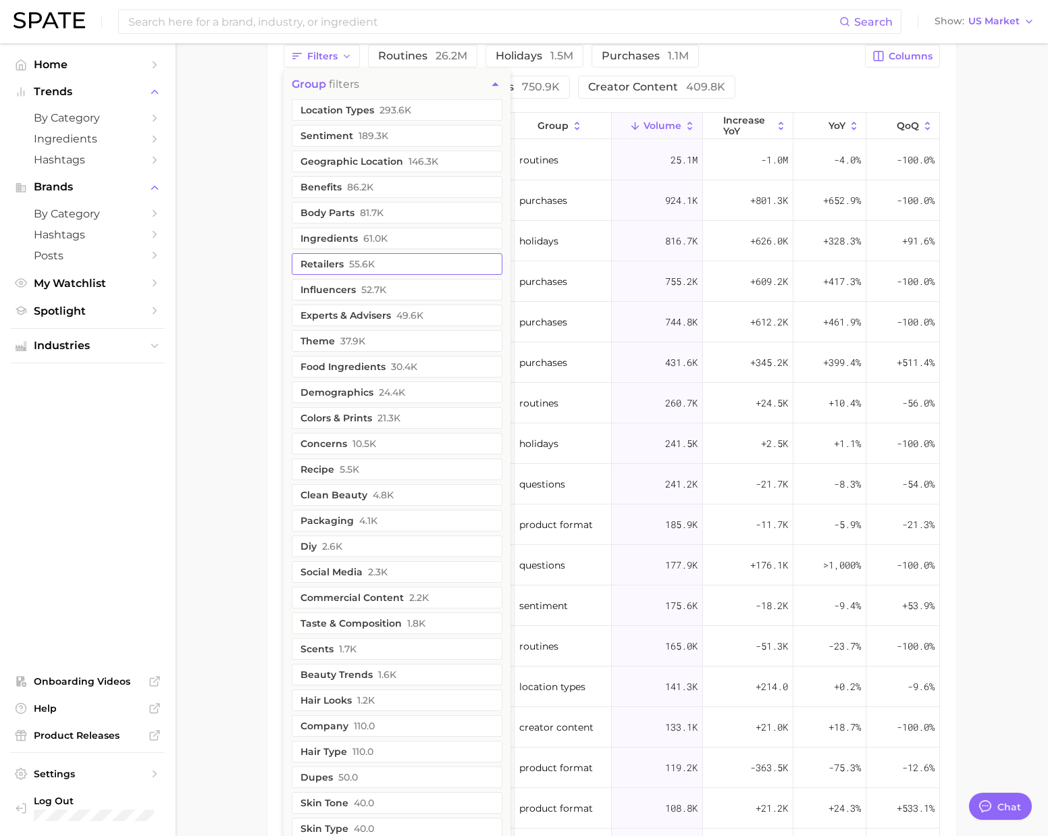
scroll to position [769, 0]
click at [218, 493] on main "1. special occasions 2. celebrations & holidays 3. holidays 4. holiday Overview…" at bounding box center [612, 153] width 872 height 1758
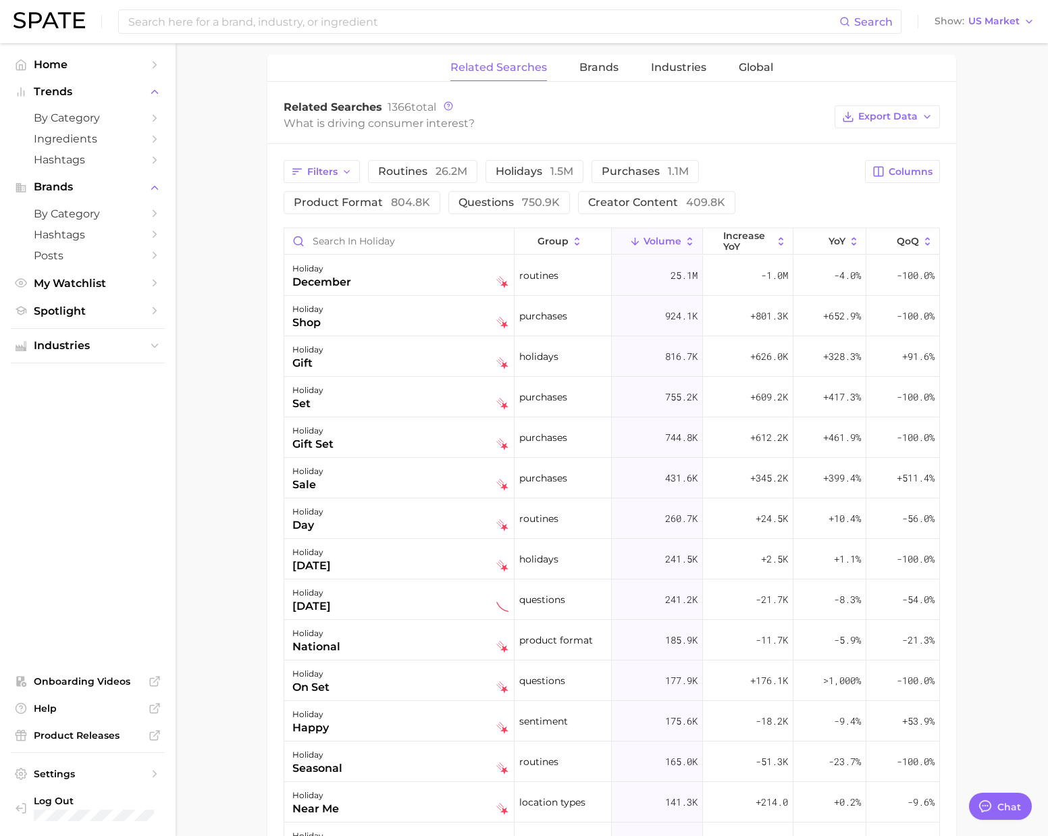
scroll to position [509, 0]
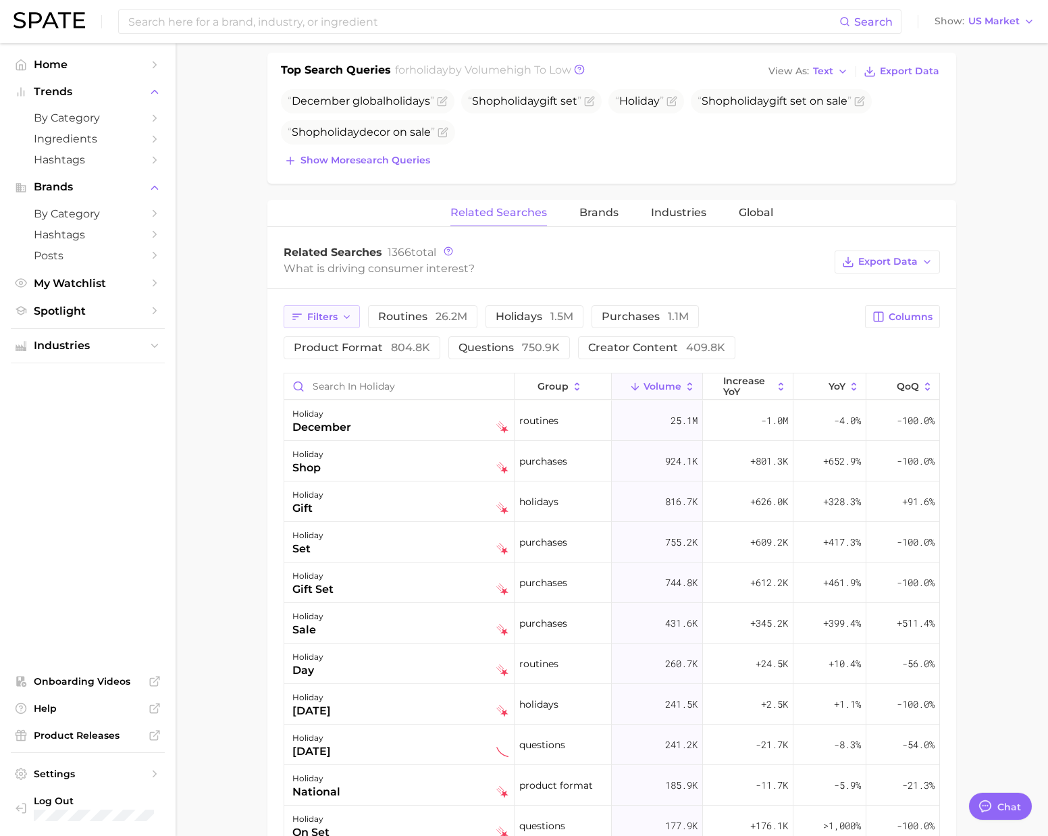
click at [342, 321] on icon "button" at bounding box center [347, 317] width 11 height 11
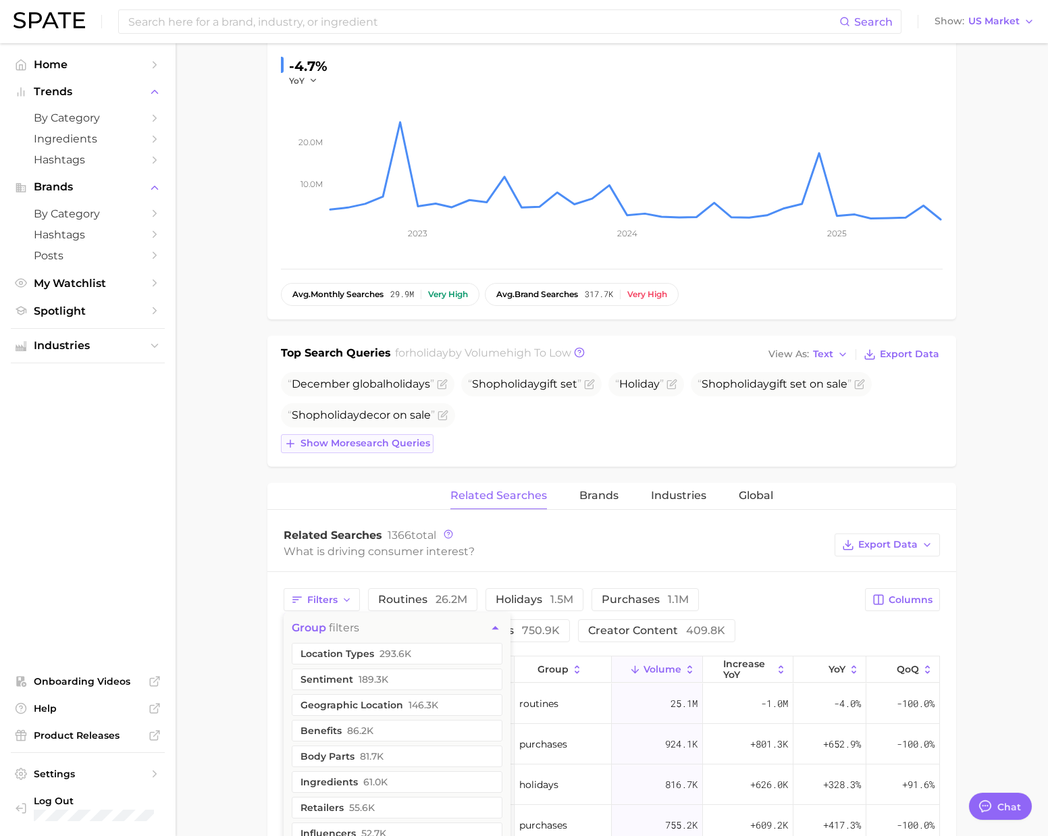
scroll to position [206, 0]
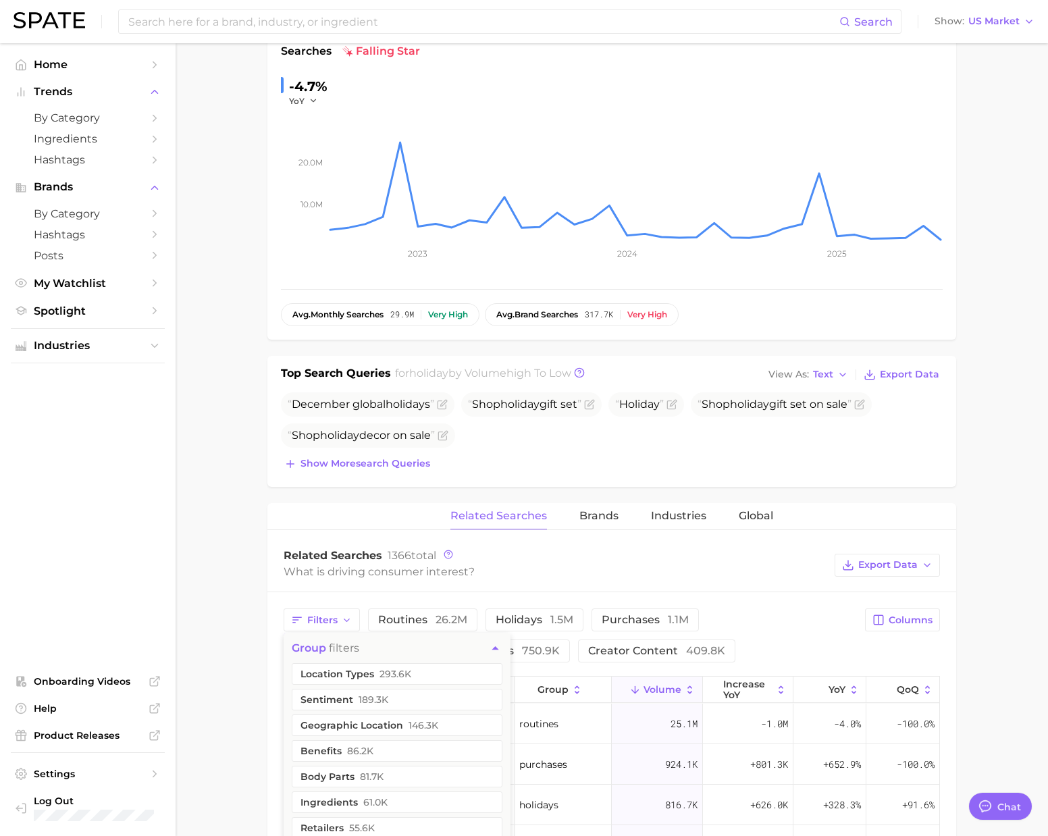
click at [261, 500] on main "1. special occasions 2. celebrations & holidays 3. holidays 4. holiday Overview…" at bounding box center [612, 716] width 872 height 1758
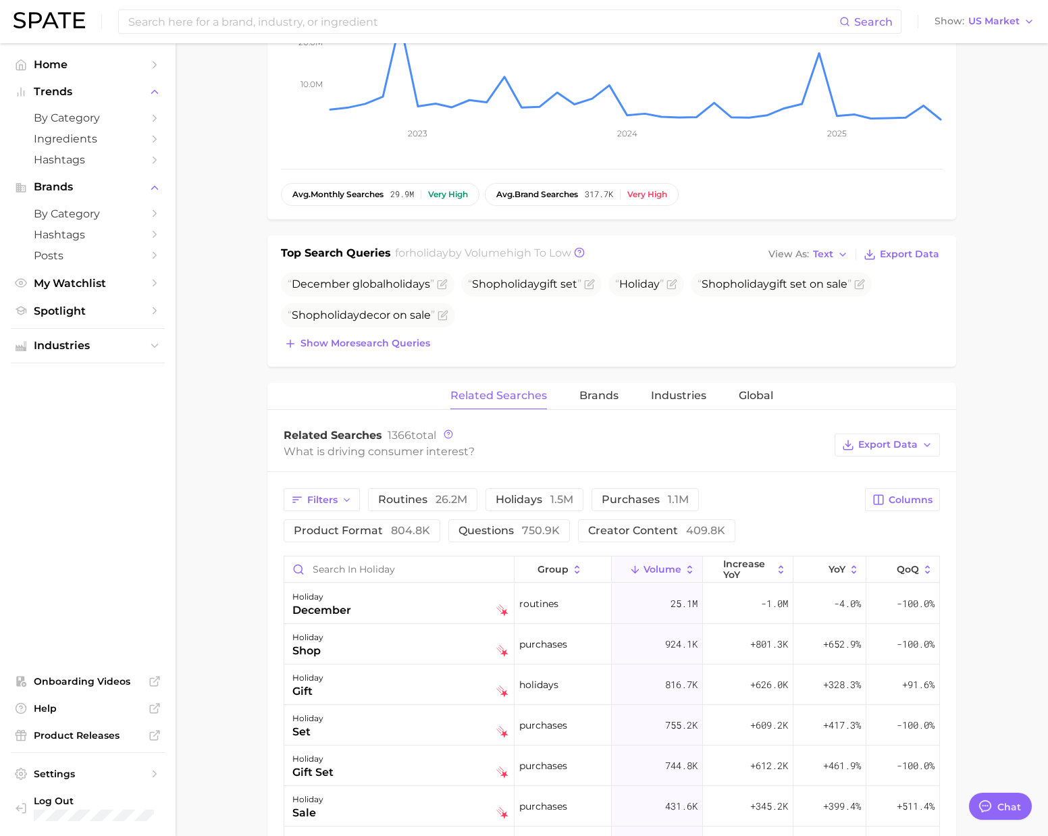
scroll to position [394, 0]
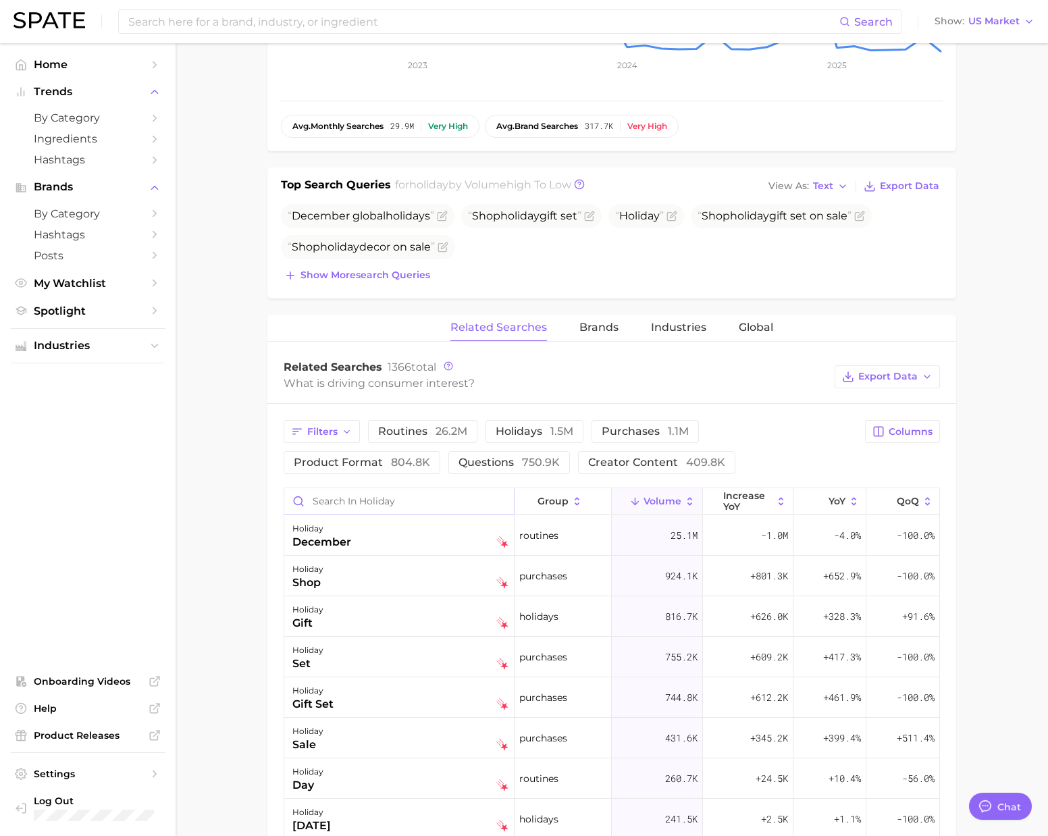
click at [328, 498] on input "Search in holiday" at bounding box center [399, 501] width 230 height 26
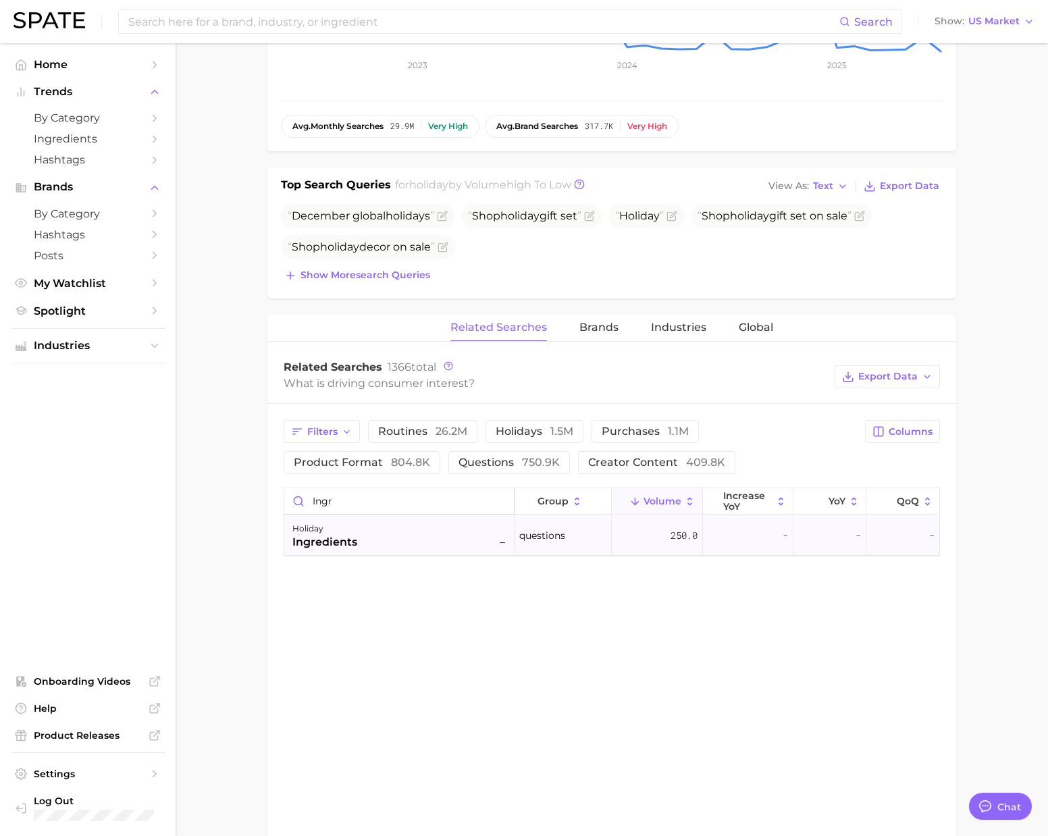
type input "ingr"
click at [382, 527] on div "holiday ingredients –" at bounding box center [400, 536] width 216 height 30
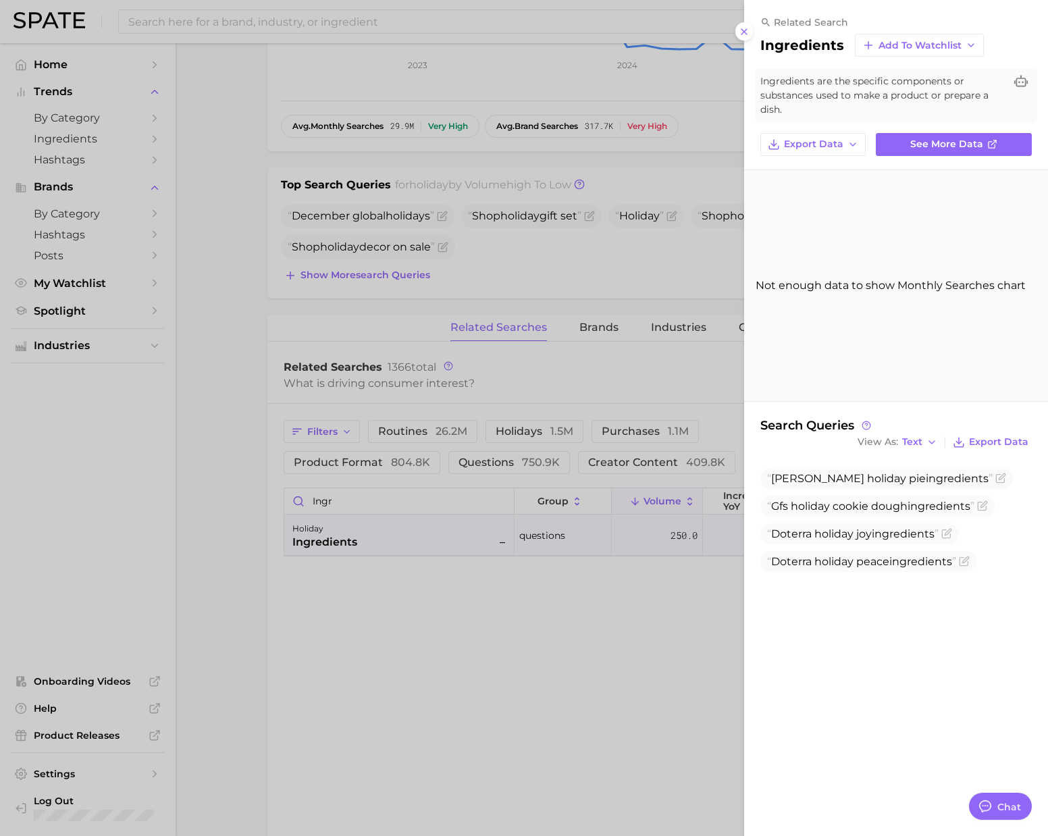
click at [564, 24] on div at bounding box center [524, 418] width 1048 height 836
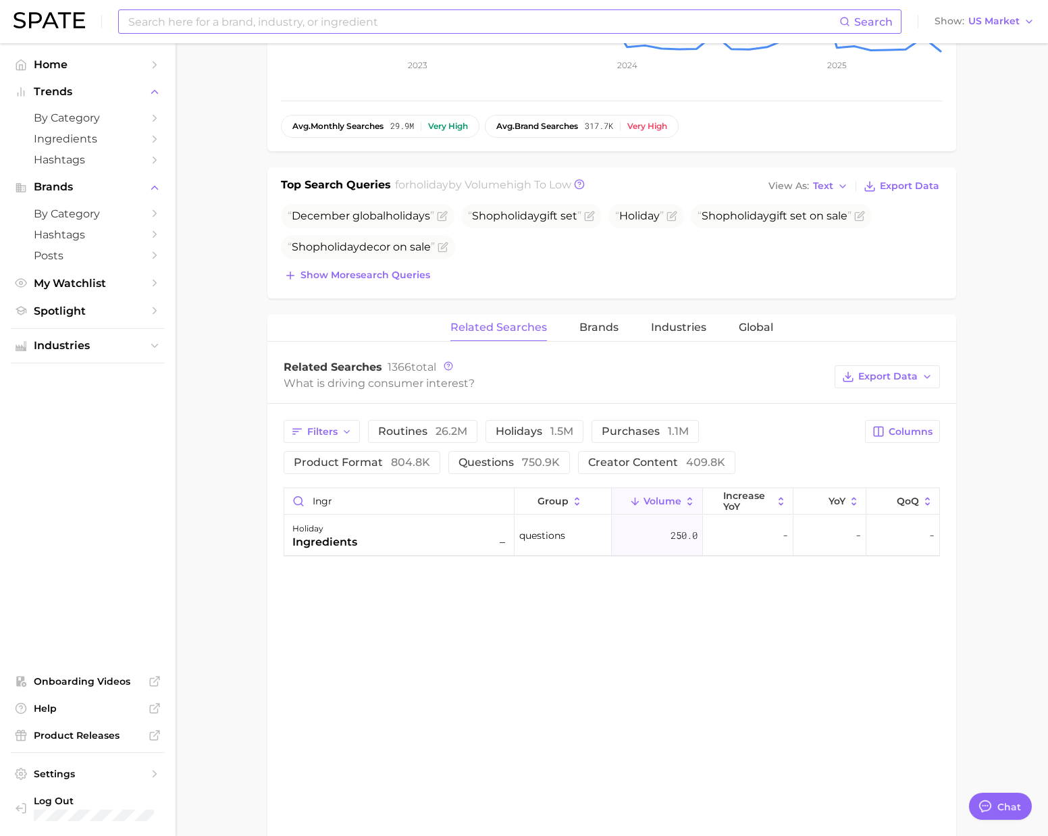
drag, startPoint x: 528, startPoint y: 24, endPoint x: 521, endPoint y: 24, distance: 7.4
click at [528, 24] on input at bounding box center [483, 21] width 712 height 23
type input "b"
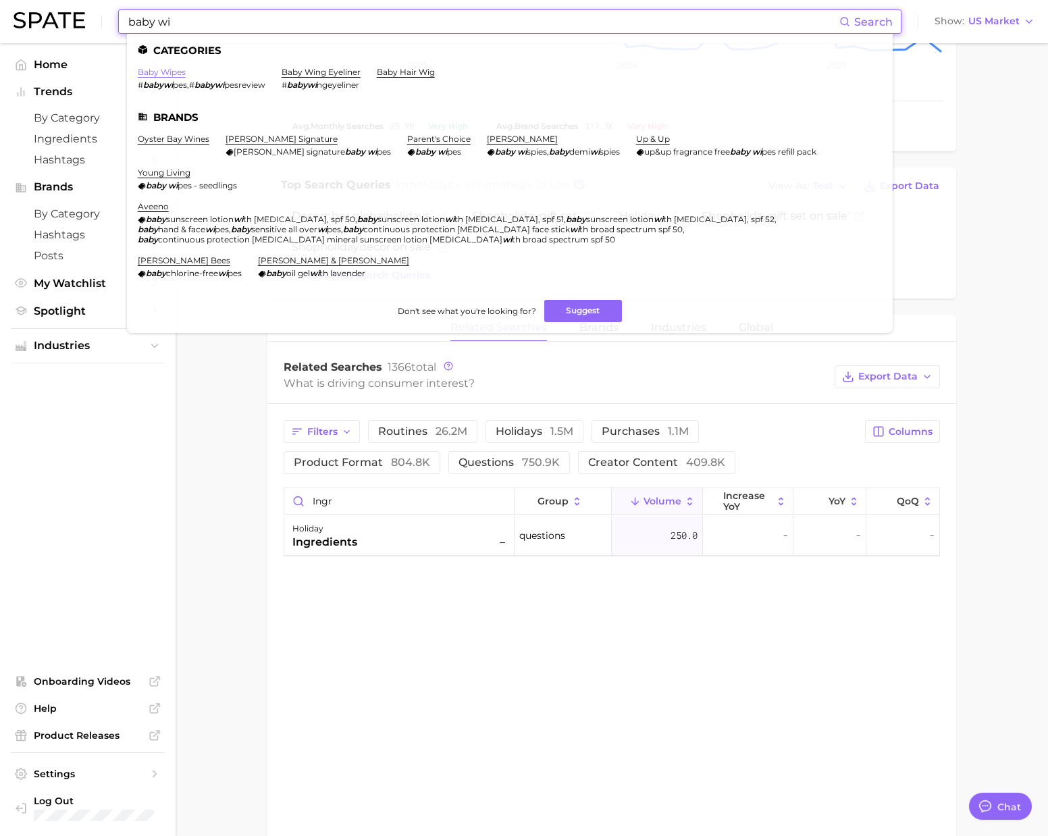
type input "baby wi"
click at [158, 74] on link "baby wipes" at bounding box center [162, 72] width 48 height 10
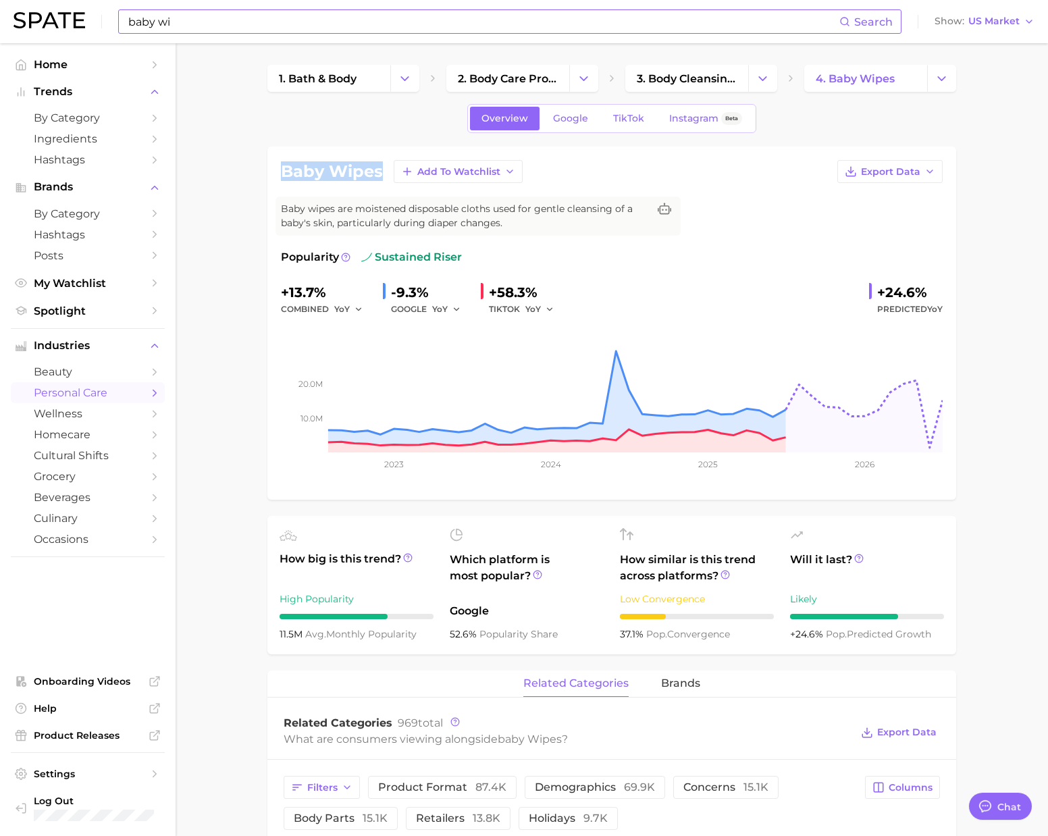
drag, startPoint x: 381, startPoint y: 174, endPoint x: 275, endPoint y: 170, distance: 106.8
click at [275, 170] on div "baby wipes Add to Watchlist Export Data Baby wipes are moistened disposable clo…" at bounding box center [611, 323] width 689 height 353
copy h1 "baby wipes"
click at [685, 81] on span "3. body cleansing products" at bounding box center [687, 78] width 100 height 13
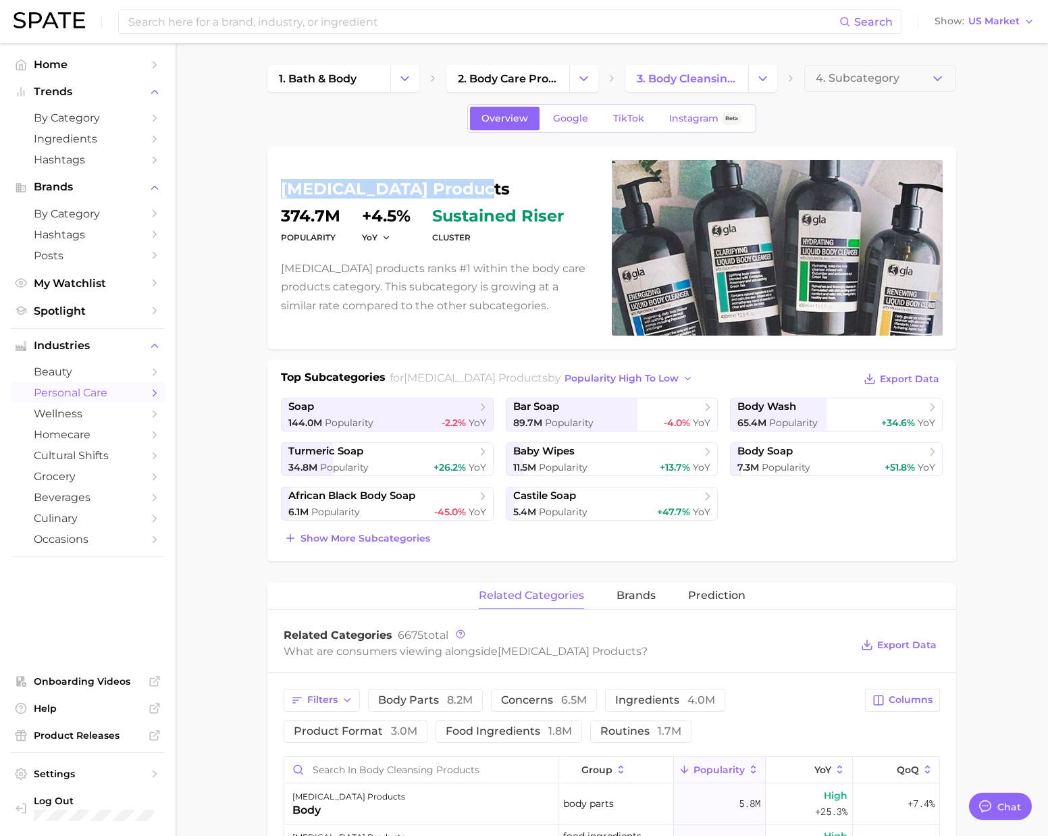
drag, startPoint x: 283, startPoint y: 189, endPoint x: 558, endPoint y: 154, distance: 277.0
click at [482, 184] on h1 "body cleansing products" at bounding box center [438, 189] width 315 height 16
click at [849, 80] on span "4. Subcategory" at bounding box center [858, 78] width 84 height 12
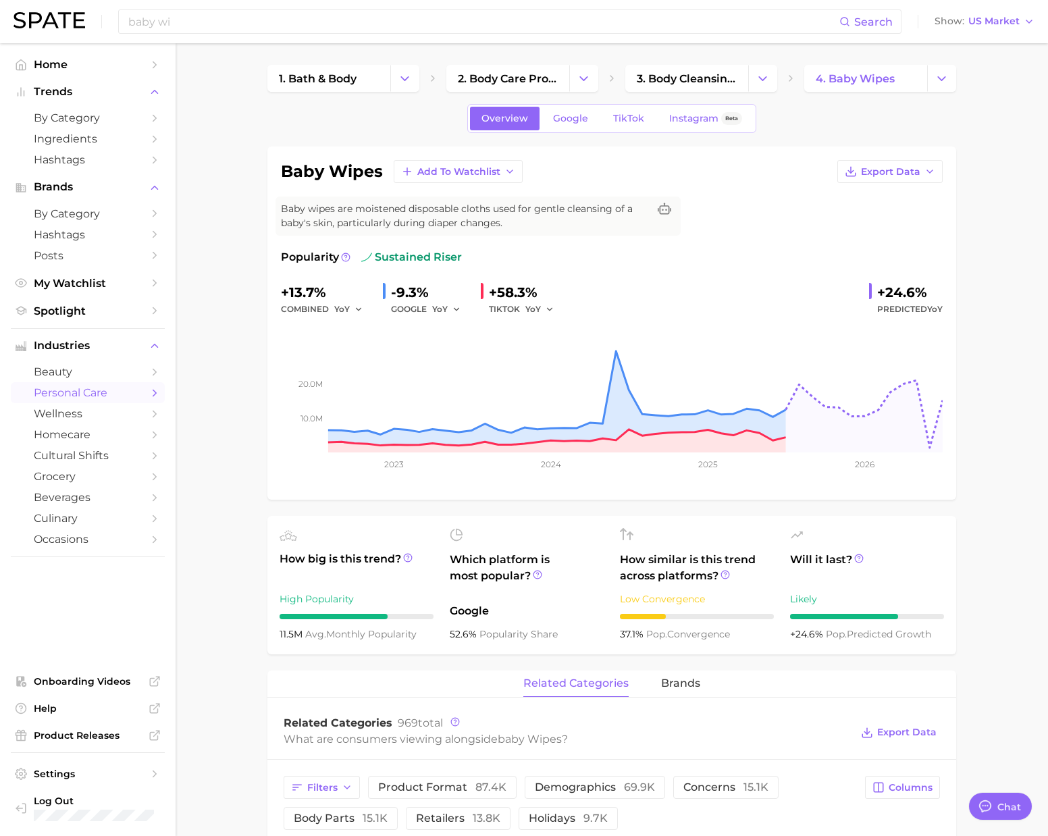
click at [283, 173] on h1 "baby wipes" at bounding box center [332, 171] width 102 height 16
drag, startPoint x: 283, startPoint y: 171, endPoint x: 383, endPoint y: 171, distance: 100.6
click at [383, 171] on div "baby wipes Add to Watchlist Export Data" at bounding box center [612, 171] width 662 height 23
copy h1 "baby wipes"
